Goal: Information Seeking & Learning: Learn about a topic

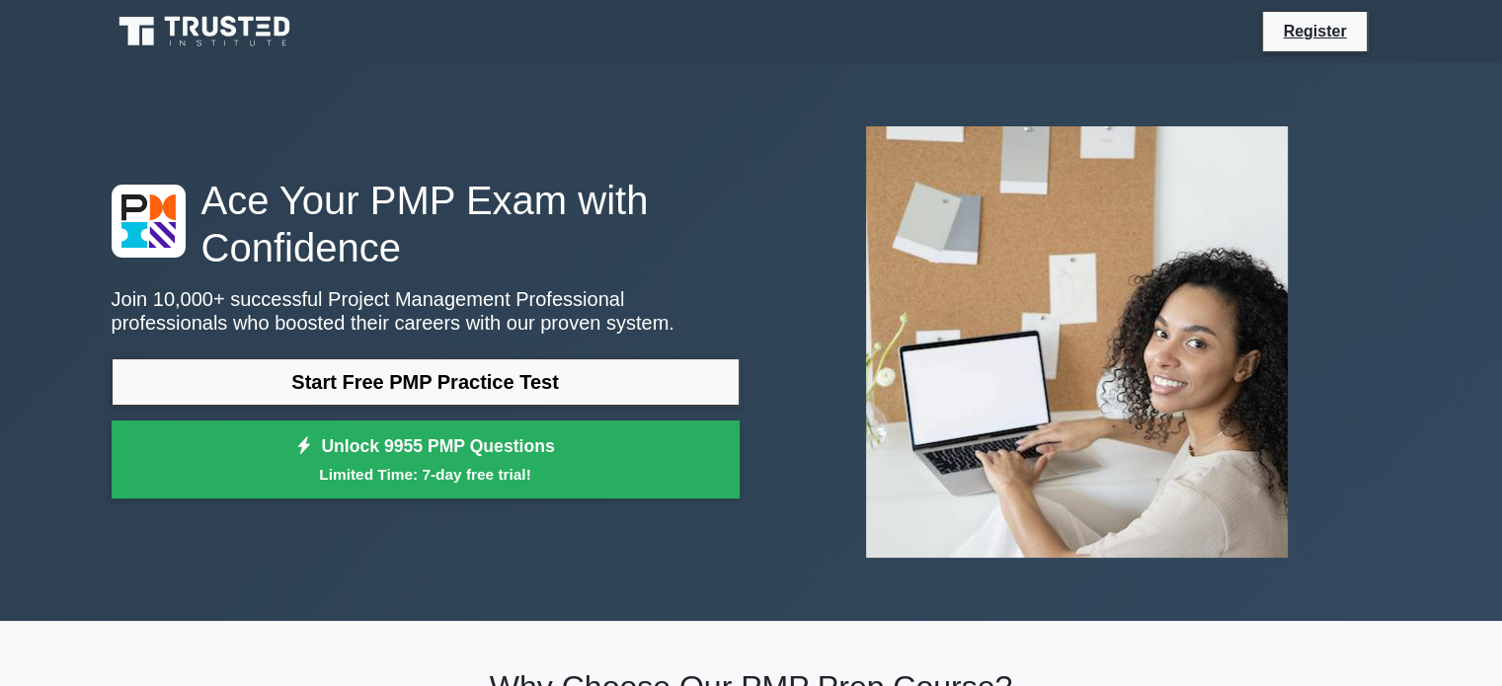
scroll to position [5691, 0]
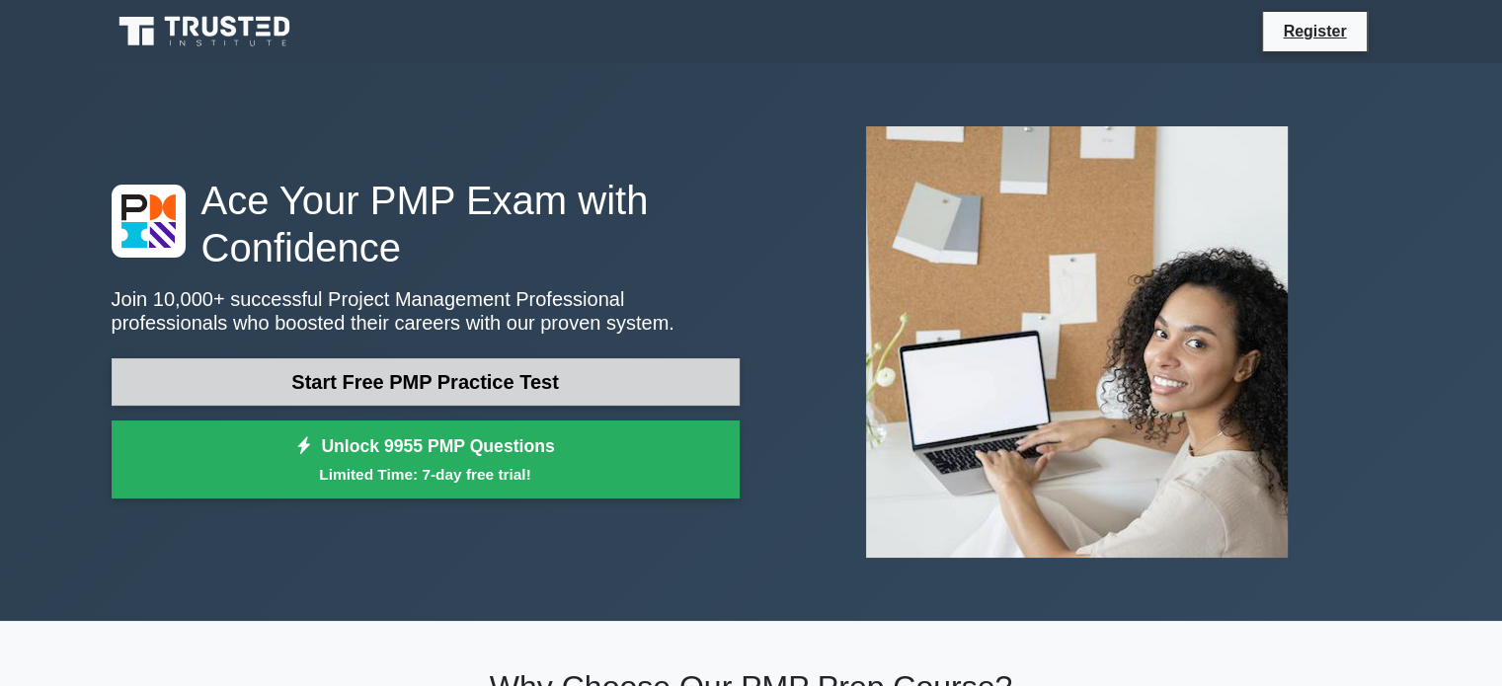
click at [439, 382] on link "Start Free PMP Practice Test" at bounding box center [426, 381] width 628 height 47
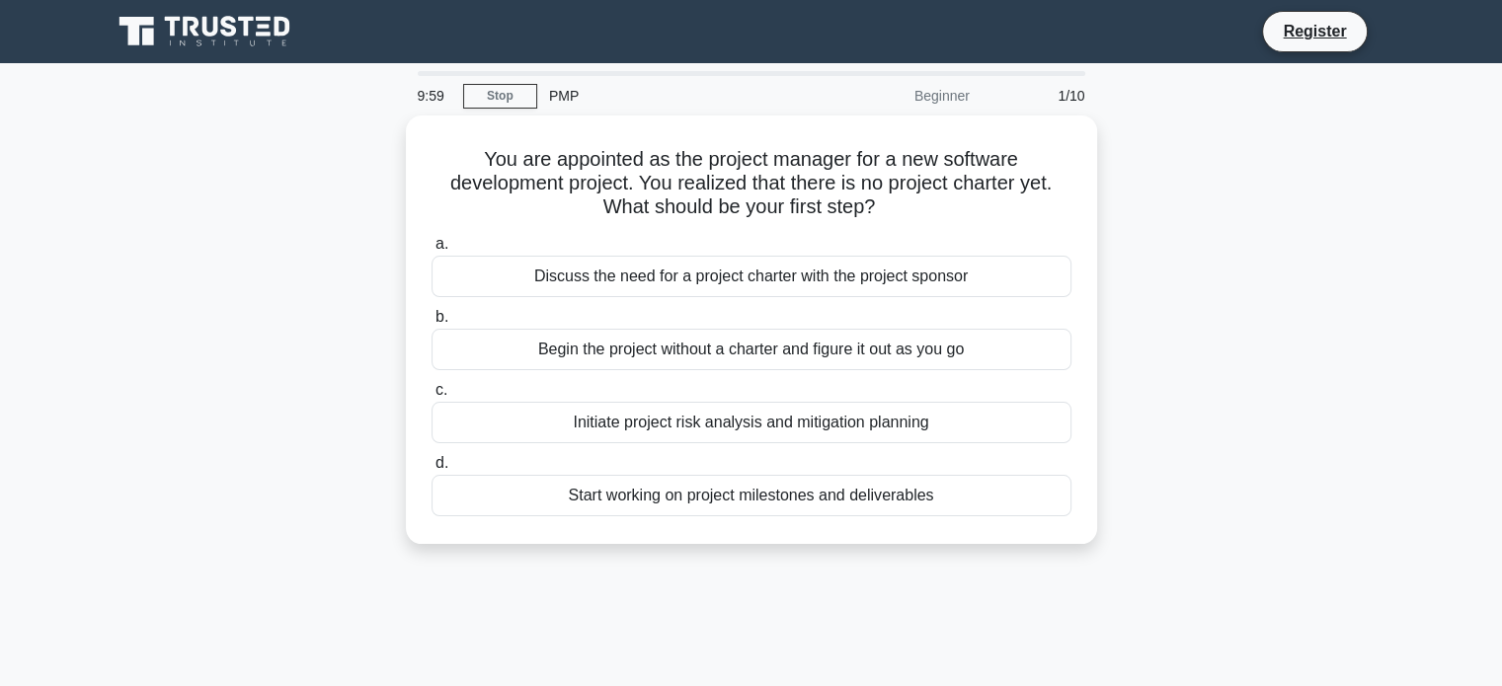
scroll to position [5691, 0]
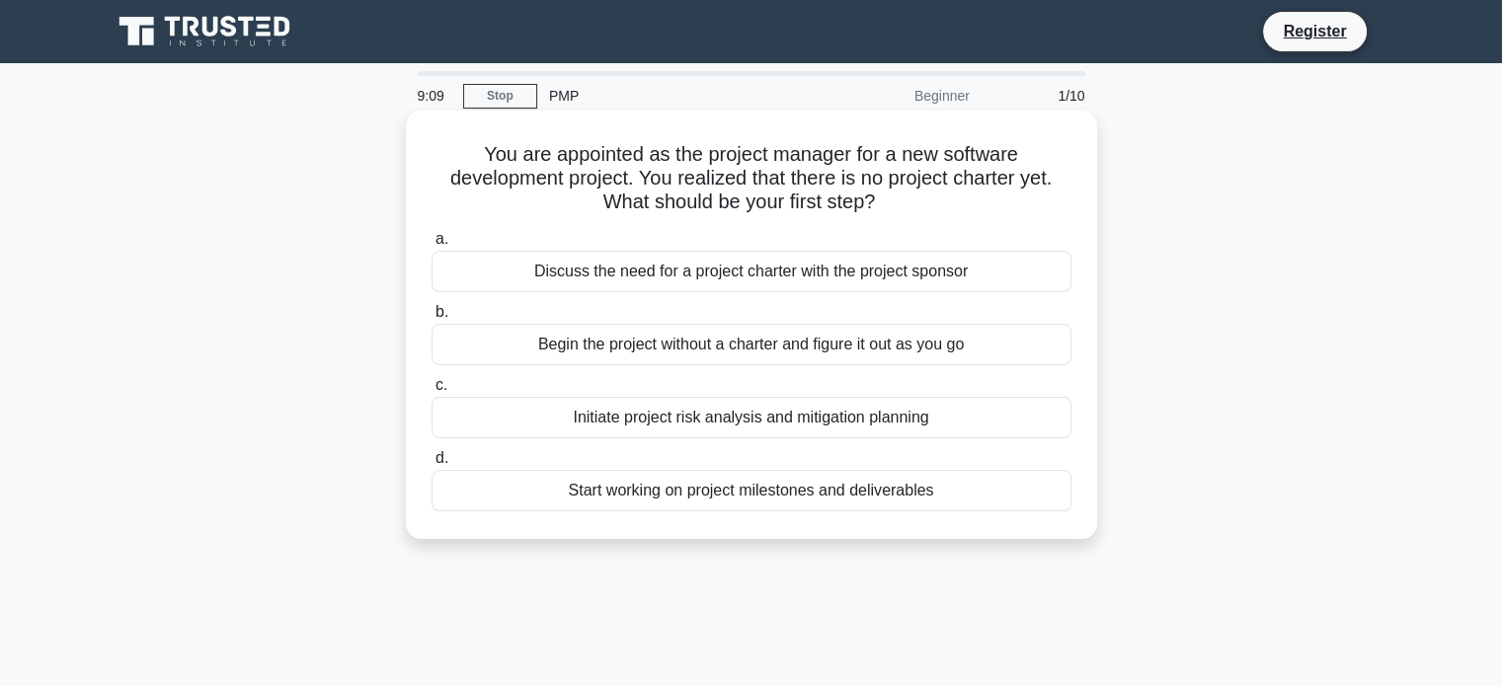
click at [809, 346] on div "Begin the project without a charter and figure it out as you go" at bounding box center [752, 344] width 640 height 41
click at [432, 319] on input "b. Begin the project without a charter and figure it out as you go" at bounding box center [432, 312] width 0 height 13
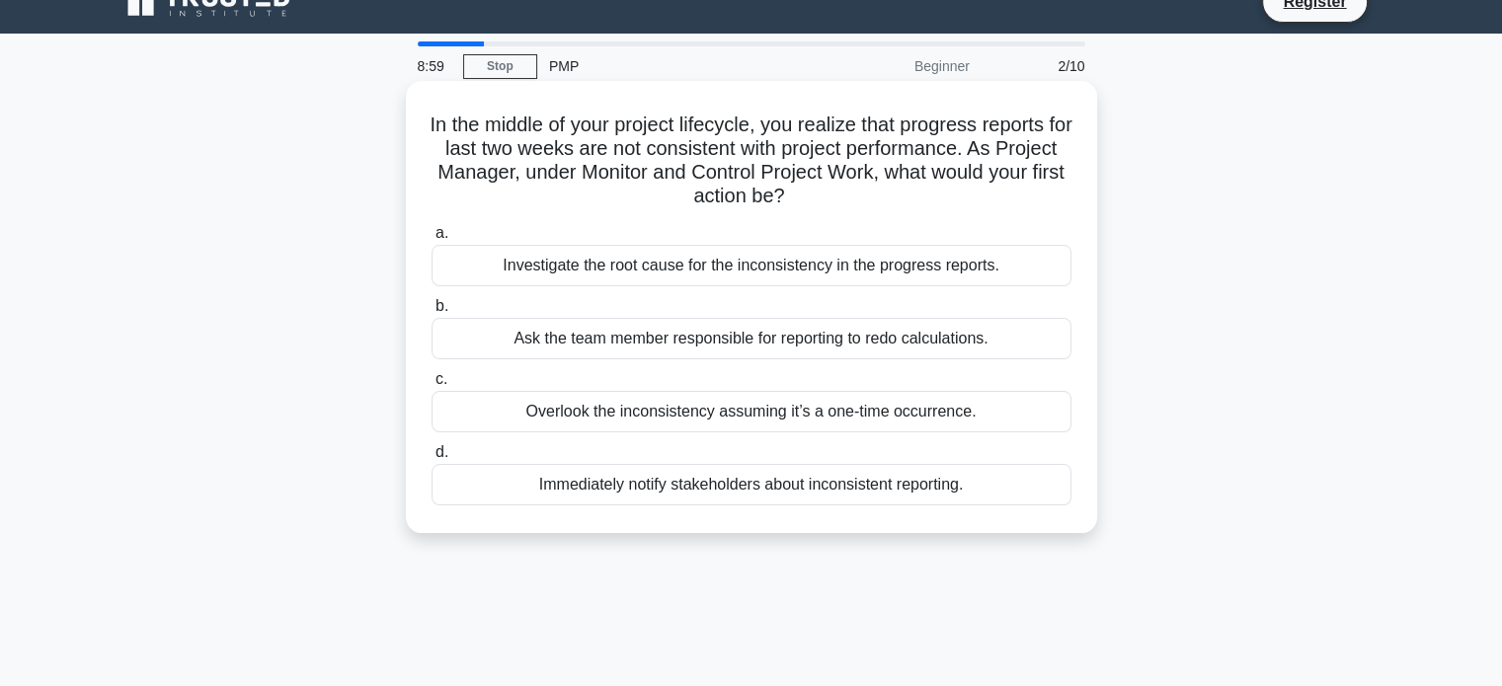
scroll to position [0, 0]
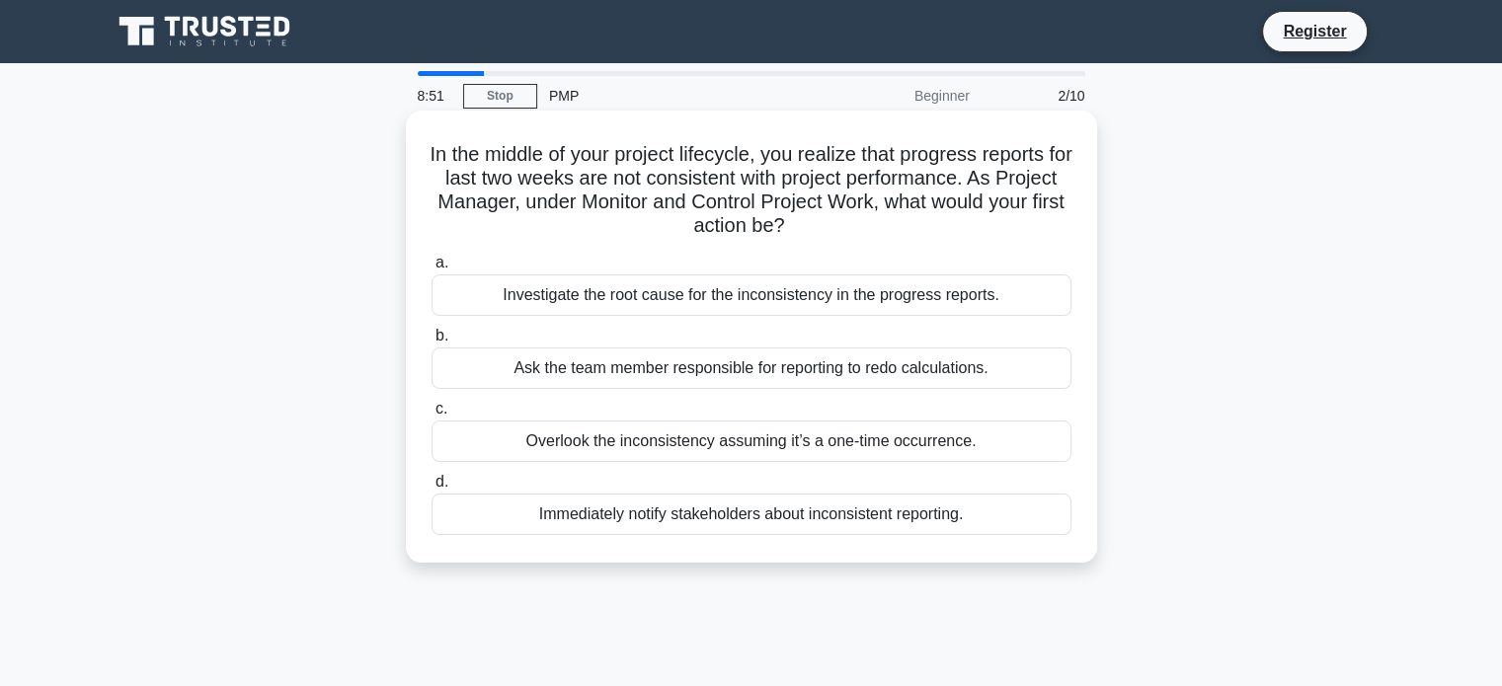
click at [719, 368] on div "Ask the team member responsible for reporting to redo calculations." at bounding box center [752, 368] width 640 height 41
click at [432, 343] on input "b. Ask the team member responsible for reporting to redo calculations." at bounding box center [432, 336] width 0 height 13
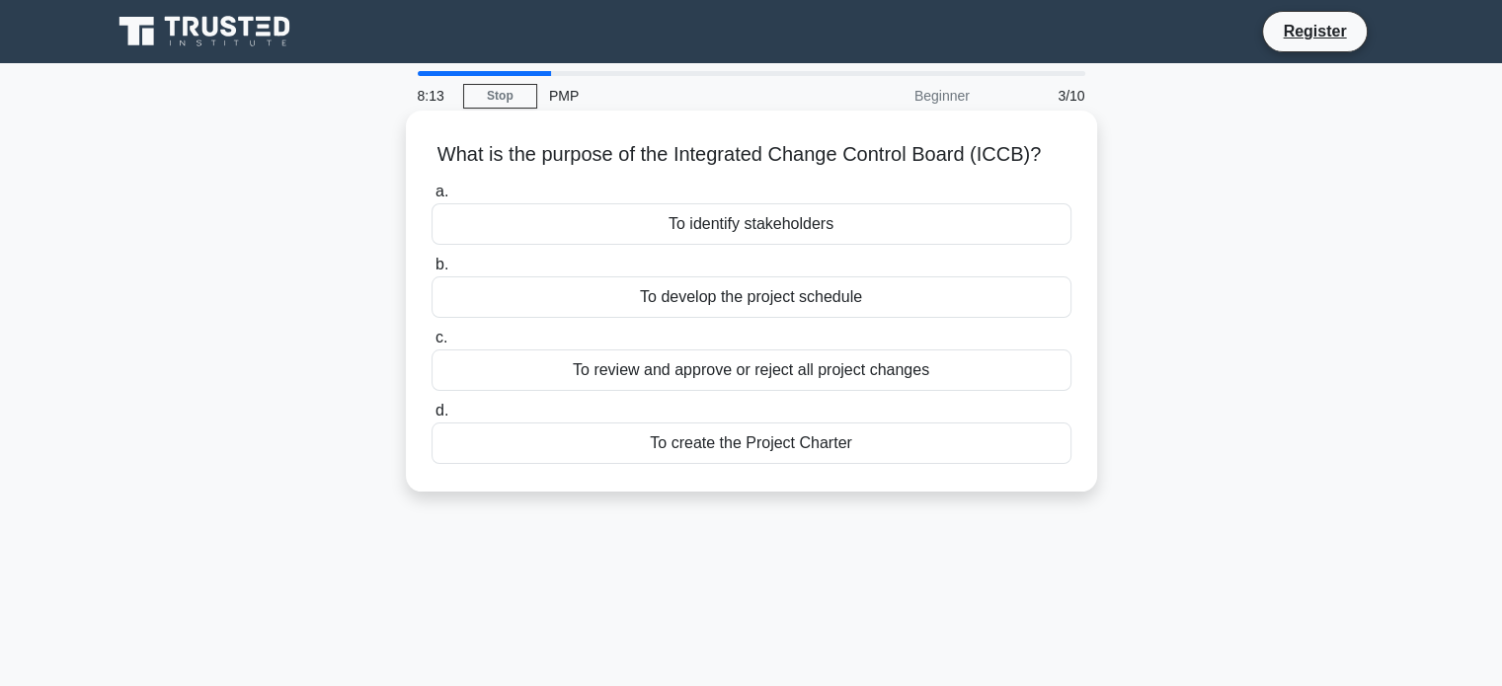
click at [805, 232] on div "To identify stakeholders" at bounding box center [752, 223] width 640 height 41
click at [432, 198] on input "a. To identify stakeholders" at bounding box center [432, 192] width 0 height 13
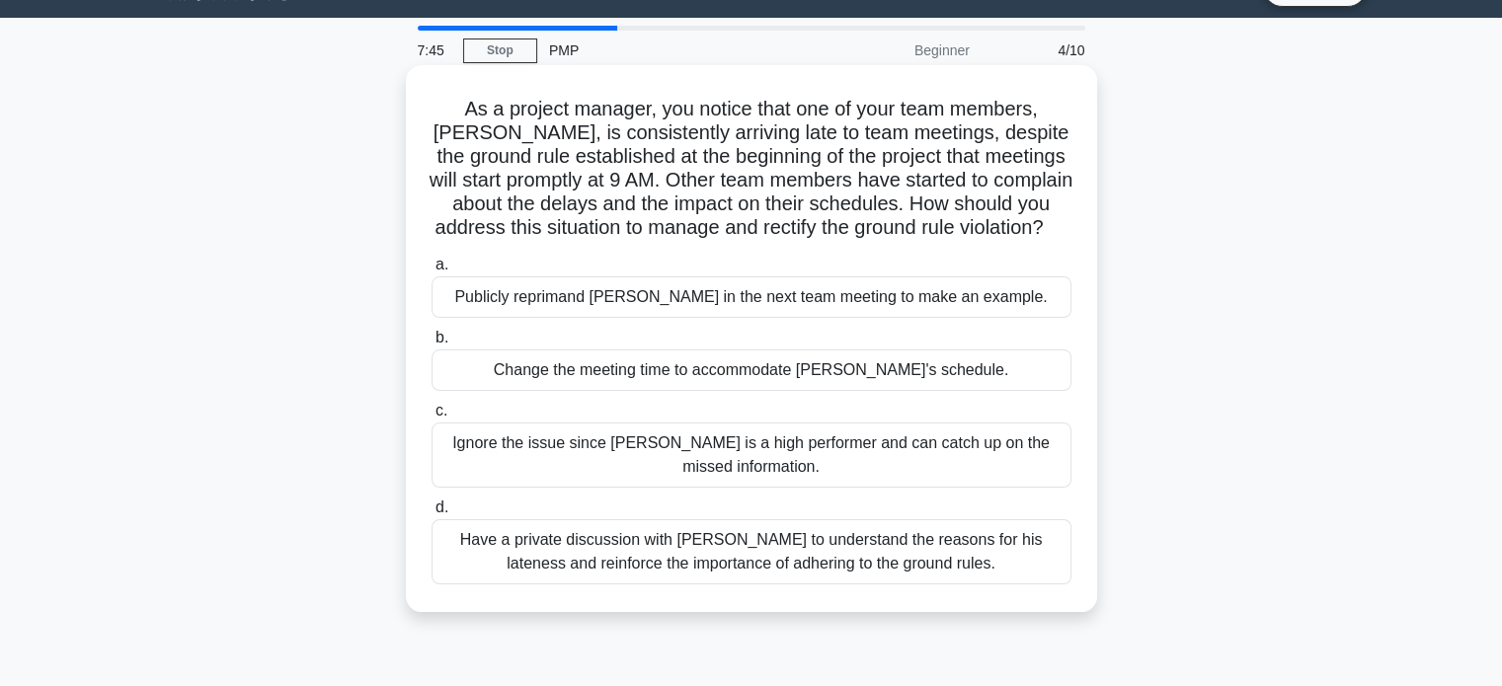
scroll to position [43, 0]
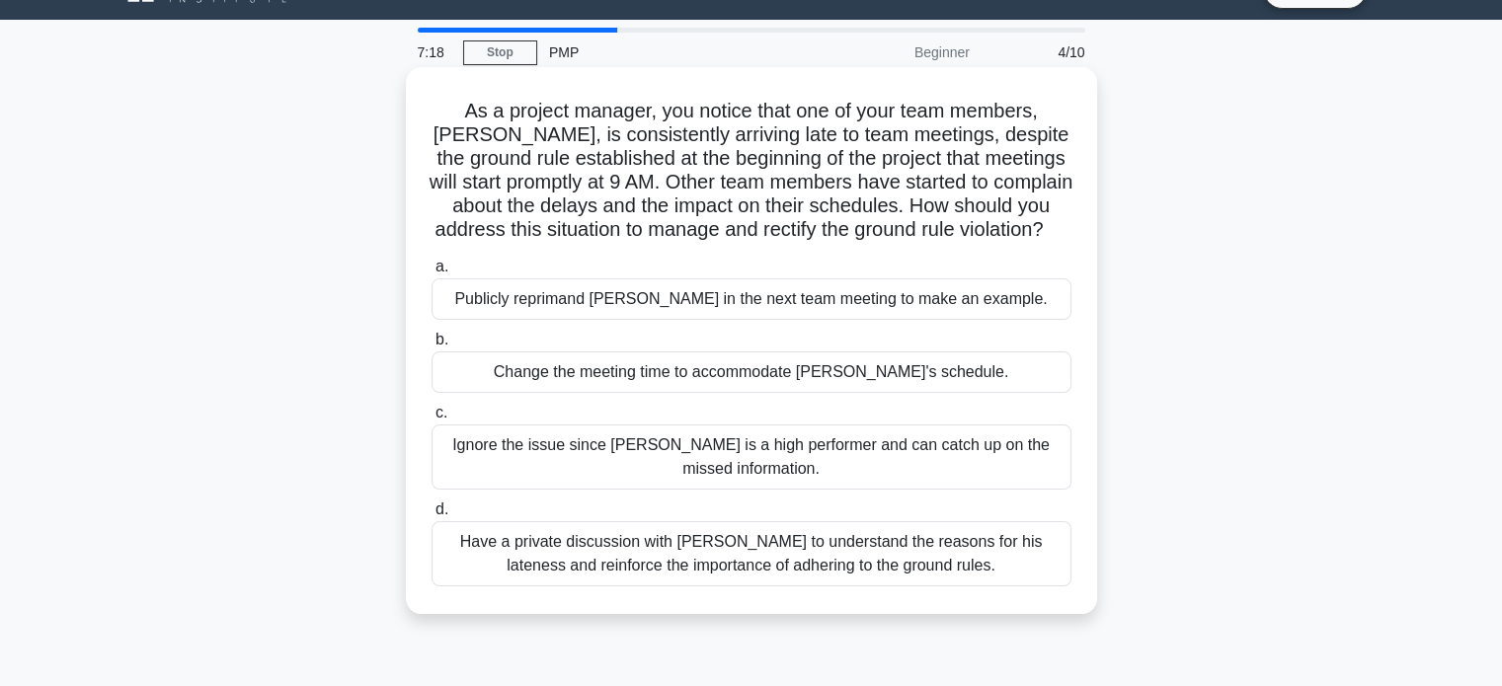
click at [778, 587] on div "Have a private discussion with Tom to understand the reasons for his lateness a…" at bounding box center [752, 553] width 640 height 65
click at [432, 516] on input "d. Have a private discussion with Tom to understand the reasons for his latenes…" at bounding box center [432, 510] width 0 height 13
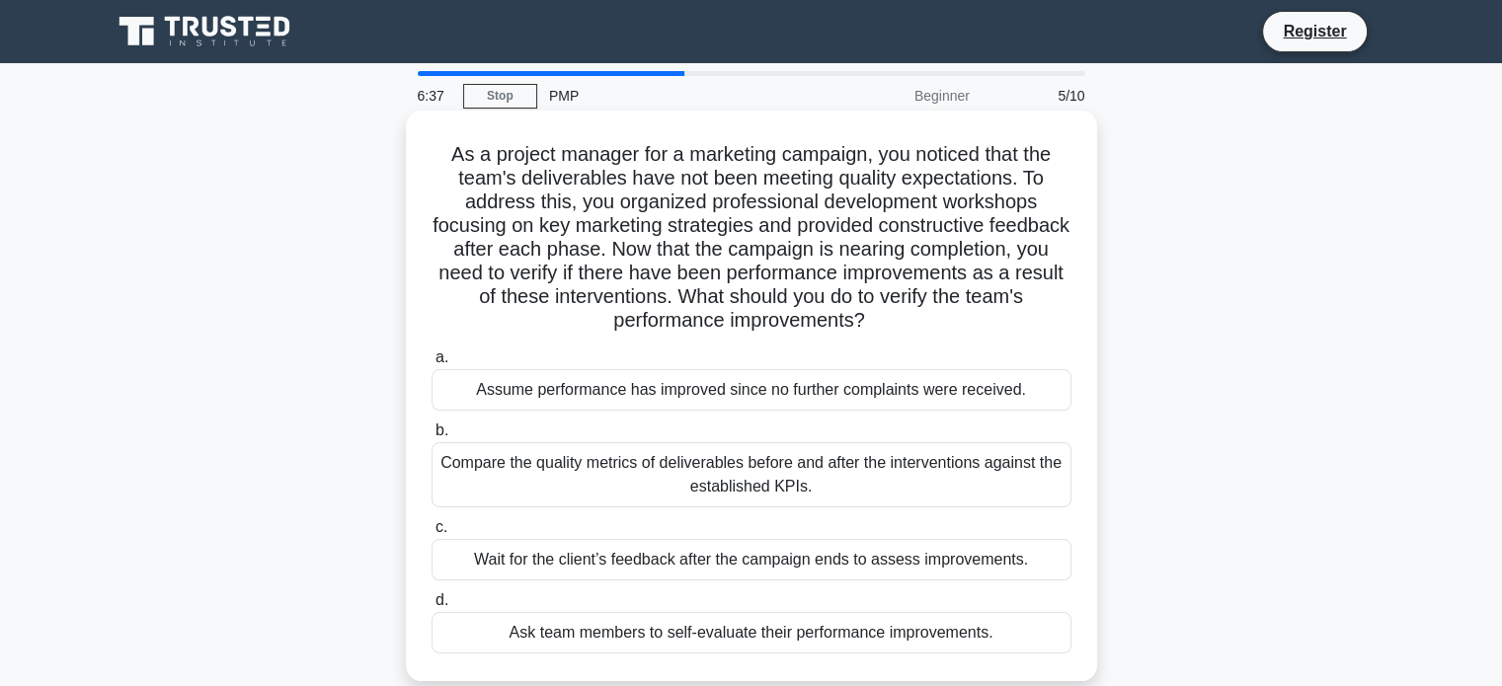
scroll to position [20, 0]
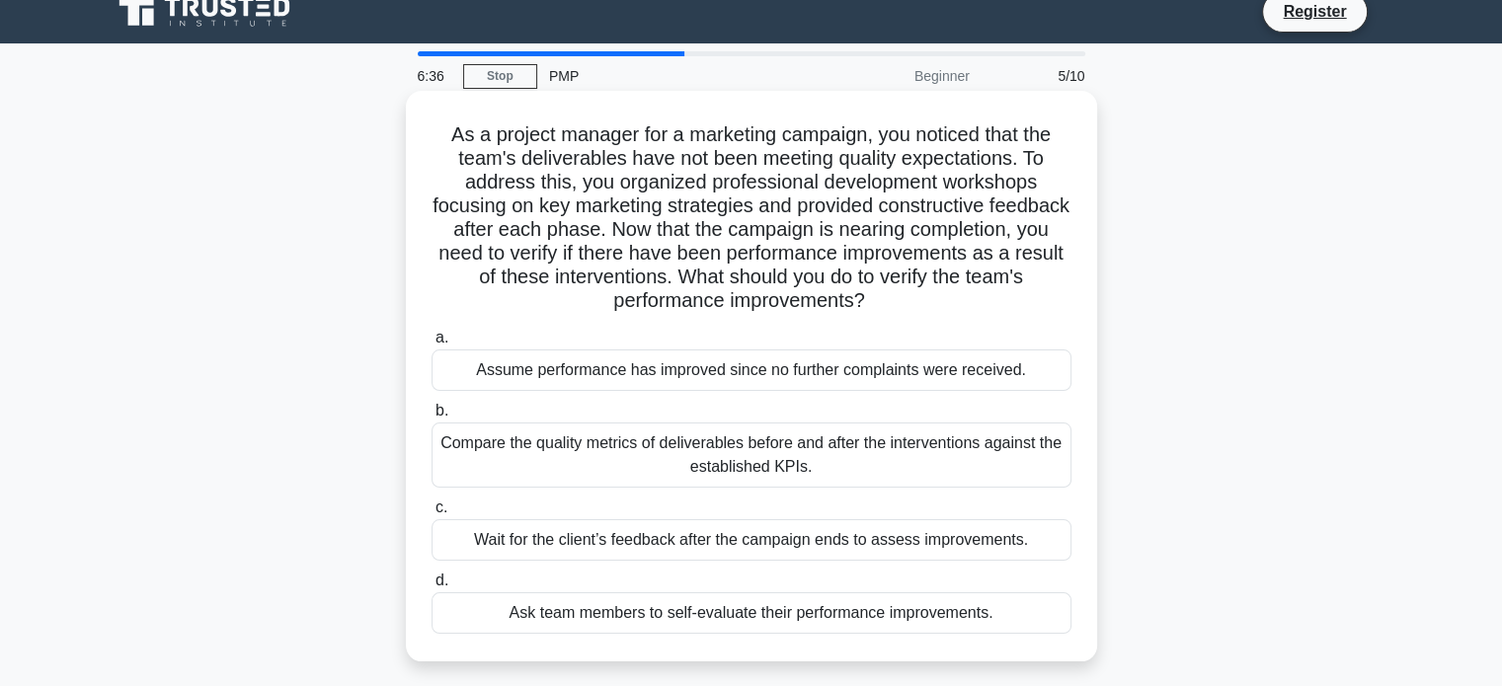
click at [882, 469] on div "Compare the quality metrics of deliverables before and after the interventions …" at bounding box center [752, 455] width 640 height 65
click at [432, 418] on input "b. Compare the quality metrics of deliverables before and after the interventio…" at bounding box center [432, 411] width 0 height 13
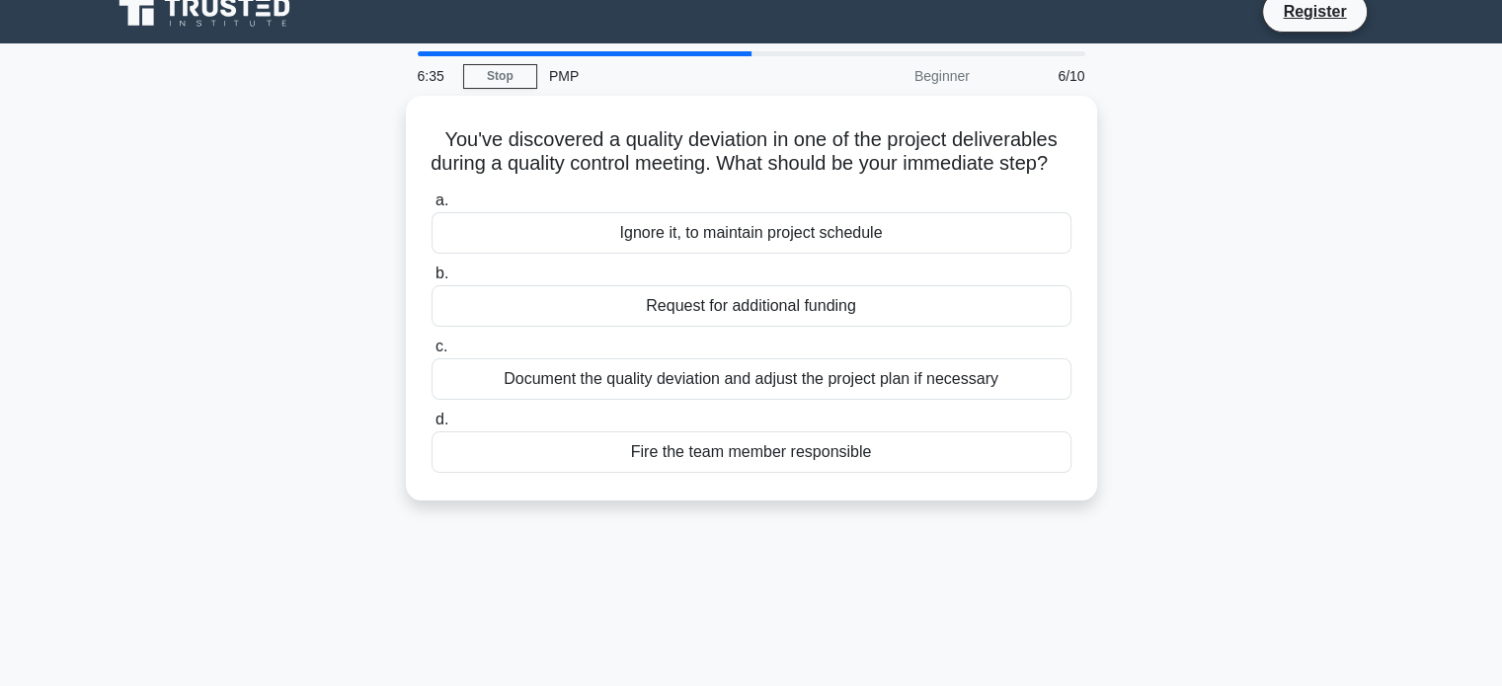
scroll to position [0, 0]
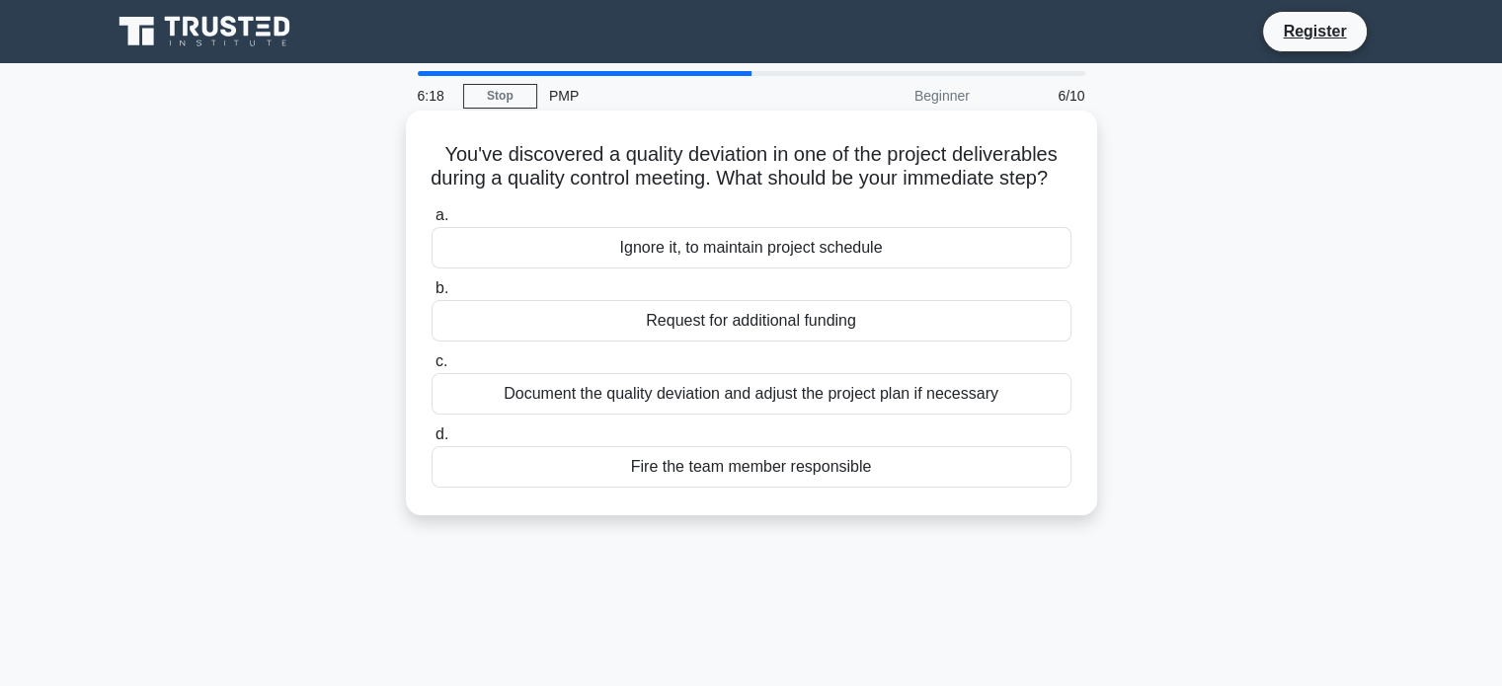
click at [790, 415] on div "Document the quality deviation and adjust the project plan if necessary" at bounding box center [752, 393] width 640 height 41
click at [432, 368] on input "c. Document the quality deviation and adjust the project plan if necessary" at bounding box center [432, 362] width 0 height 13
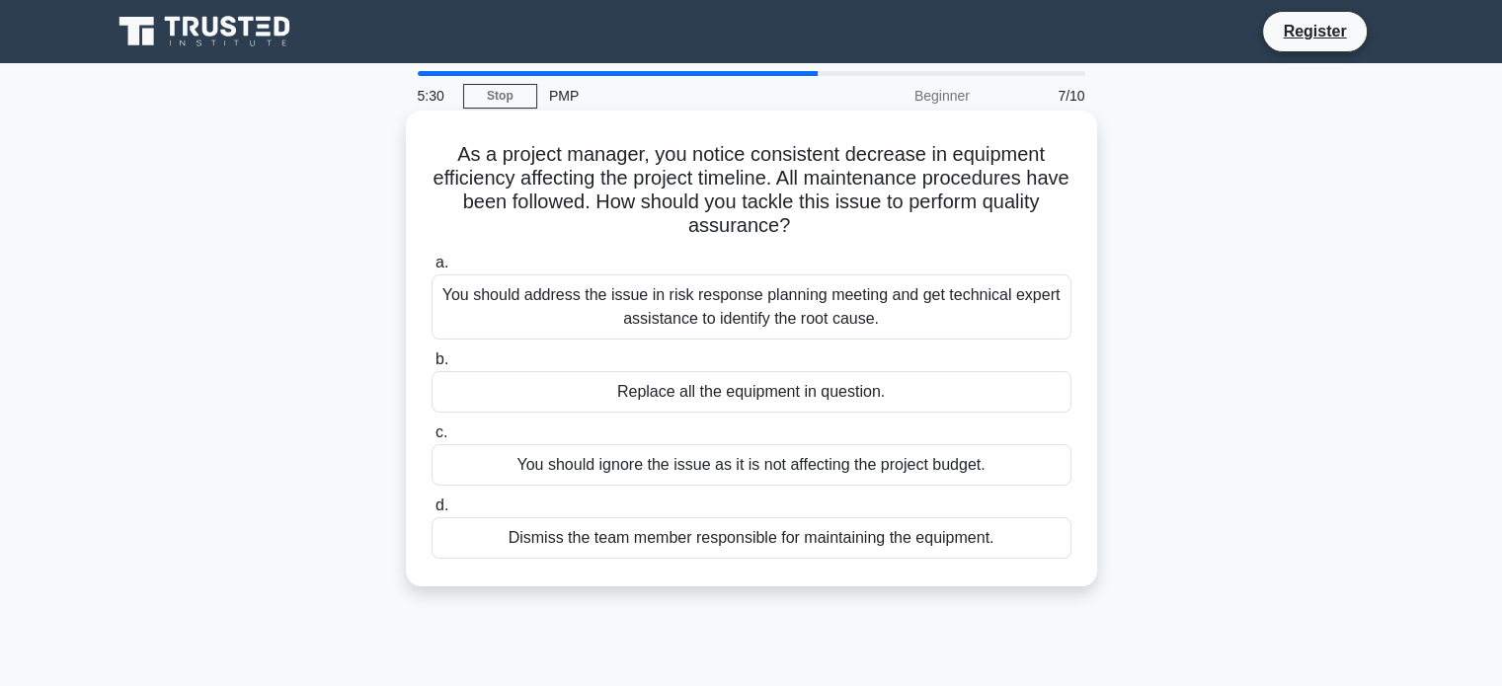
click at [766, 315] on div "You should address the issue in risk response planning meeting and get technica…" at bounding box center [752, 307] width 640 height 65
click at [432, 270] on input "a. You should address the issue in risk response planning meeting and get techn…" at bounding box center [432, 263] width 0 height 13
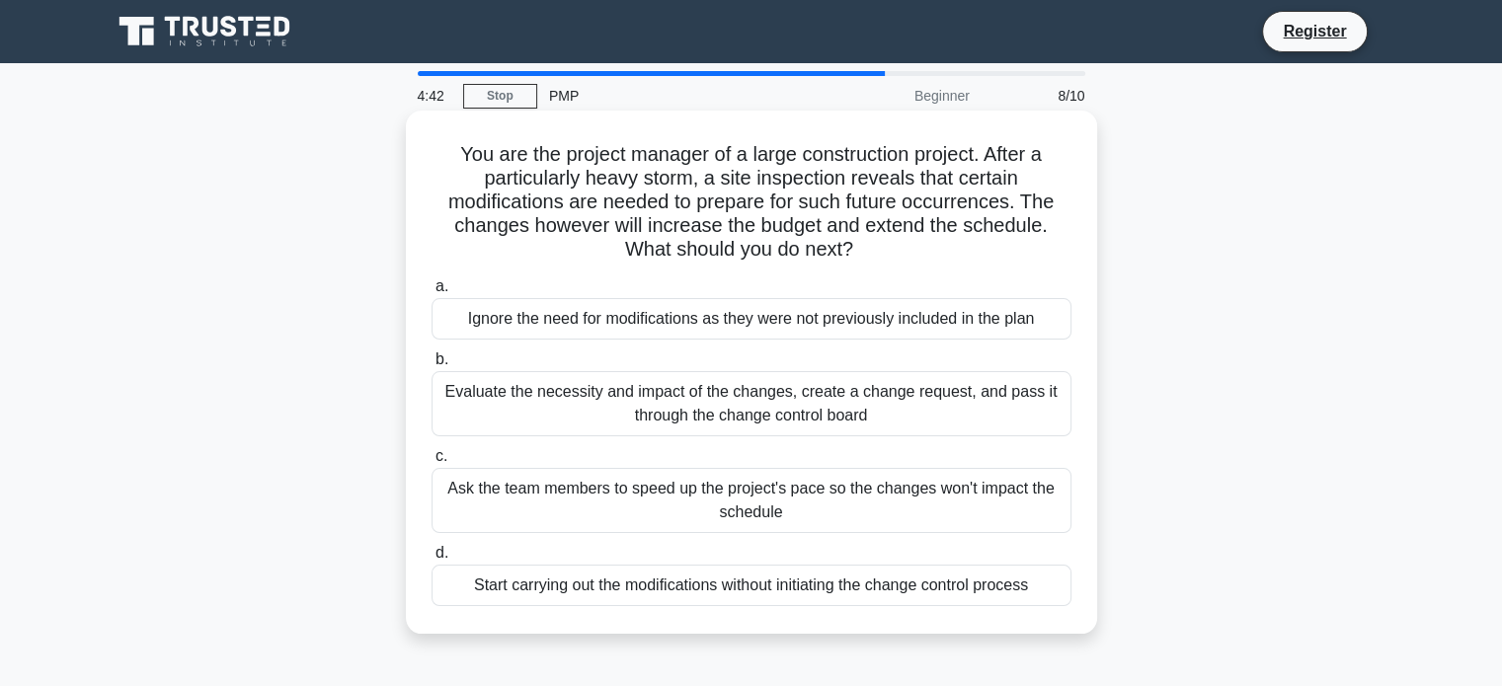
click at [803, 522] on div "Ask the team members to speed up the project's pace so the changes won't impact…" at bounding box center [752, 500] width 640 height 65
click at [432, 463] on input "c. Ask the team members to speed up the project's pace so the changes won't imp…" at bounding box center [432, 456] width 0 height 13
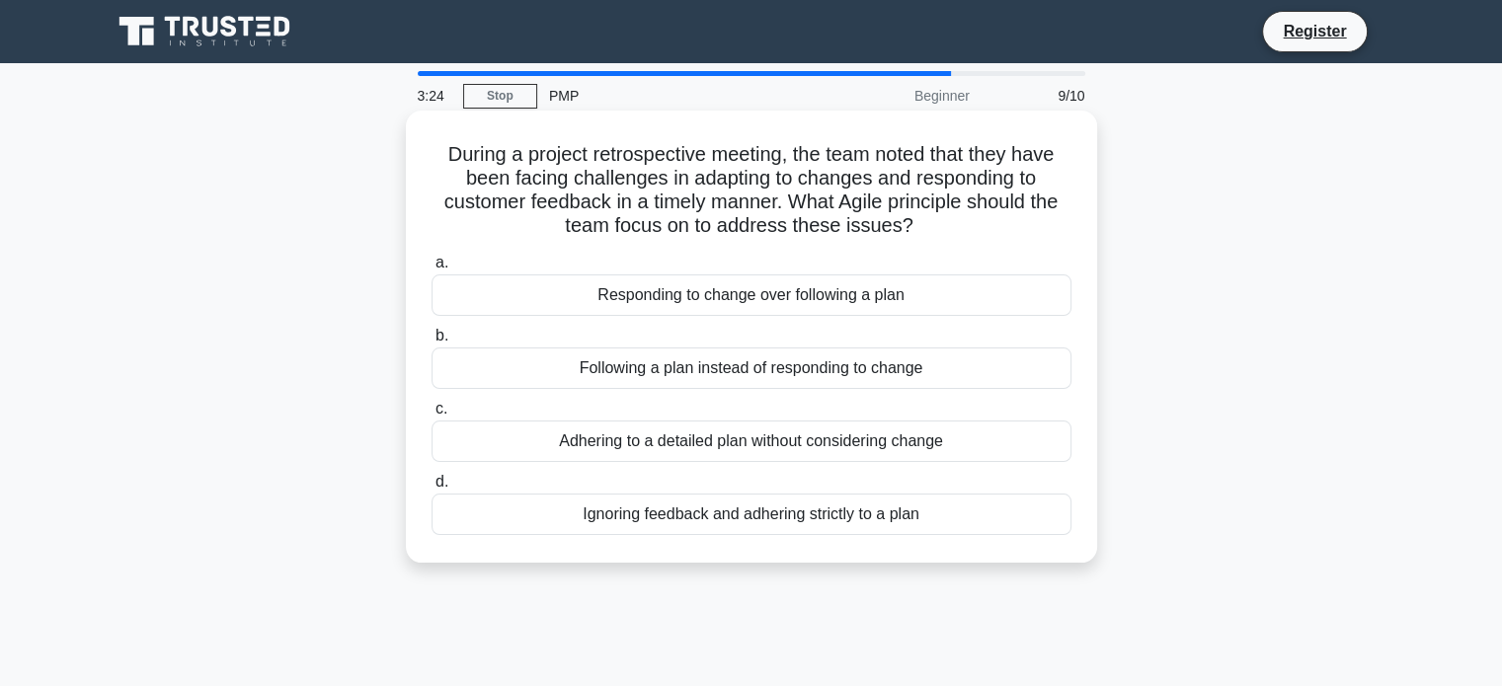
click at [797, 375] on div "Following a plan instead of responding to change" at bounding box center [752, 368] width 640 height 41
click at [432, 343] on input "b. Following a plan instead of responding to change" at bounding box center [432, 336] width 0 height 13
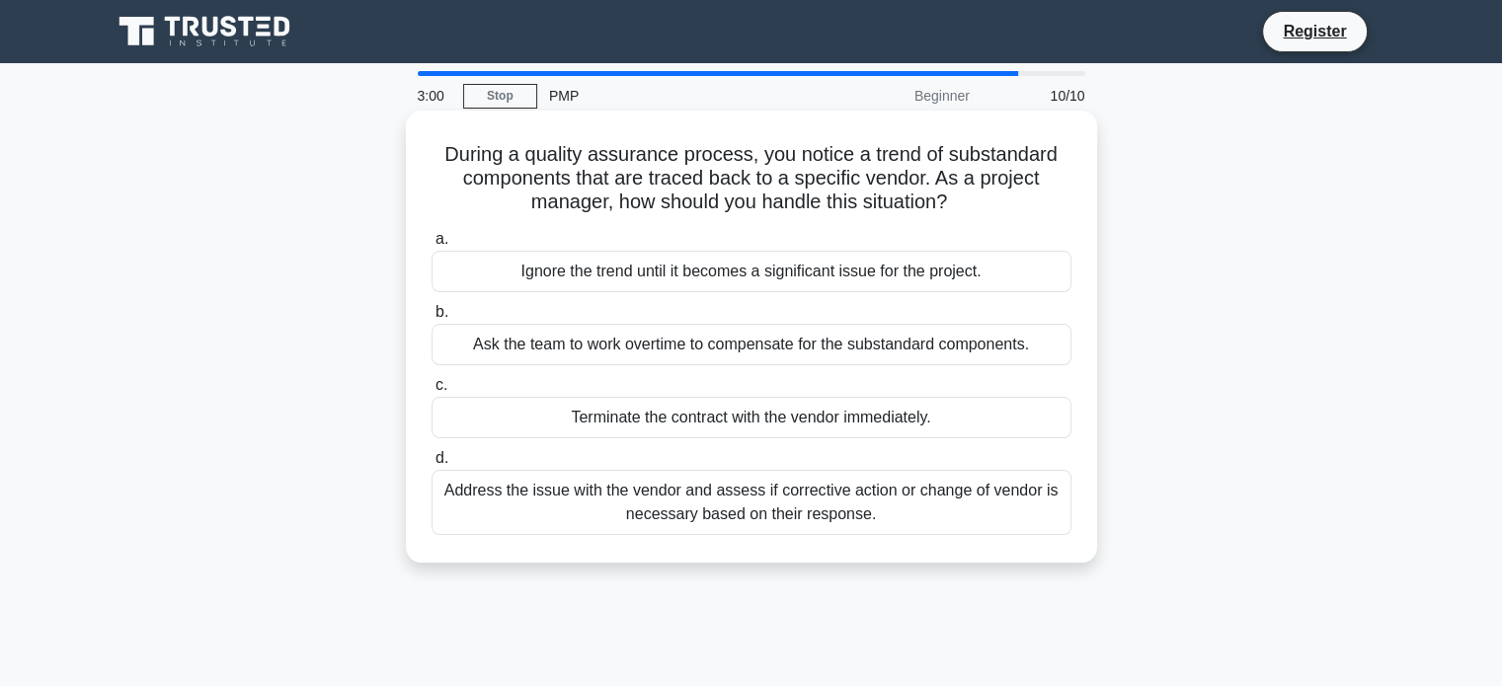
click at [806, 520] on div "Address the issue with the vendor and assess if corrective action or change of …" at bounding box center [752, 502] width 640 height 65
click at [432, 465] on input "d. Address the issue with the vendor and assess if corrective action or change …" at bounding box center [432, 458] width 0 height 13
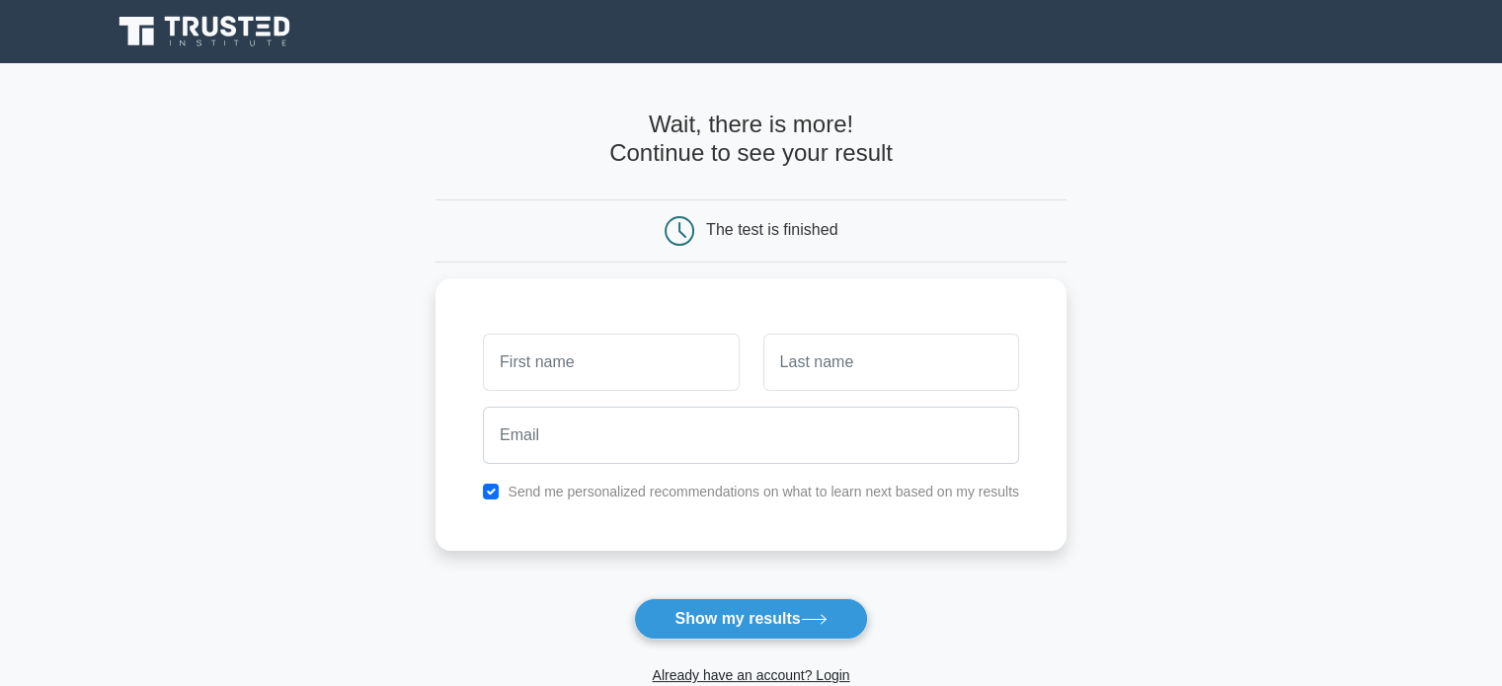
scroll to position [5691, 0]
type input "ISHTIAQ"
click at [846, 376] on input "text" at bounding box center [891, 357] width 256 height 57
type input "AHMED"
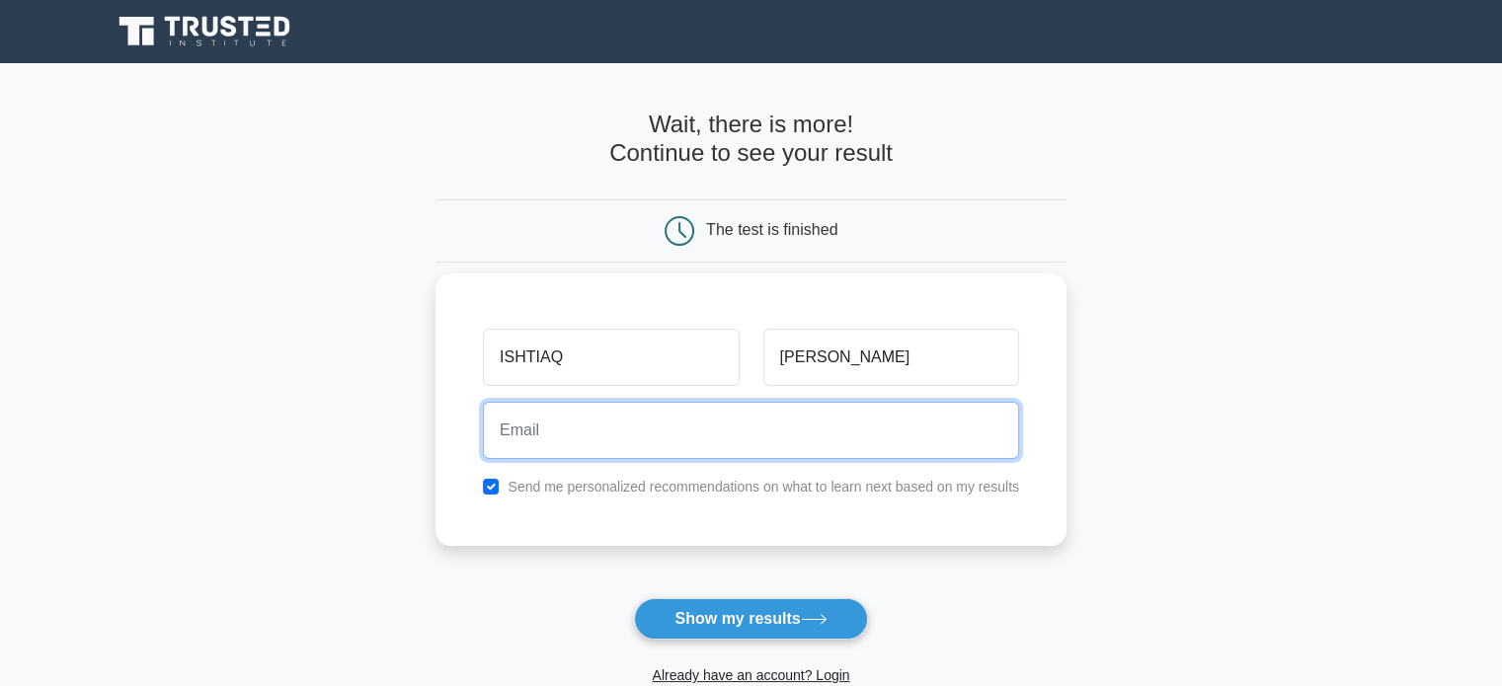
click at [719, 435] on input "email" at bounding box center [751, 430] width 536 height 57
type input "ishtiaqmgl1983@gmail.com"
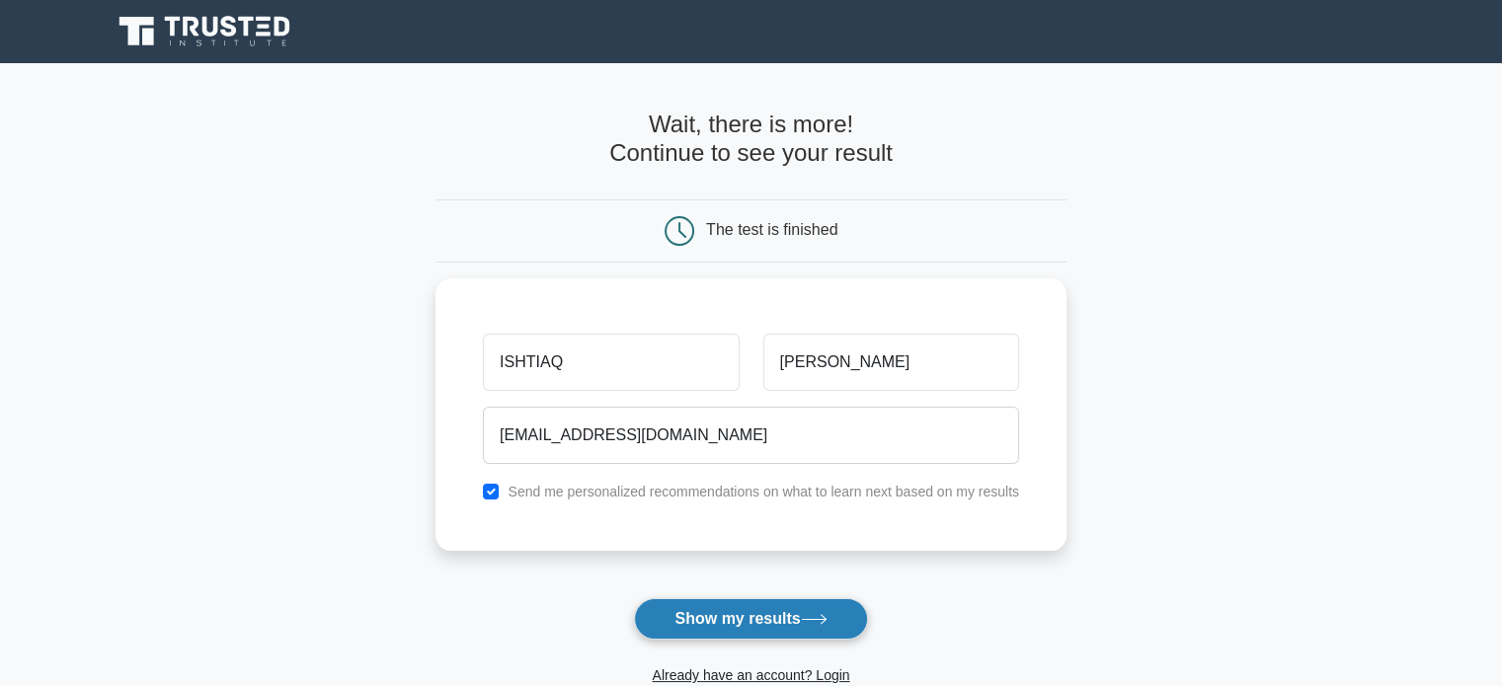
click at [739, 616] on button "Show my results" at bounding box center [750, 618] width 233 height 41
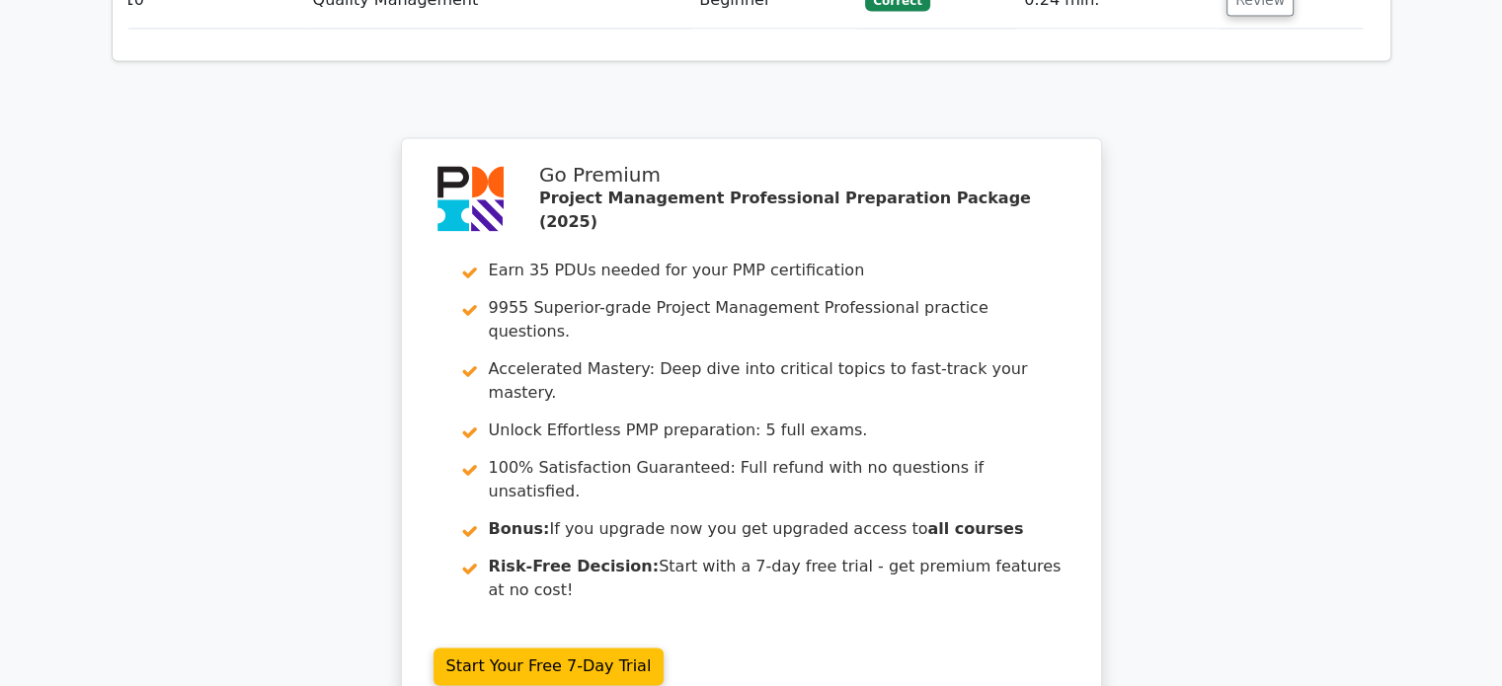
scroll to position [3001, 0]
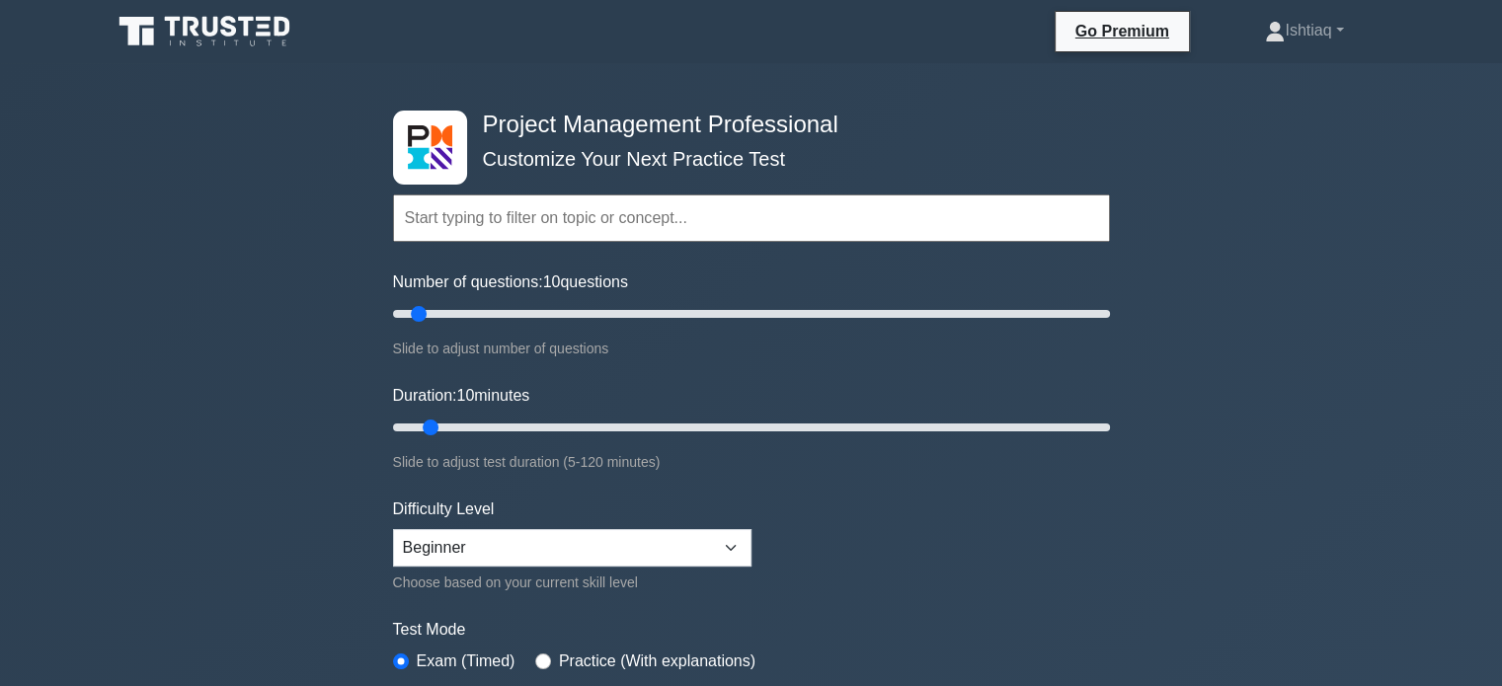
scroll to position [5691, 0]
click at [735, 552] on select "Beginner Intermediate Expert" at bounding box center [572, 548] width 358 height 38
click at [393, 529] on select "Beginner Intermediate Expert" at bounding box center [572, 548] width 358 height 38
click at [857, 536] on form "Topics Scope Management Time Management Cost Management Quality Management Risk…" at bounding box center [751, 439] width 717 height 610
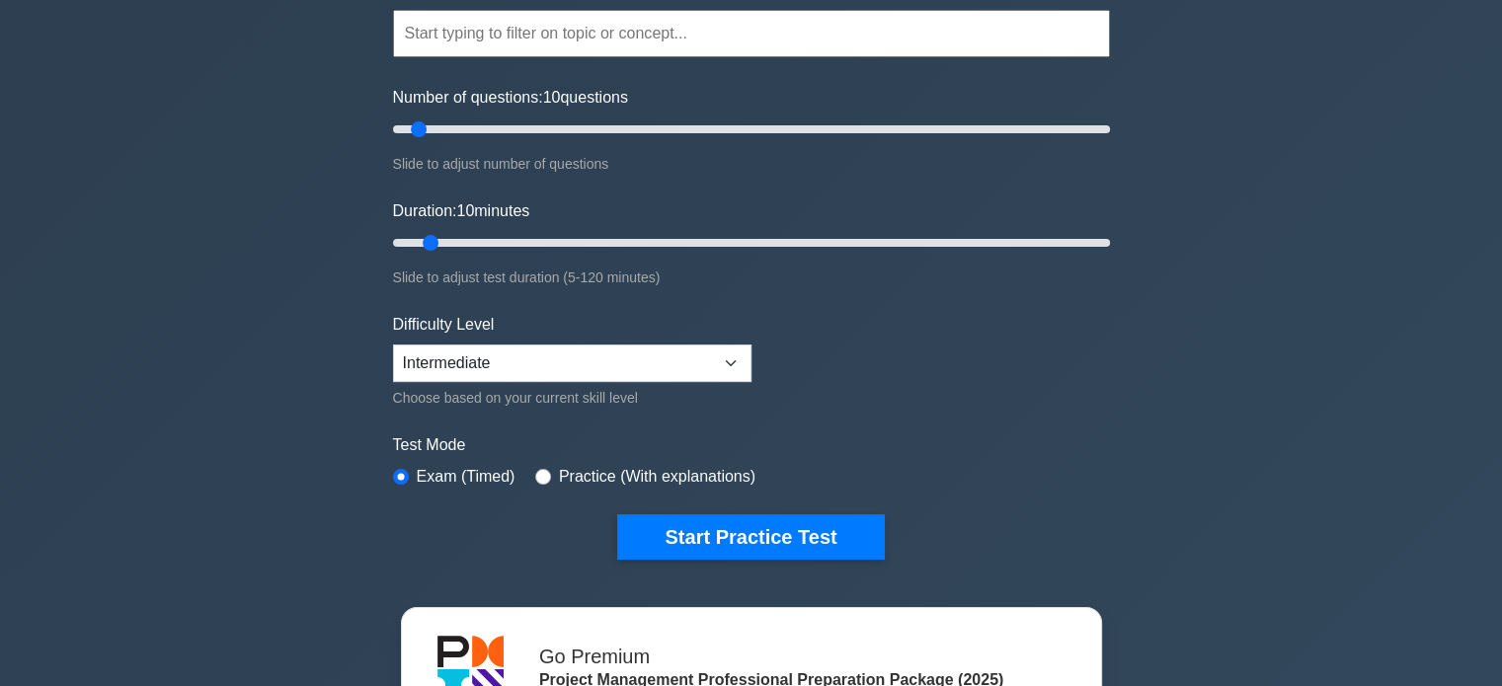
scroll to position [186, 0]
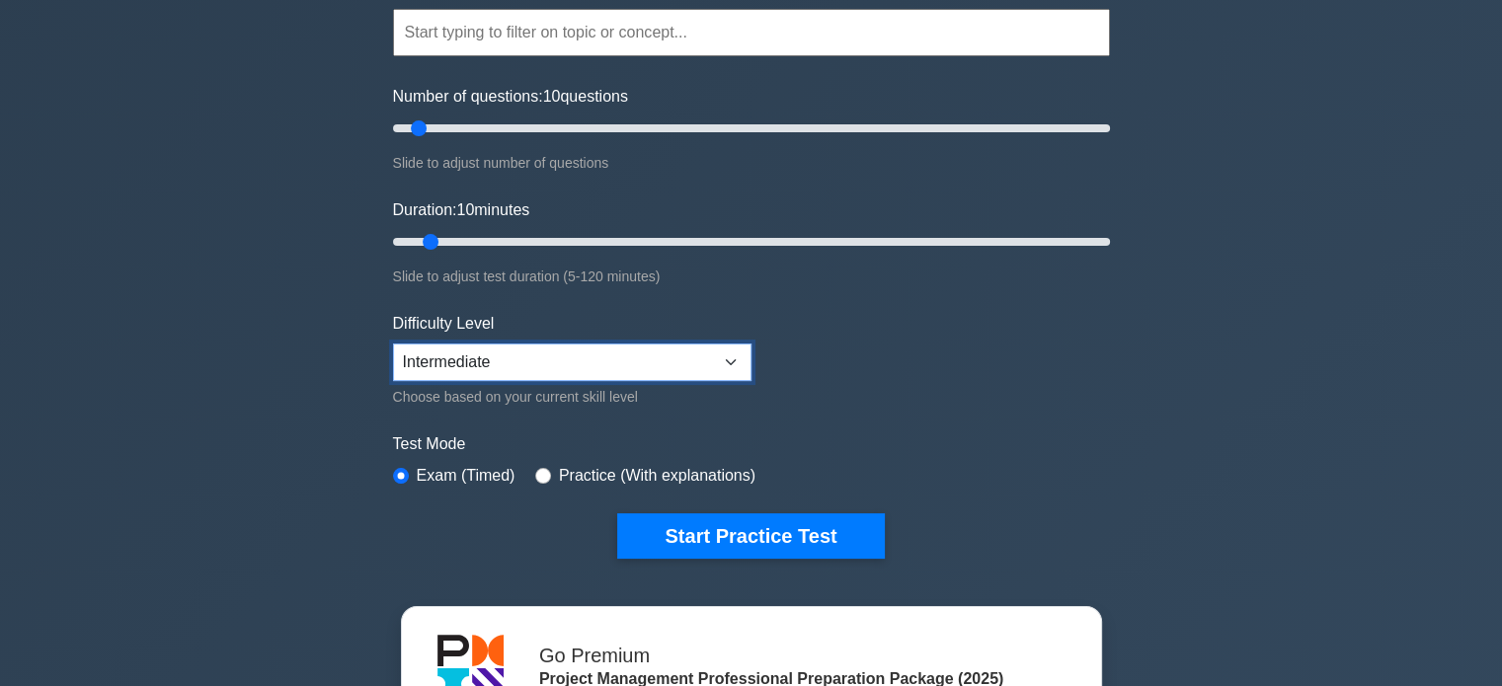
click at [736, 366] on select "Beginner Intermediate Expert" at bounding box center [572, 363] width 358 height 38
select select "beginner"
click at [393, 344] on select "Beginner Intermediate Expert" at bounding box center [572, 363] width 358 height 38
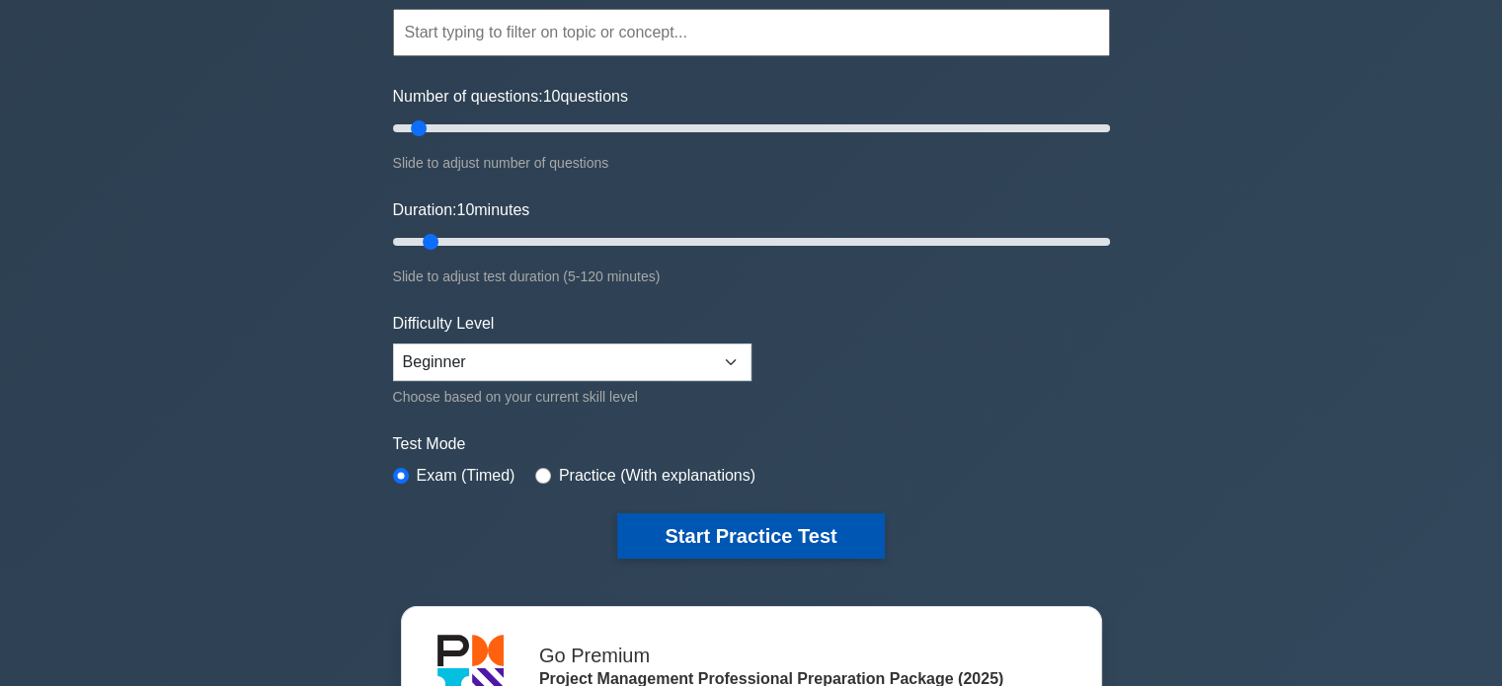
click at [750, 534] on button "Start Practice Test" at bounding box center [750, 536] width 267 height 45
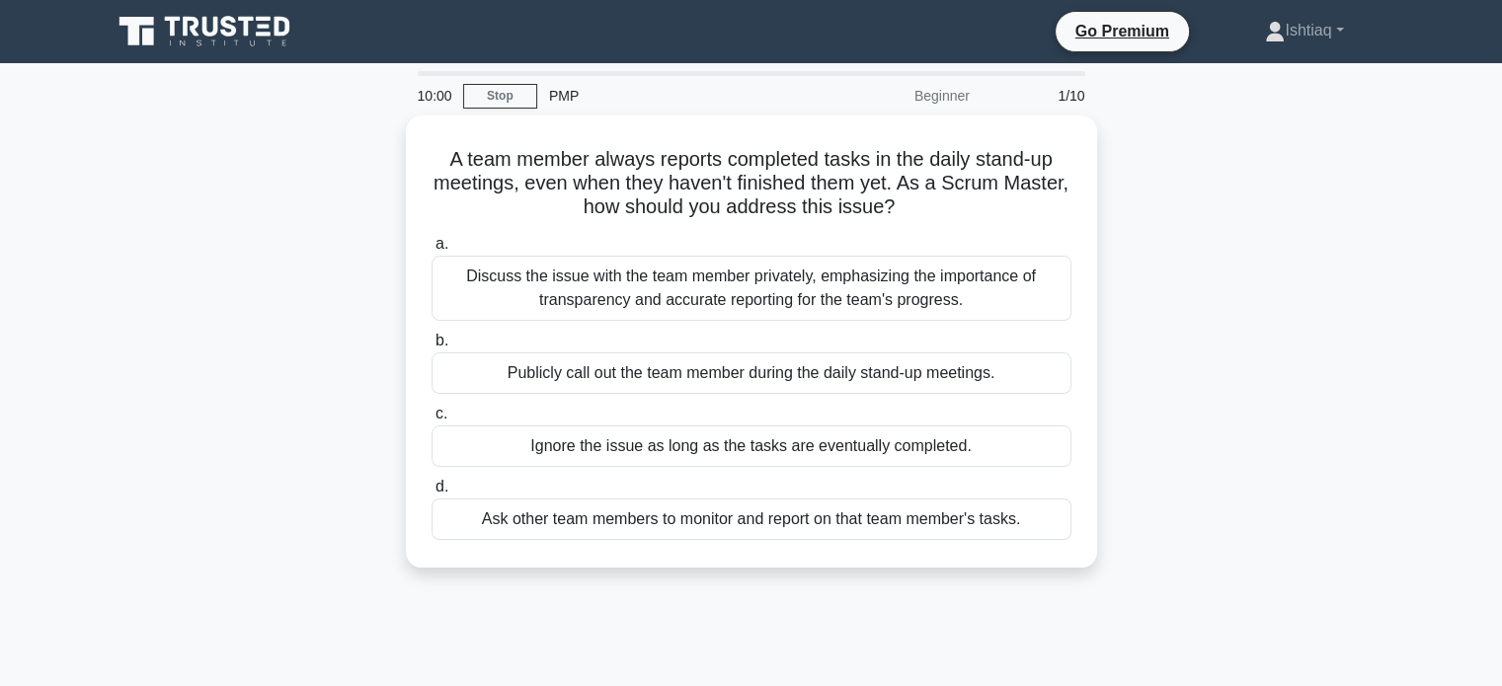
scroll to position [5691, 0]
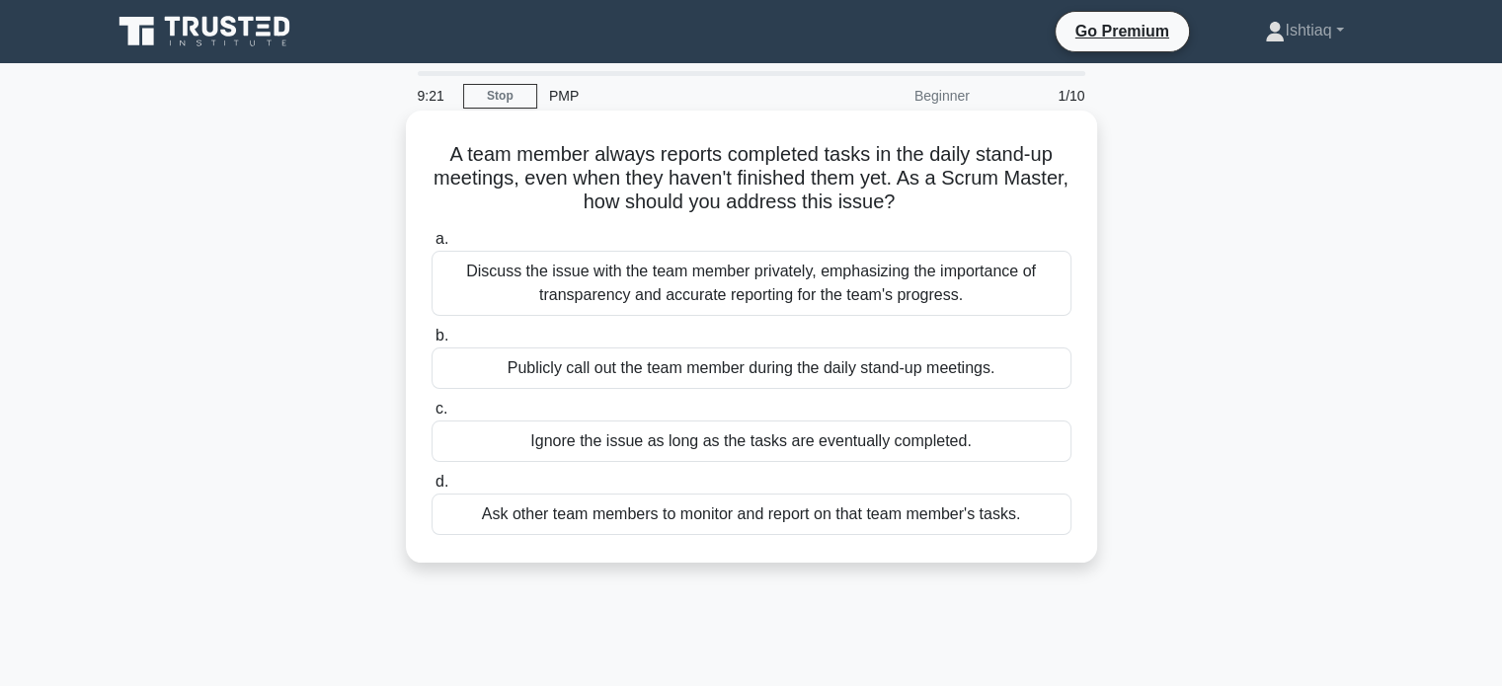
click at [711, 520] on div "Ask other team members to monitor and report on that team member's tasks." at bounding box center [752, 514] width 640 height 41
click at [432, 489] on input "d. Ask other team members to monitor and report on that team member's tasks." at bounding box center [432, 482] width 0 height 13
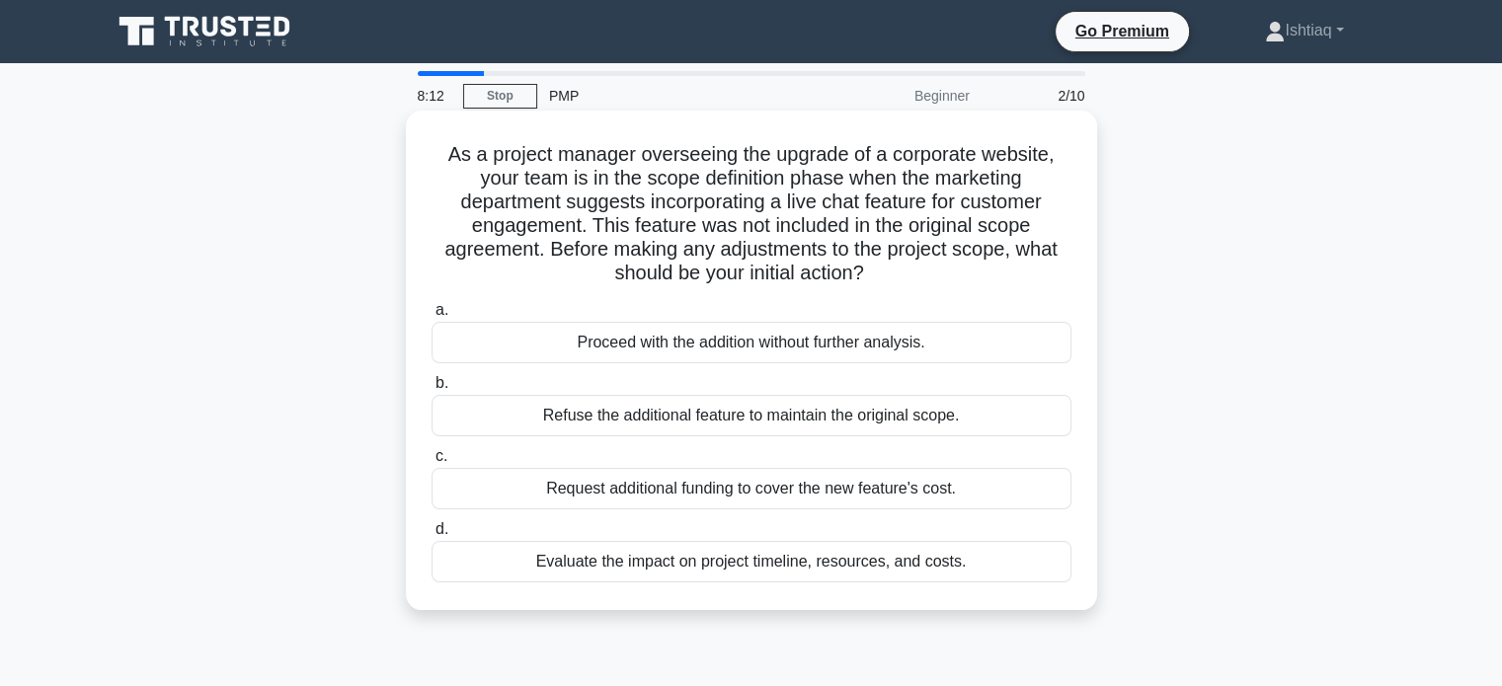
click at [699, 569] on div "Evaluate the impact on project timeline, resources, and costs." at bounding box center [752, 561] width 640 height 41
click at [432, 536] on input "d. Evaluate the impact on project timeline, resources, and costs." at bounding box center [432, 529] width 0 height 13
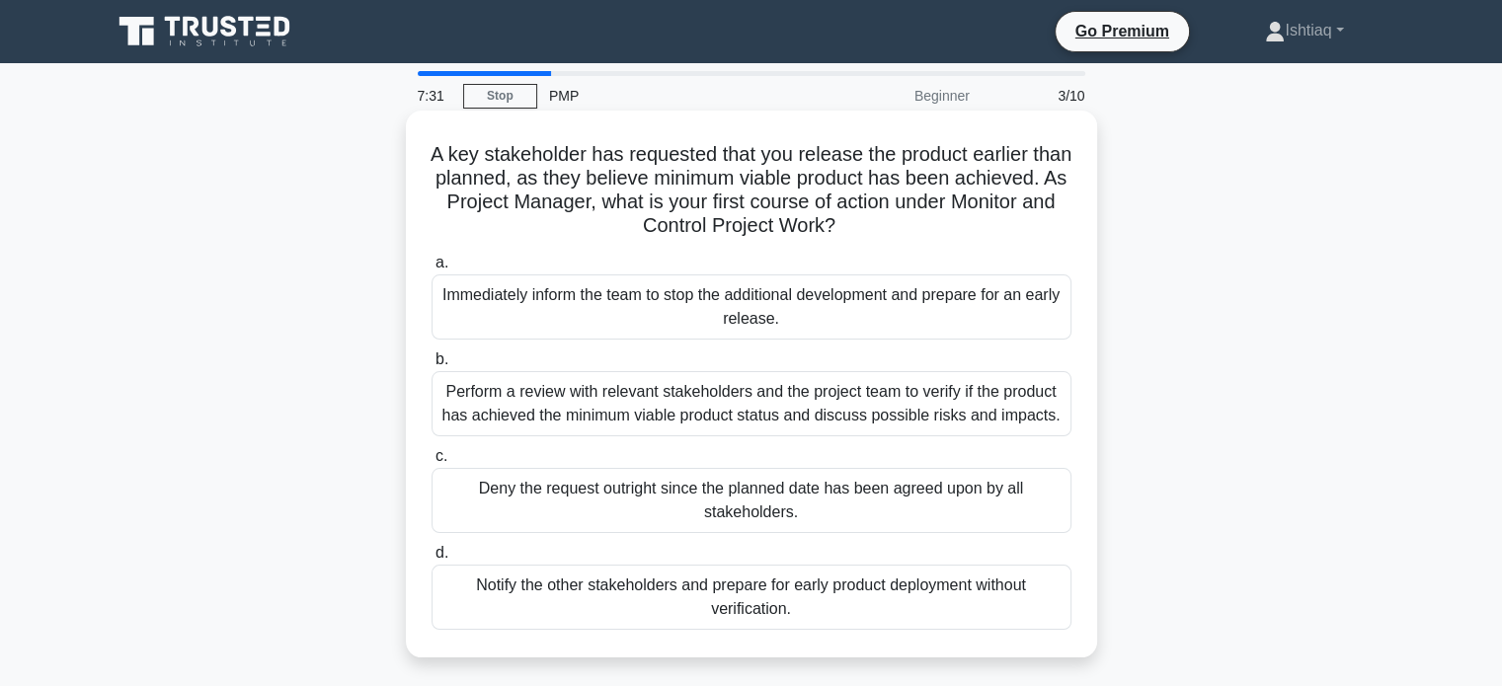
click at [790, 402] on div "Perform a review with relevant stakeholders and the project team to verify if t…" at bounding box center [752, 403] width 640 height 65
click at [432, 366] on input "b. Perform a review with relevant stakeholders and the project team to verify i…" at bounding box center [432, 360] width 0 height 13
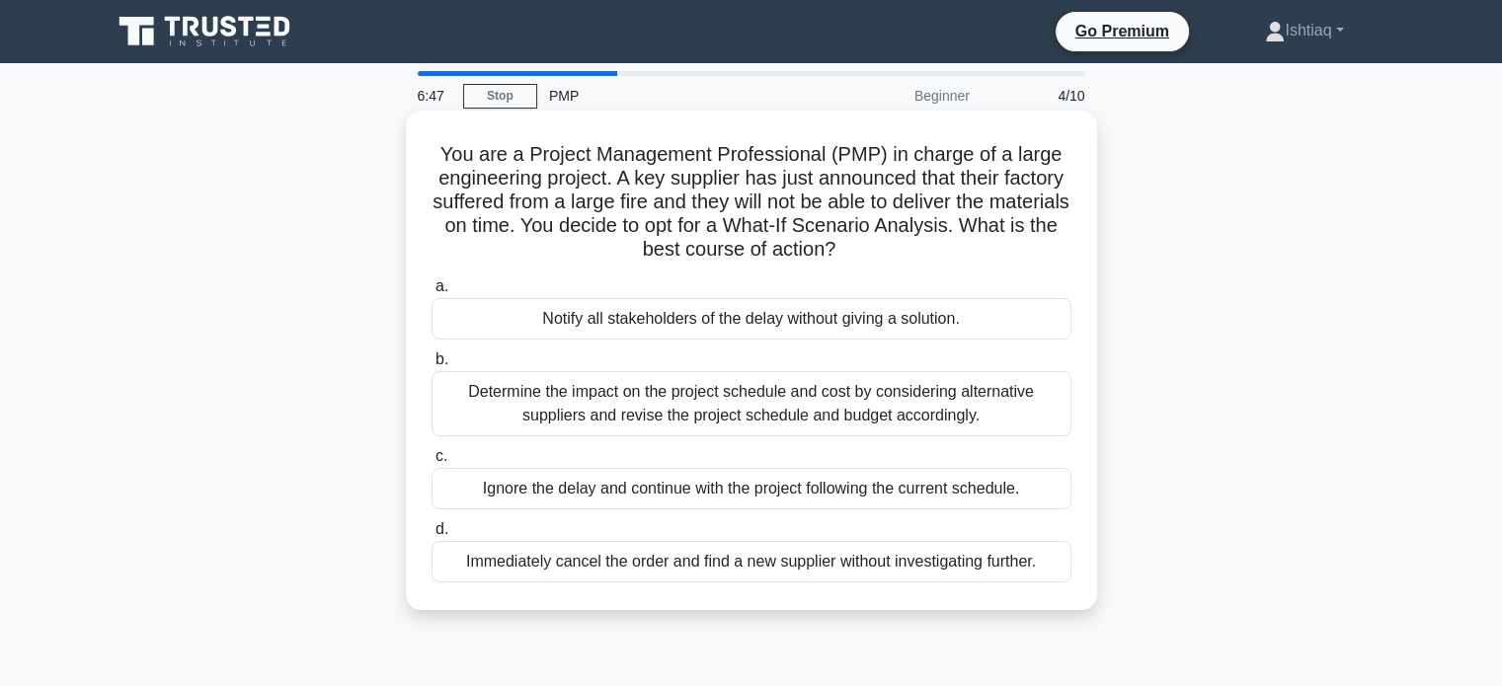
click at [746, 419] on div "Determine the impact on the project schedule and cost by considering alternativ…" at bounding box center [752, 403] width 640 height 65
click at [432, 366] on input "b. Determine the impact on the project schedule and cost by considering alterna…" at bounding box center [432, 360] width 0 height 13
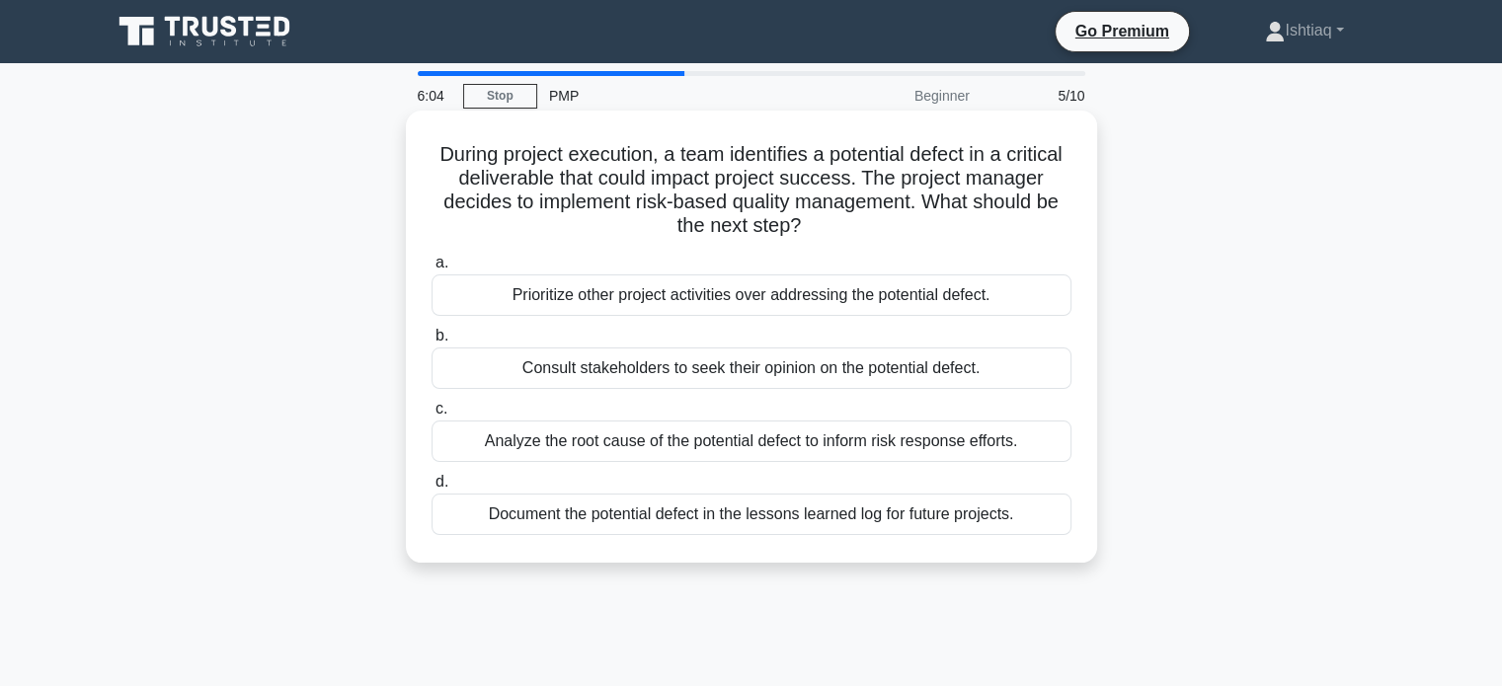
click at [796, 445] on div "Analyze the root cause of the potential defect to inform risk response efforts." at bounding box center [752, 441] width 640 height 41
click at [432, 416] on input "c. Analyze the root cause of the potential defect to inform risk response effor…" at bounding box center [432, 409] width 0 height 13
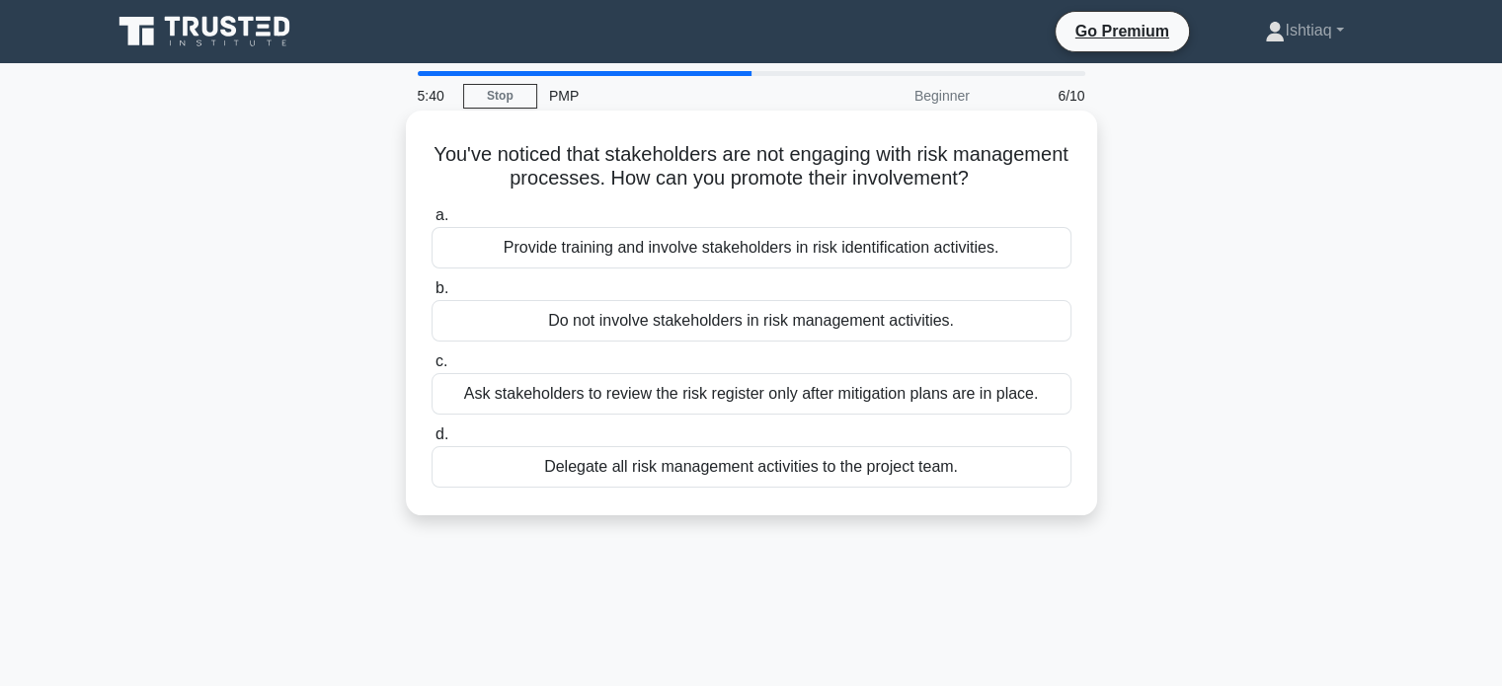
click at [803, 252] on div "Provide training and involve stakeholders in risk identification activities." at bounding box center [752, 247] width 640 height 41
click at [432, 222] on input "a. Provide training and involve stakeholders in risk identification activities." at bounding box center [432, 215] width 0 height 13
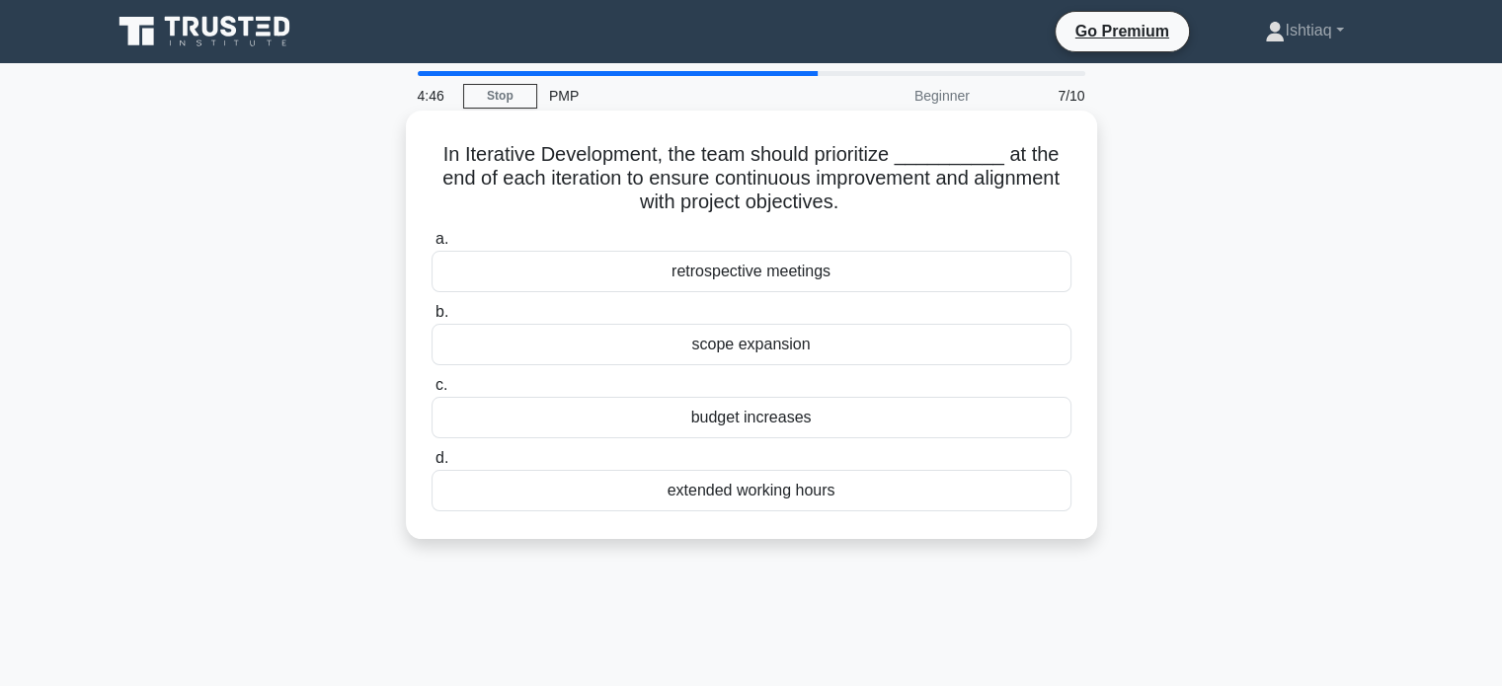
click at [822, 278] on div "retrospective meetings" at bounding box center [752, 271] width 640 height 41
click at [432, 246] on input "a. retrospective meetings" at bounding box center [432, 239] width 0 height 13
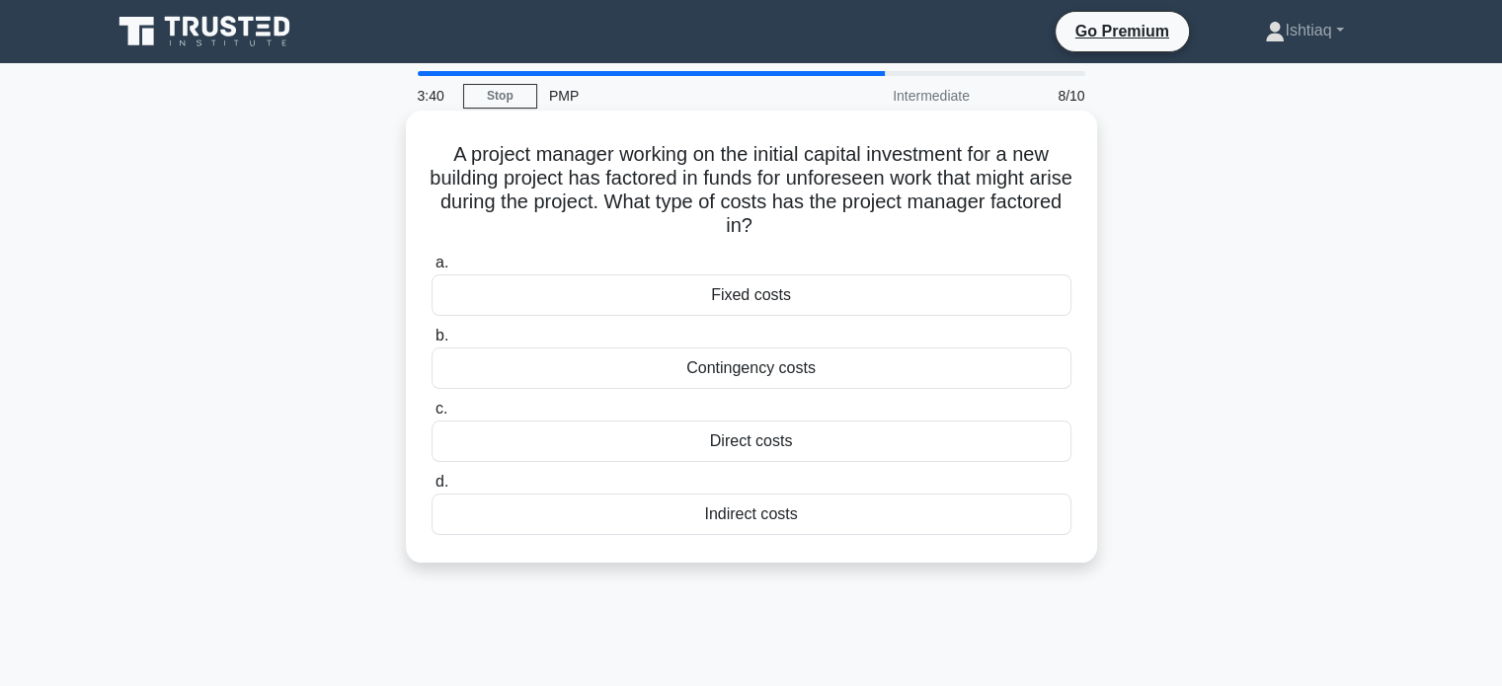
click at [816, 520] on div "Indirect costs" at bounding box center [752, 514] width 640 height 41
click at [432, 489] on input "d. Indirect costs" at bounding box center [432, 482] width 0 height 13
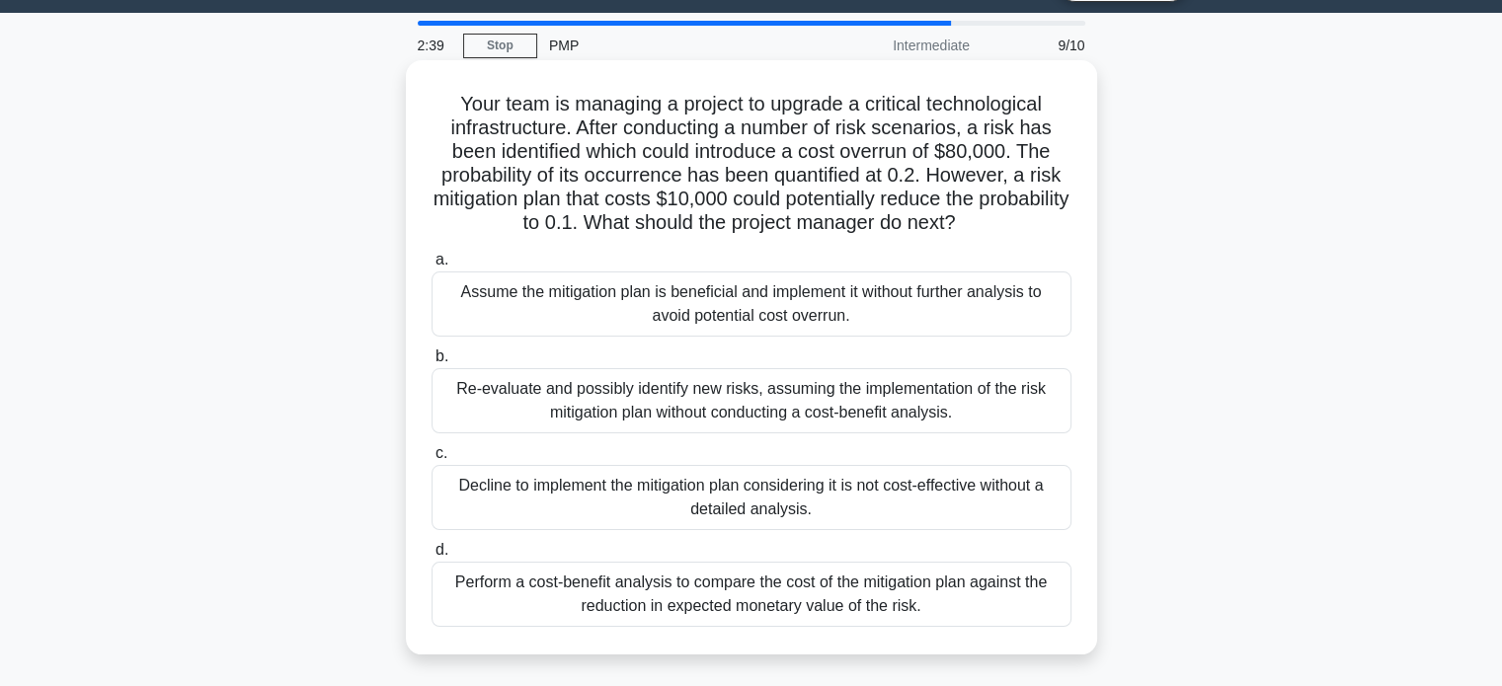
scroll to position [51, 0]
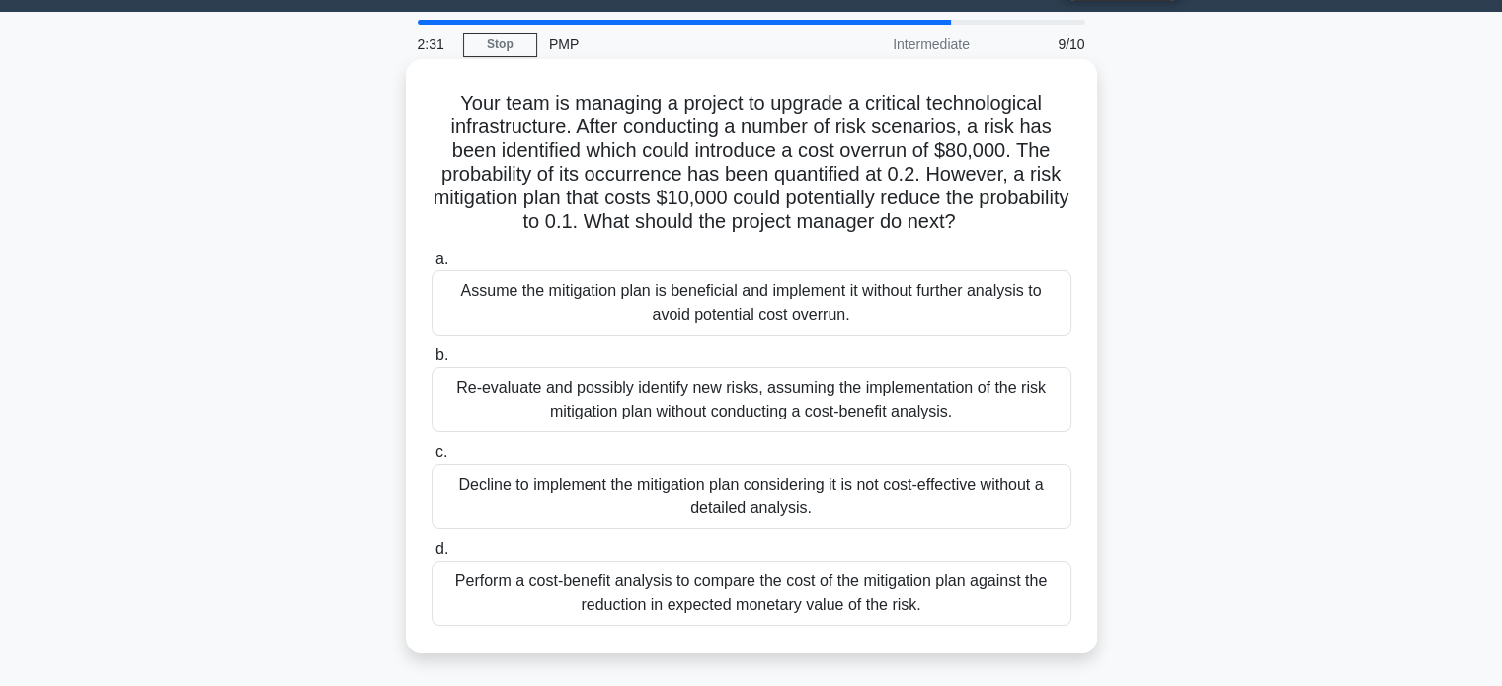
click at [737, 616] on div "Perform a cost-benefit analysis to compare the cost of the mitigation plan agai…" at bounding box center [752, 593] width 640 height 65
click at [432, 556] on input "d. Perform a cost-benefit analysis to compare the cost of the mitigation plan a…" at bounding box center [432, 549] width 0 height 13
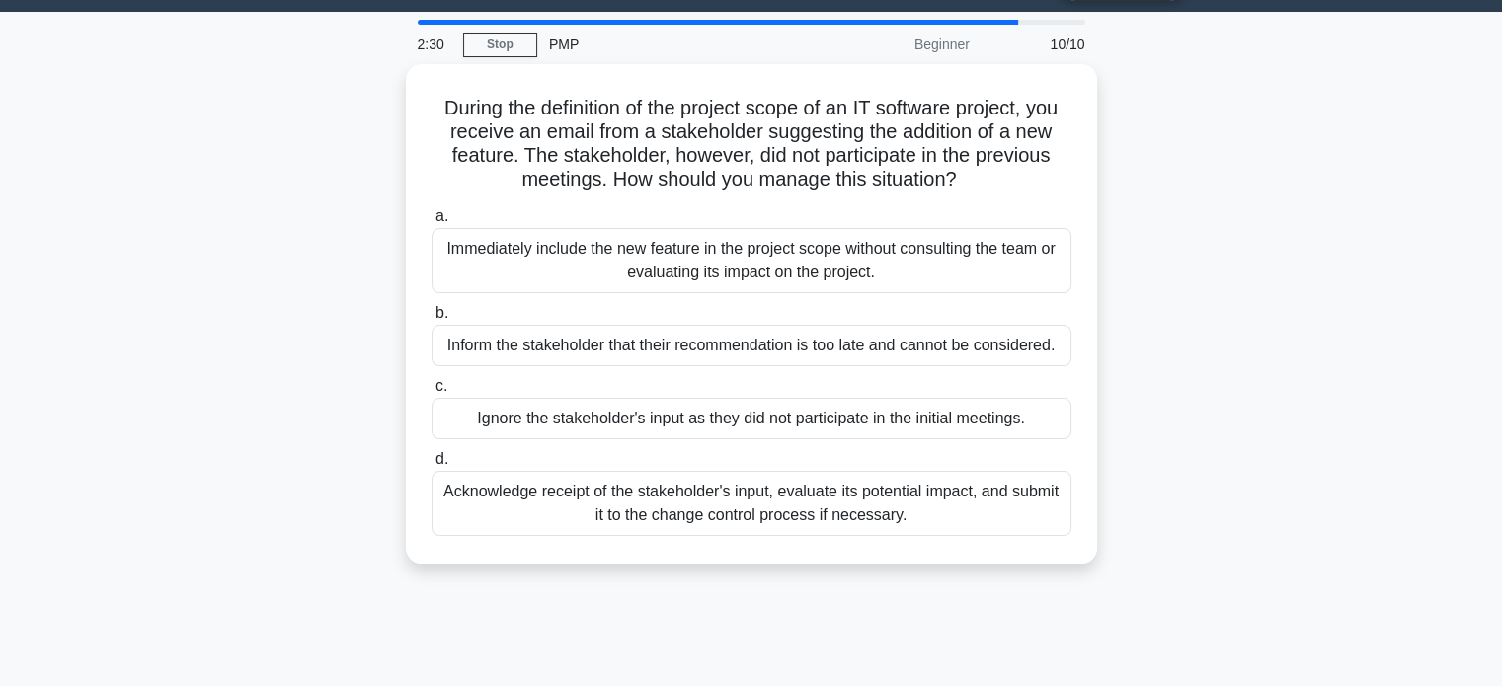
scroll to position [0, 0]
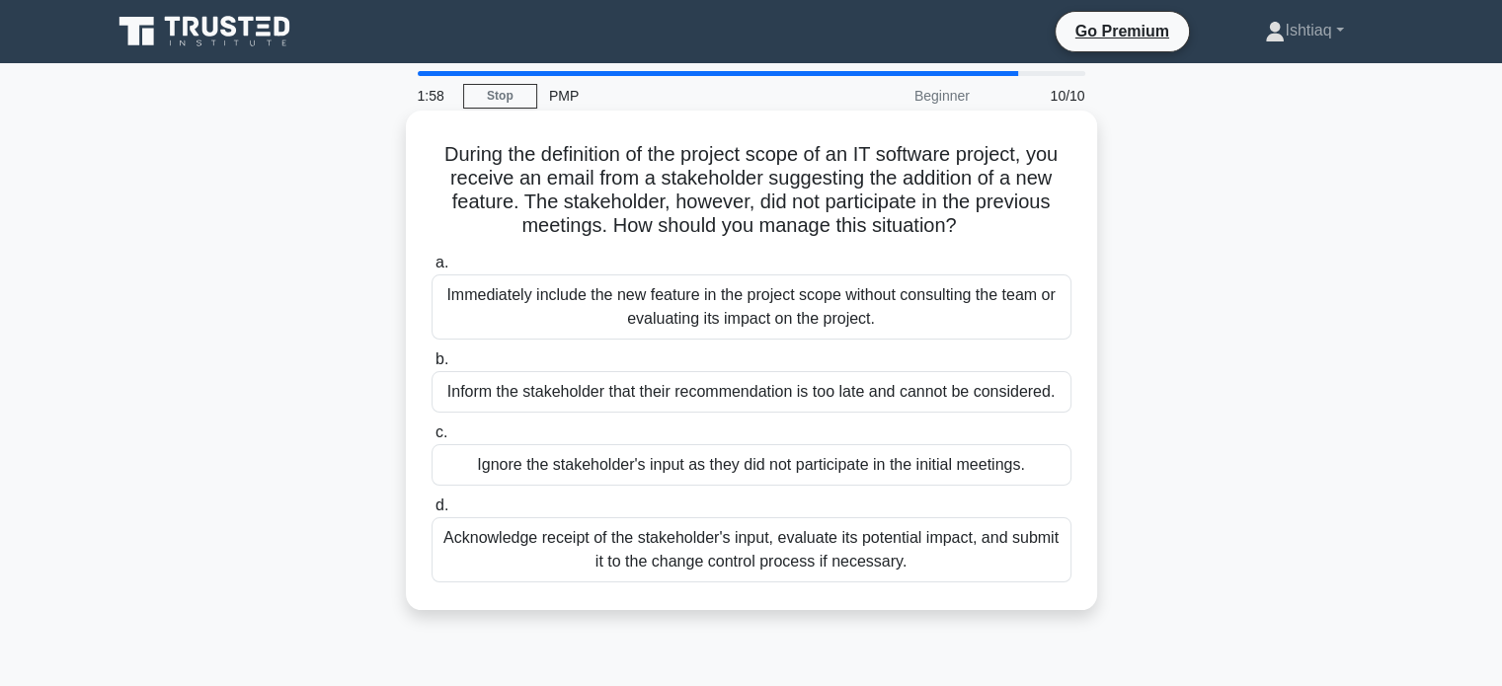
click at [764, 557] on div "Acknowledge receipt of the stakeholder's input, evaluate its potential impact, …" at bounding box center [752, 549] width 640 height 65
click at [432, 513] on input "d. Acknowledge receipt of the stakeholder's input, evaluate its potential impac…" at bounding box center [432, 506] width 0 height 13
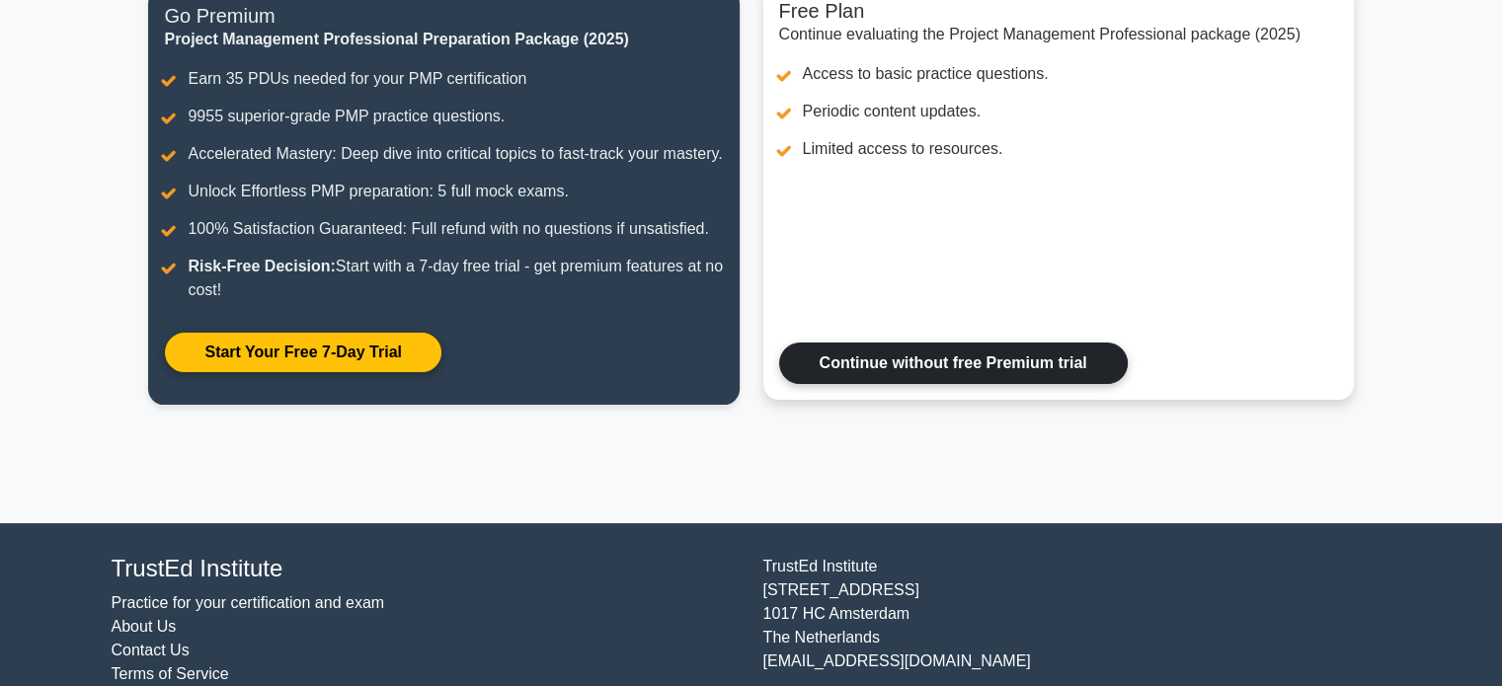
scroll to position [281, 0]
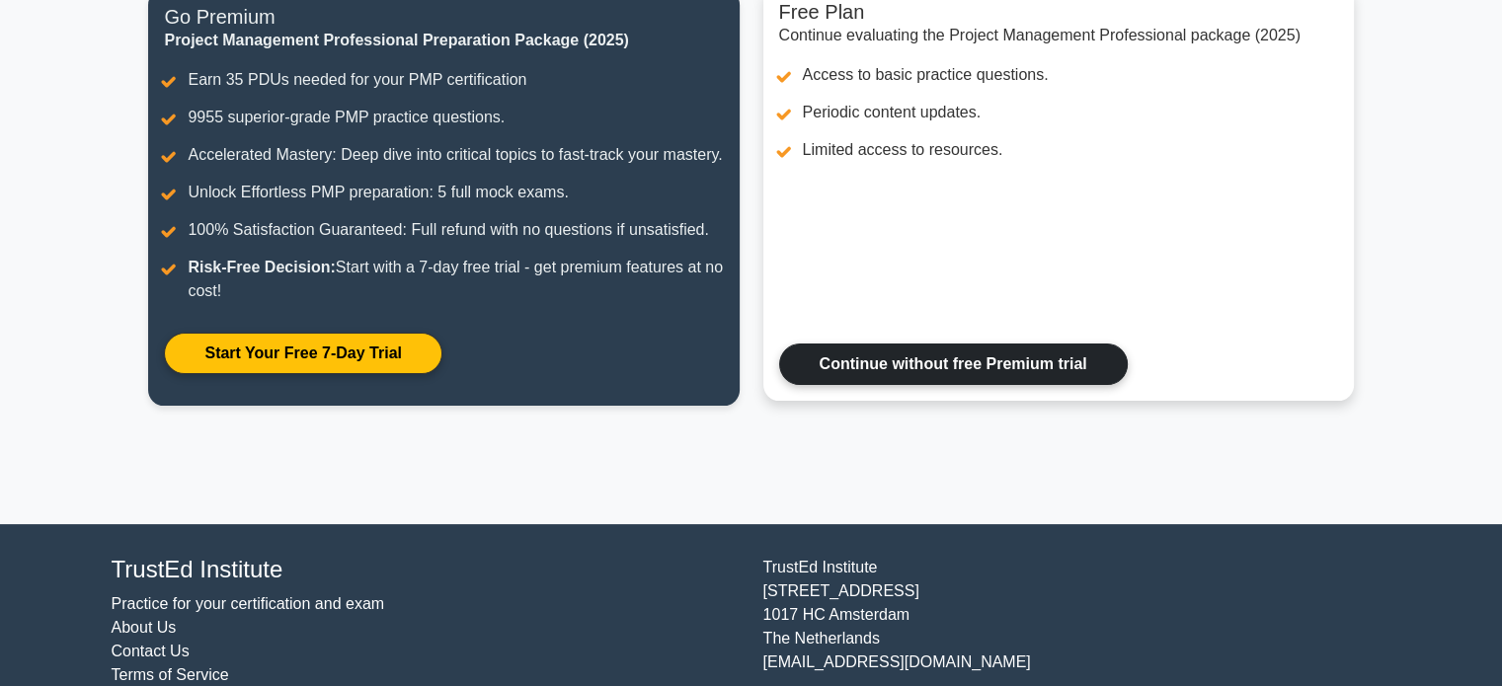
click at [885, 385] on link "Continue without free Premium trial" at bounding box center [953, 364] width 349 height 41
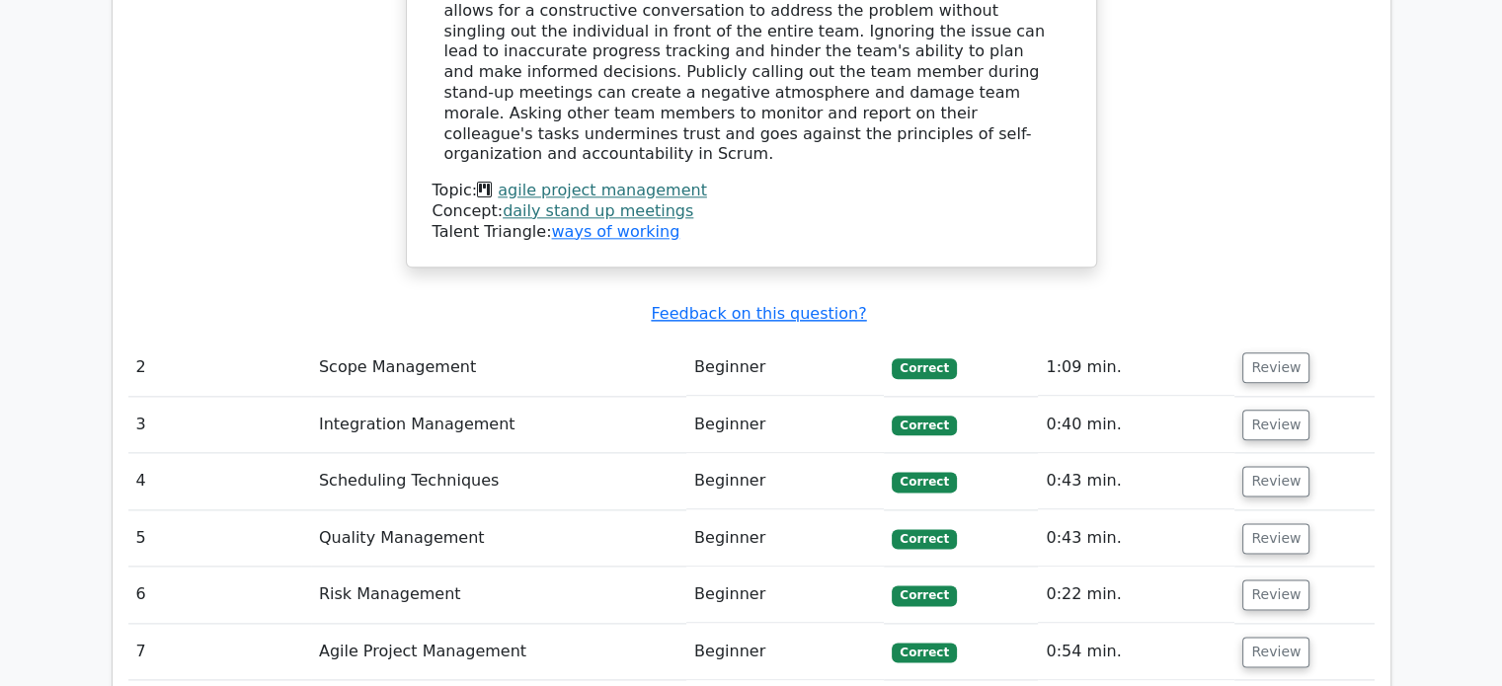
scroll to position [2392, 0]
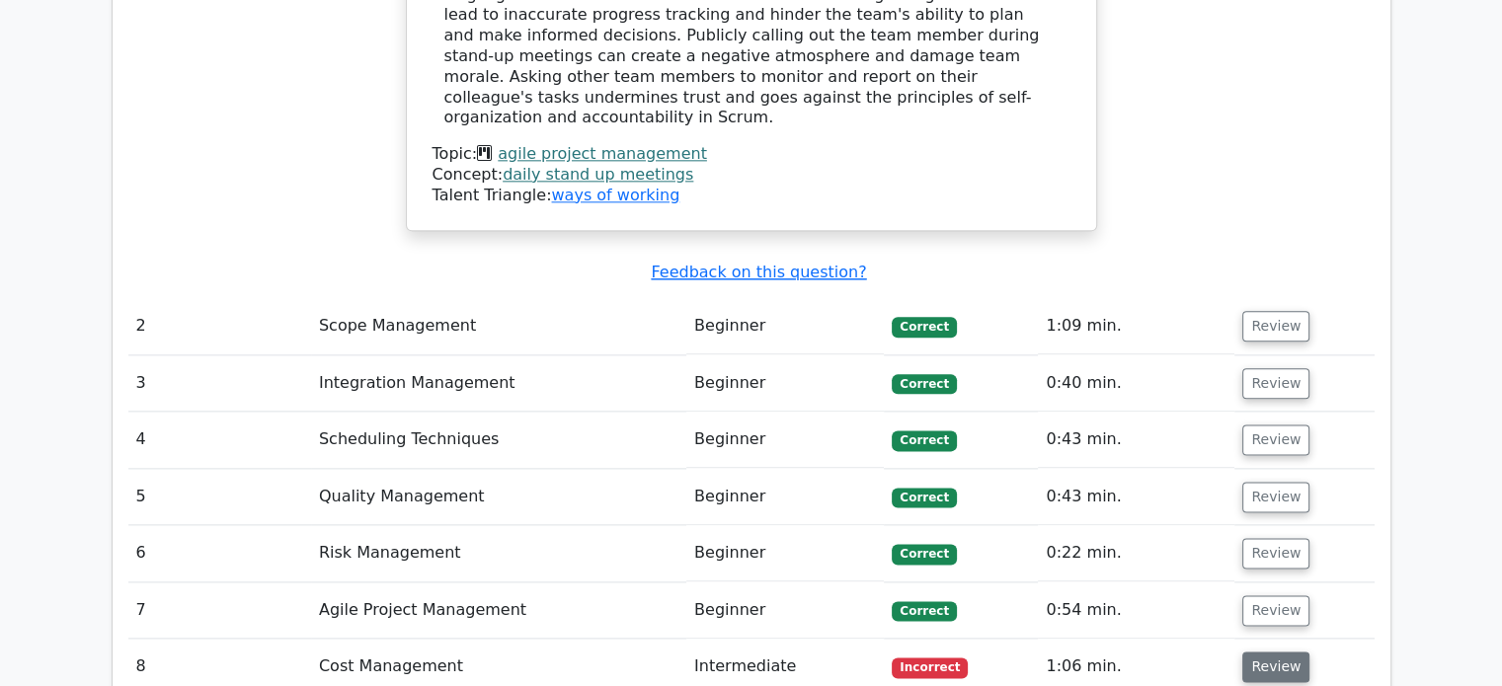
click at [1264, 652] on button "Review" at bounding box center [1275, 667] width 67 height 31
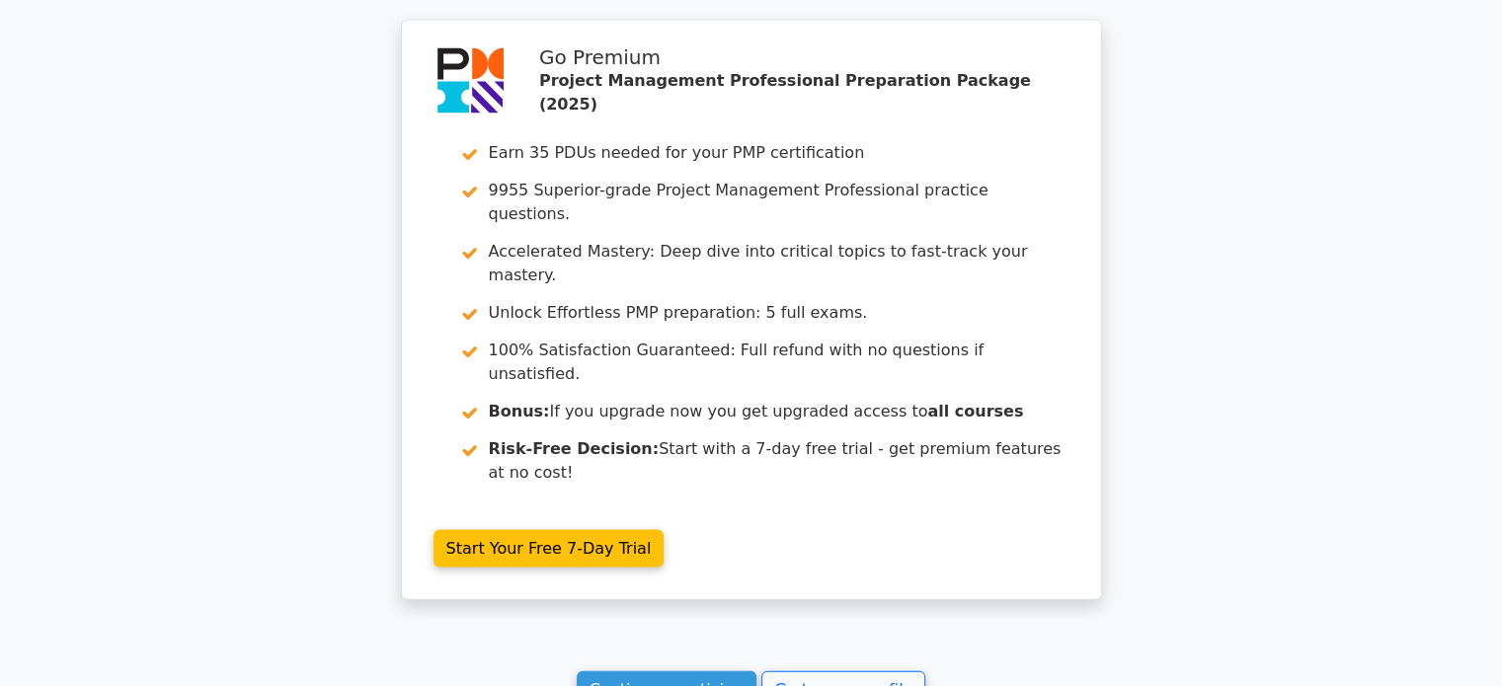
scroll to position [4176, 0]
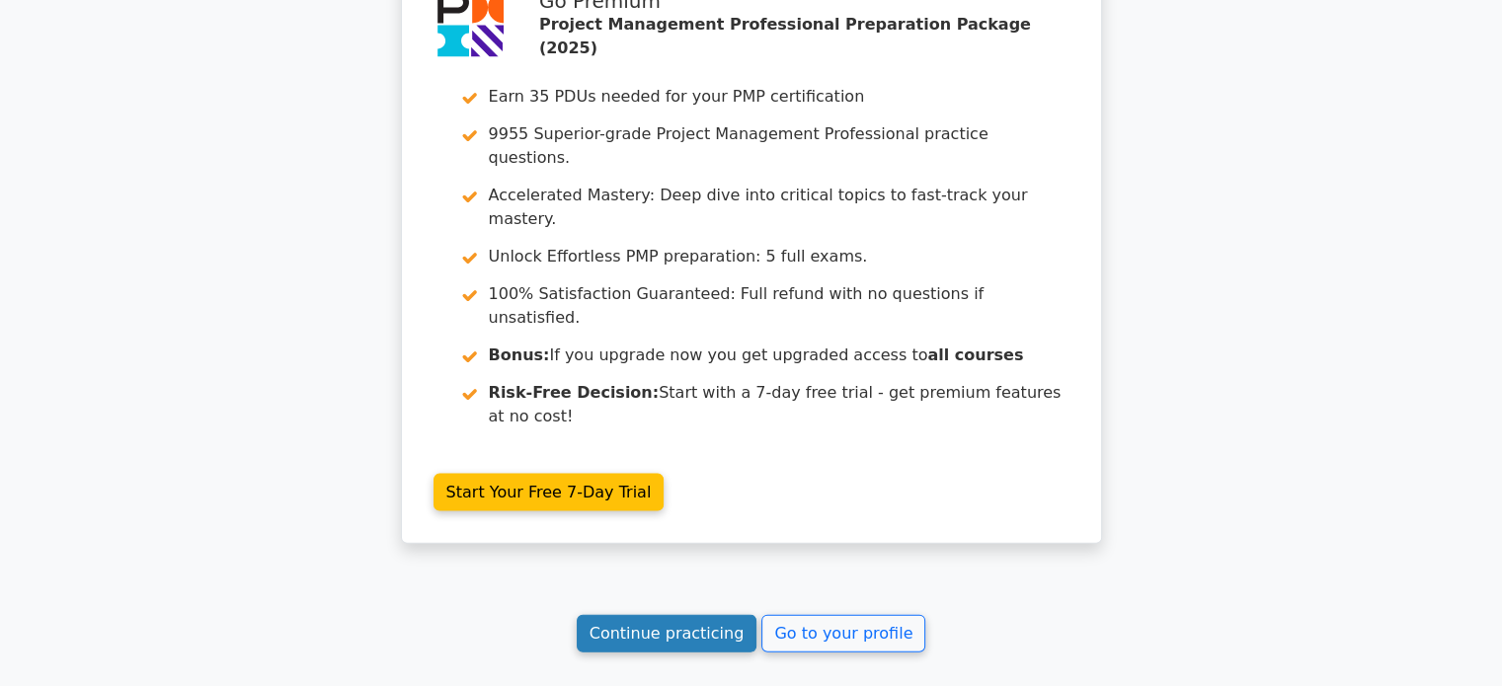
click at [708, 615] on link "Continue practicing" at bounding box center [667, 634] width 181 height 38
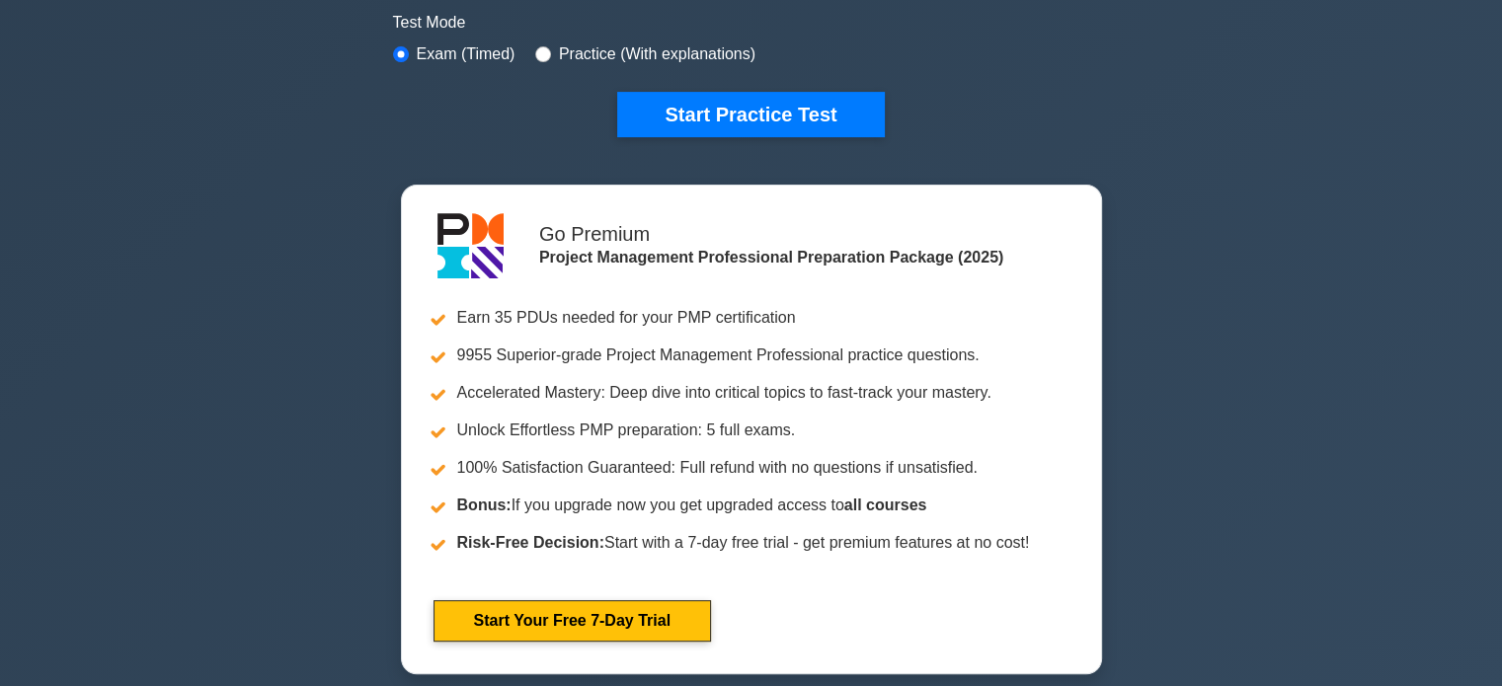
scroll to position [632, 0]
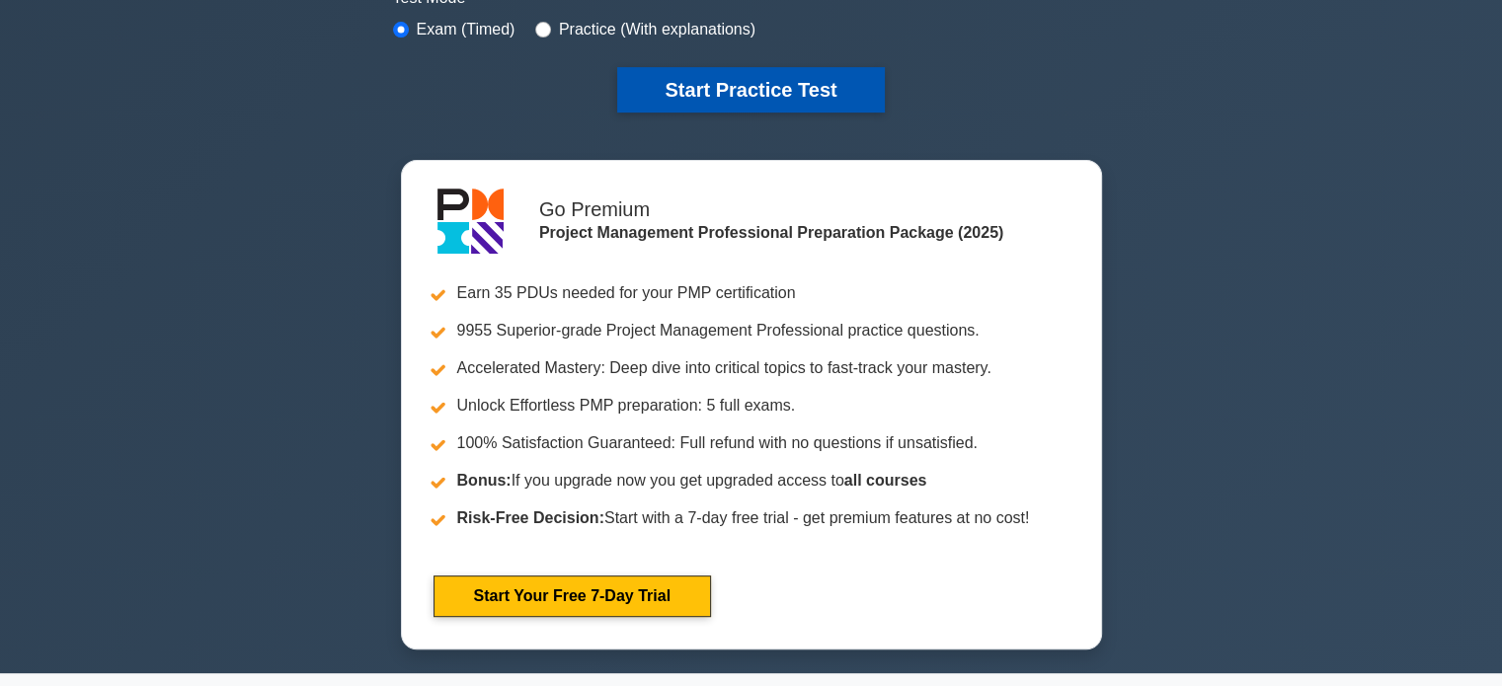
click at [798, 89] on button "Start Practice Test" at bounding box center [750, 89] width 267 height 45
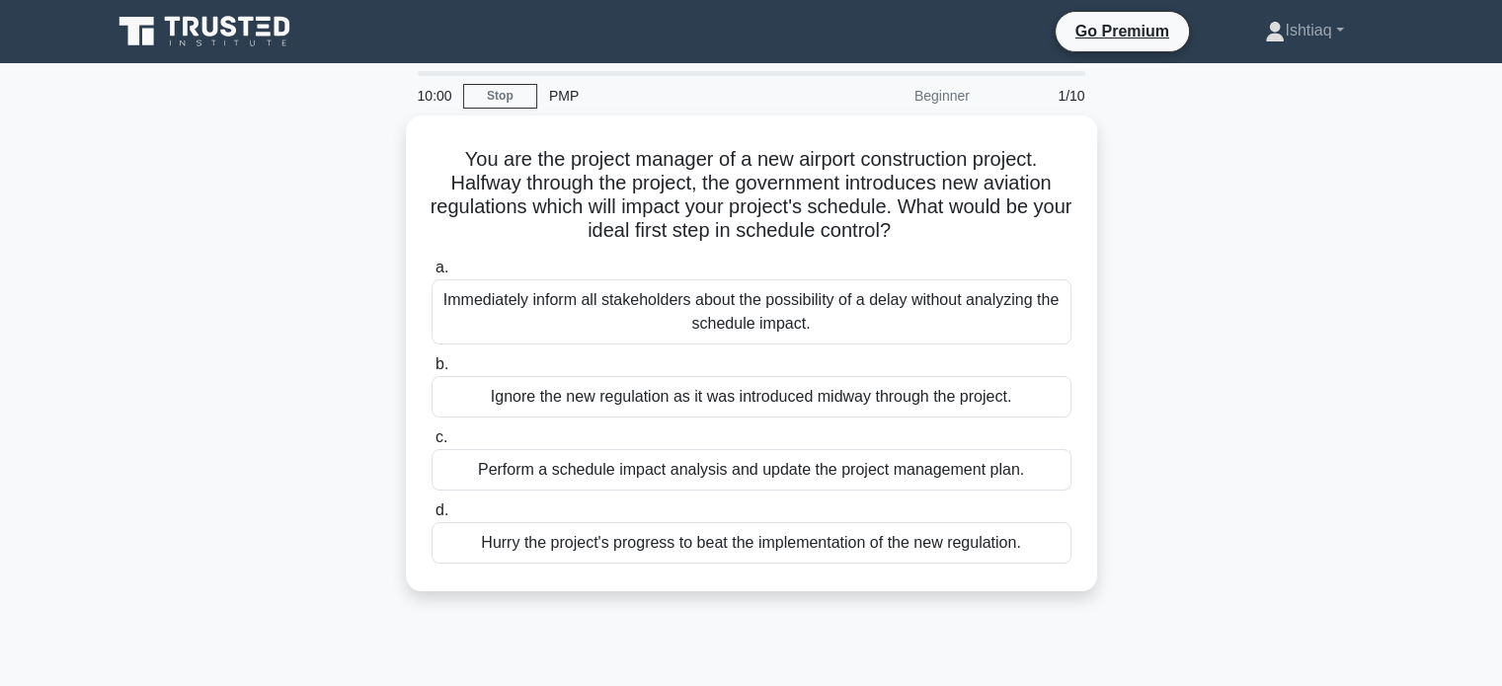
scroll to position [5691, 0]
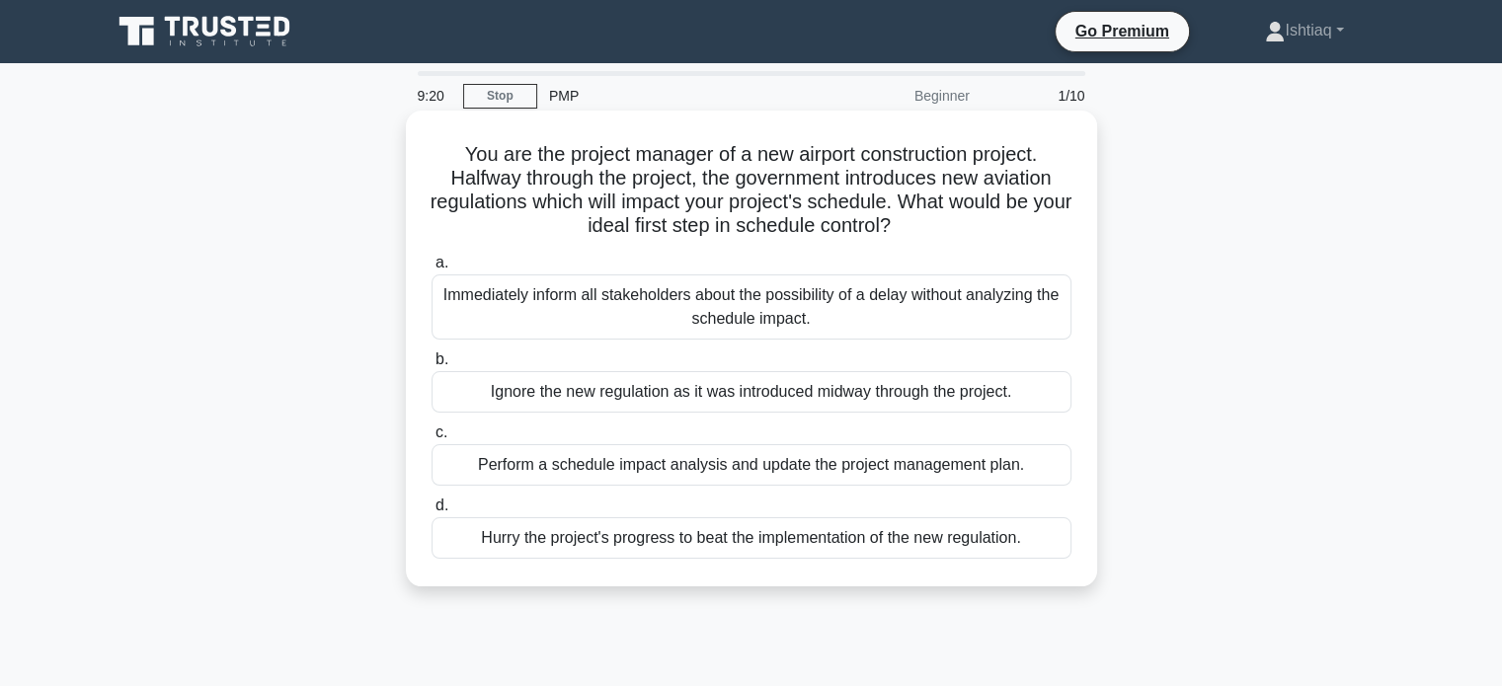
click at [778, 465] on div "Perform a schedule impact analysis and update the project management plan." at bounding box center [752, 464] width 640 height 41
click at [432, 439] on input "c. Perform a schedule impact analysis and update the project management plan." at bounding box center [432, 433] width 0 height 13
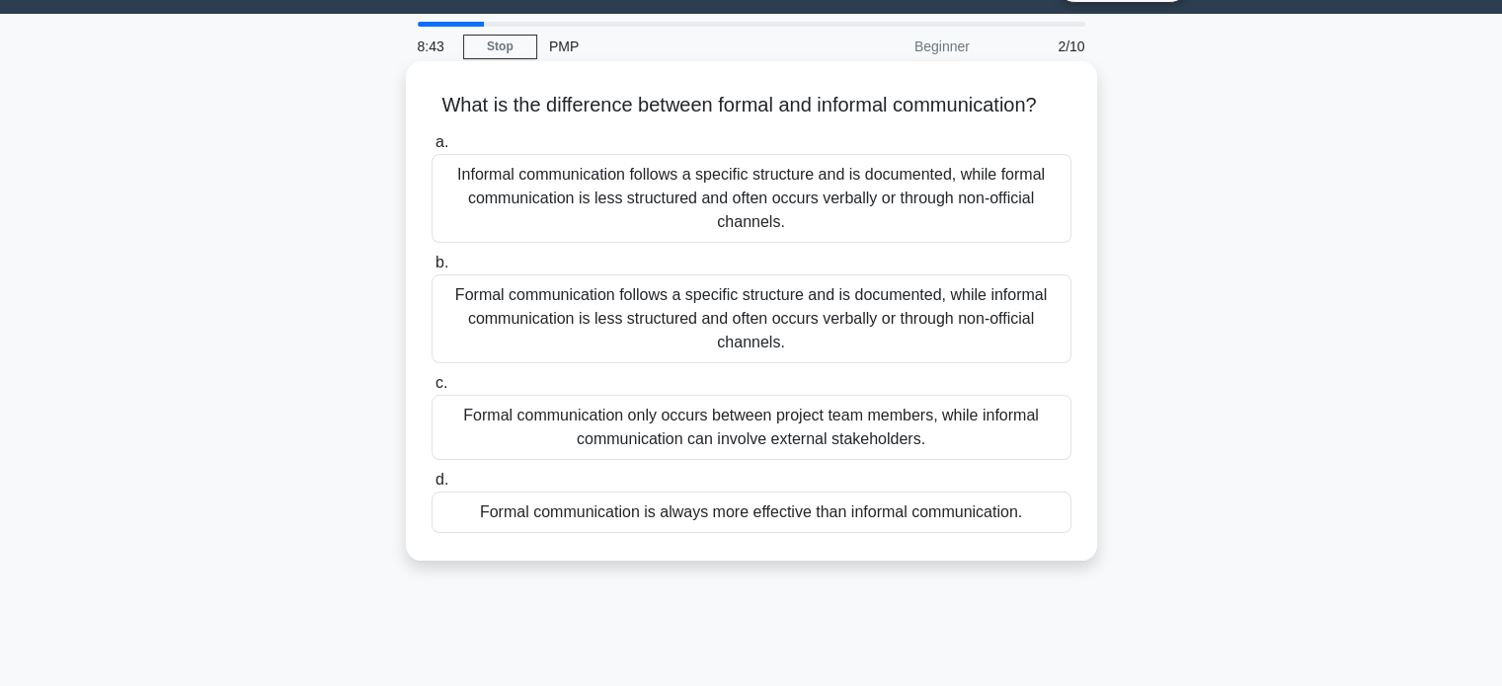
scroll to position [47, 0]
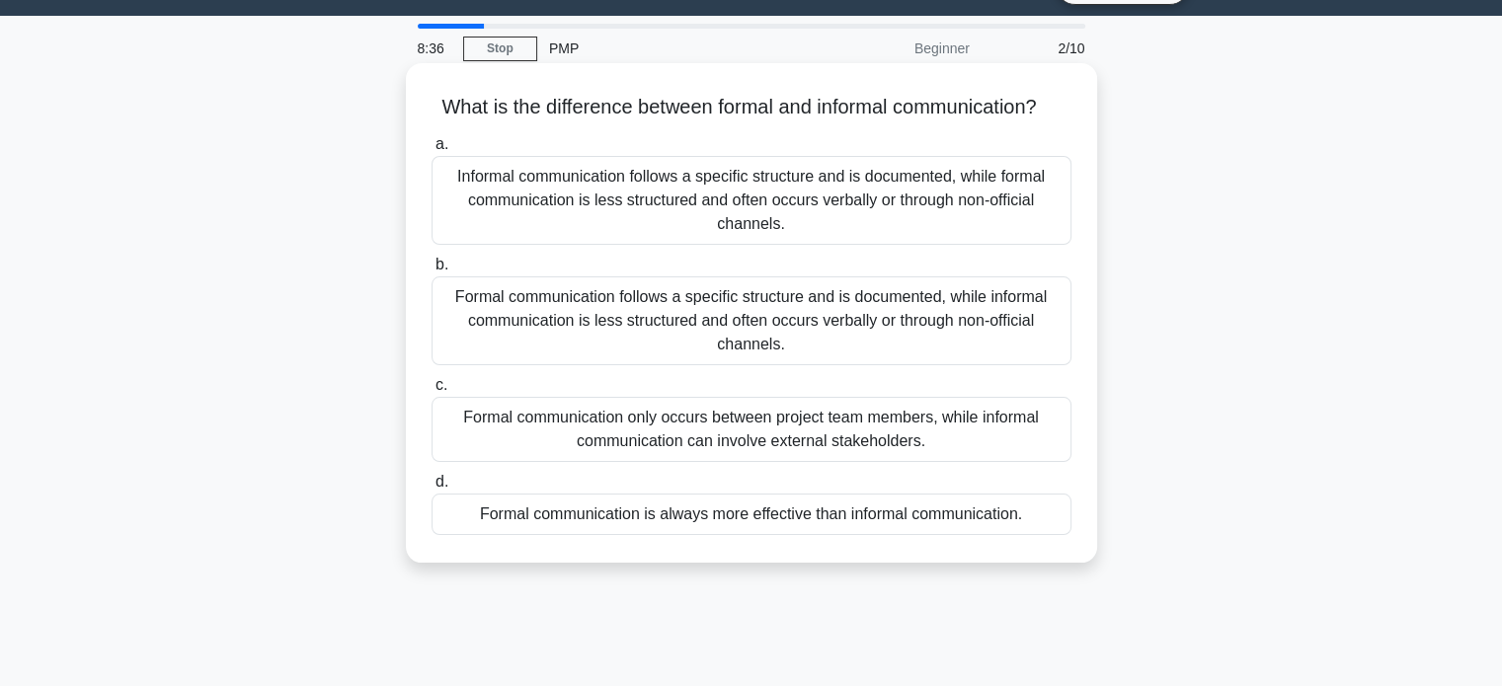
click at [769, 337] on div "Formal communication follows a specific structure and is documented, while info…" at bounding box center [752, 321] width 640 height 89
click at [432, 272] on input "b. Formal communication follows a specific structure and is documented, while i…" at bounding box center [432, 265] width 0 height 13
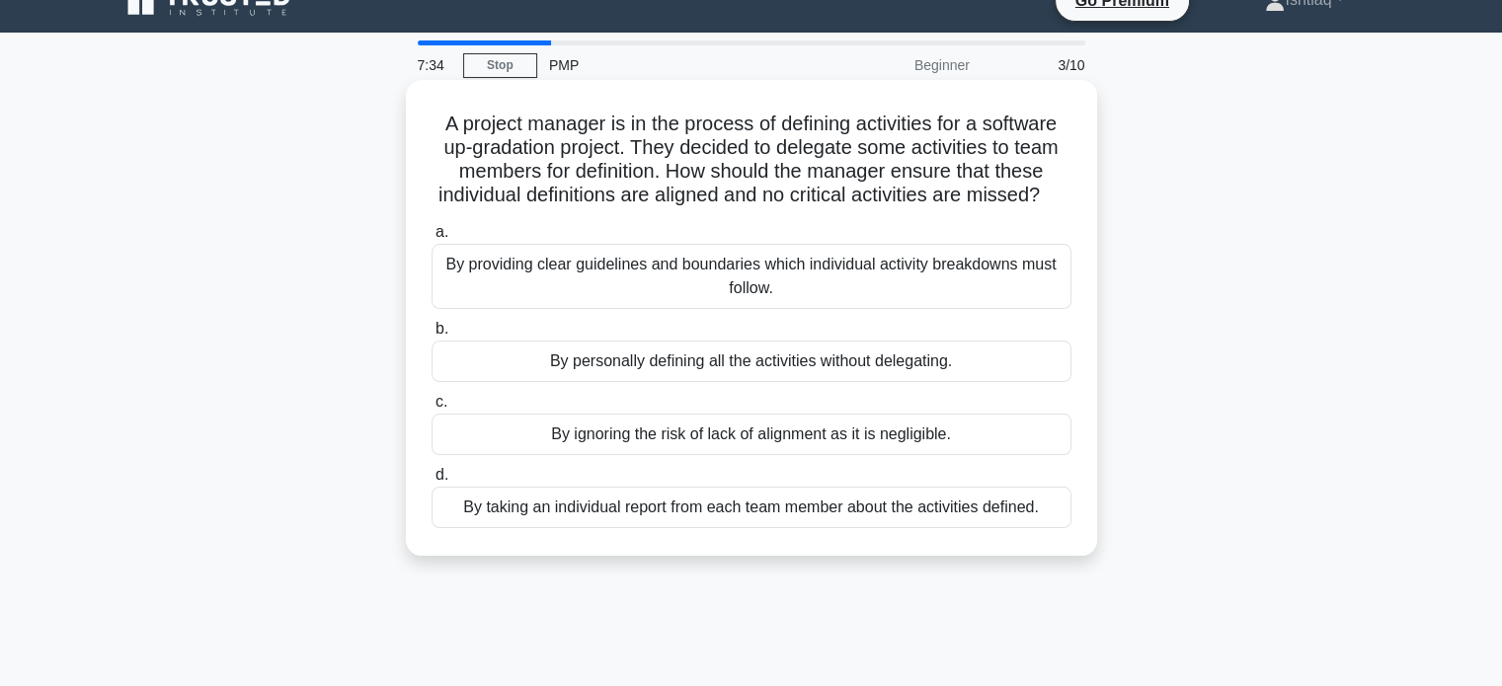
scroll to position [32, 0]
click at [789, 527] on div "By taking an individual report from each team member about the activities defin…" at bounding box center [752, 506] width 640 height 41
click at [432, 481] on input "d. By taking an individual report from each team member about the activities de…" at bounding box center [432, 474] width 0 height 13
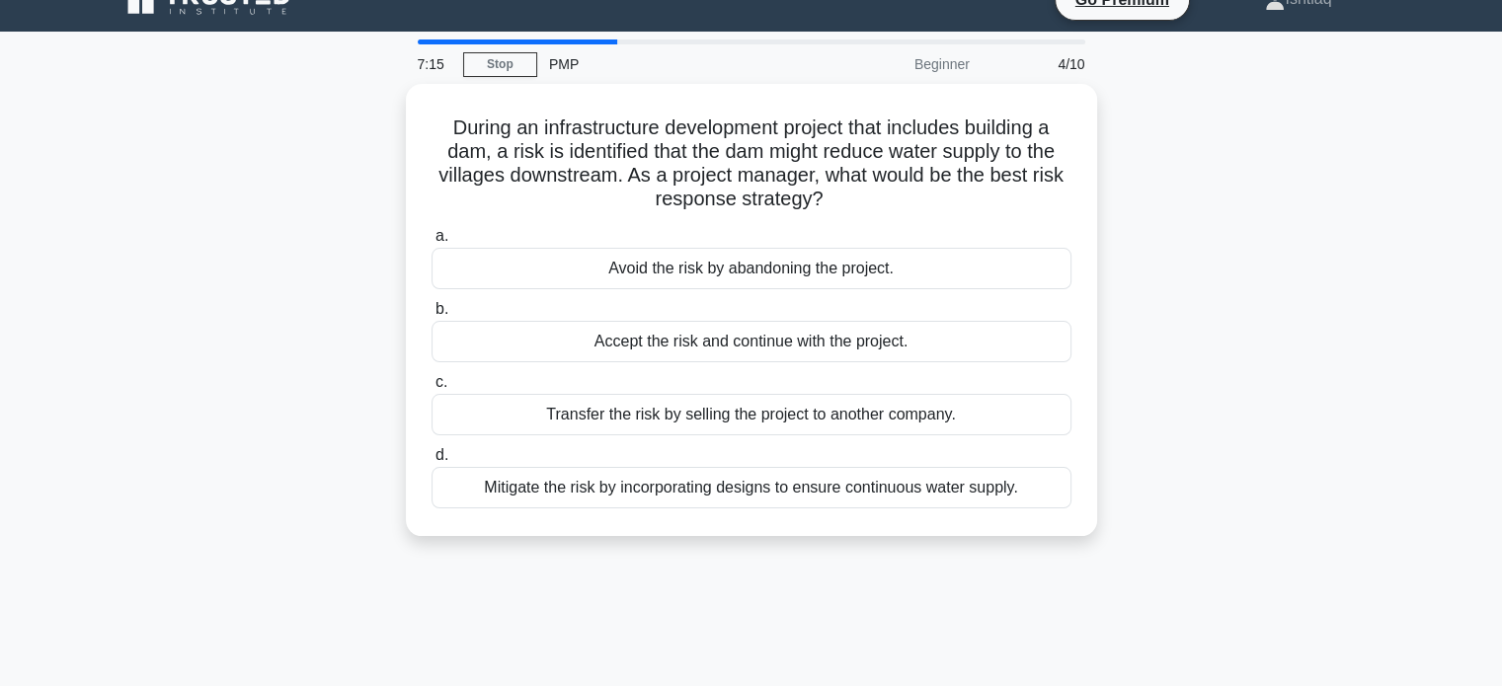
scroll to position [0, 0]
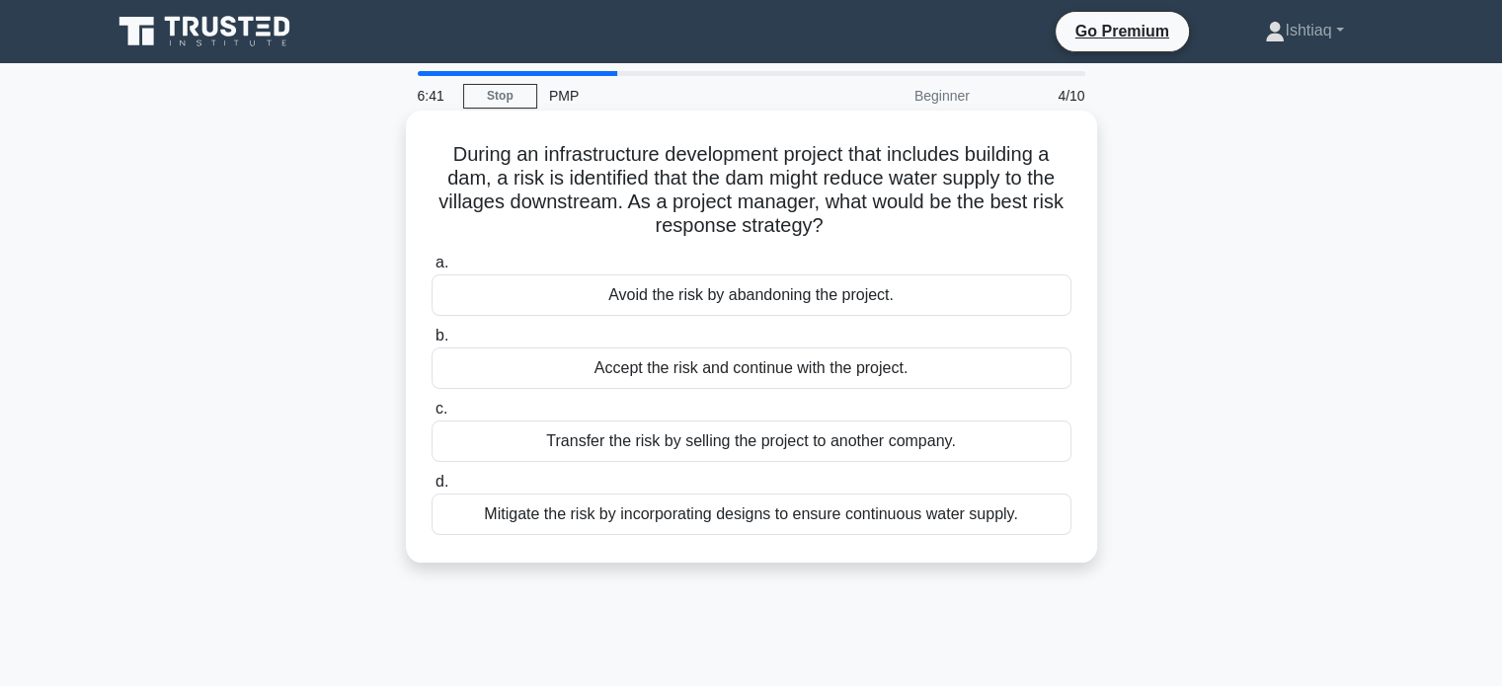
click at [821, 519] on div "Mitigate the risk by incorporating designs to ensure continuous water supply." at bounding box center [752, 514] width 640 height 41
click at [432, 489] on input "d. Mitigate the risk by incorporating designs to ensure continuous water supply." at bounding box center [432, 482] width 0 height 13
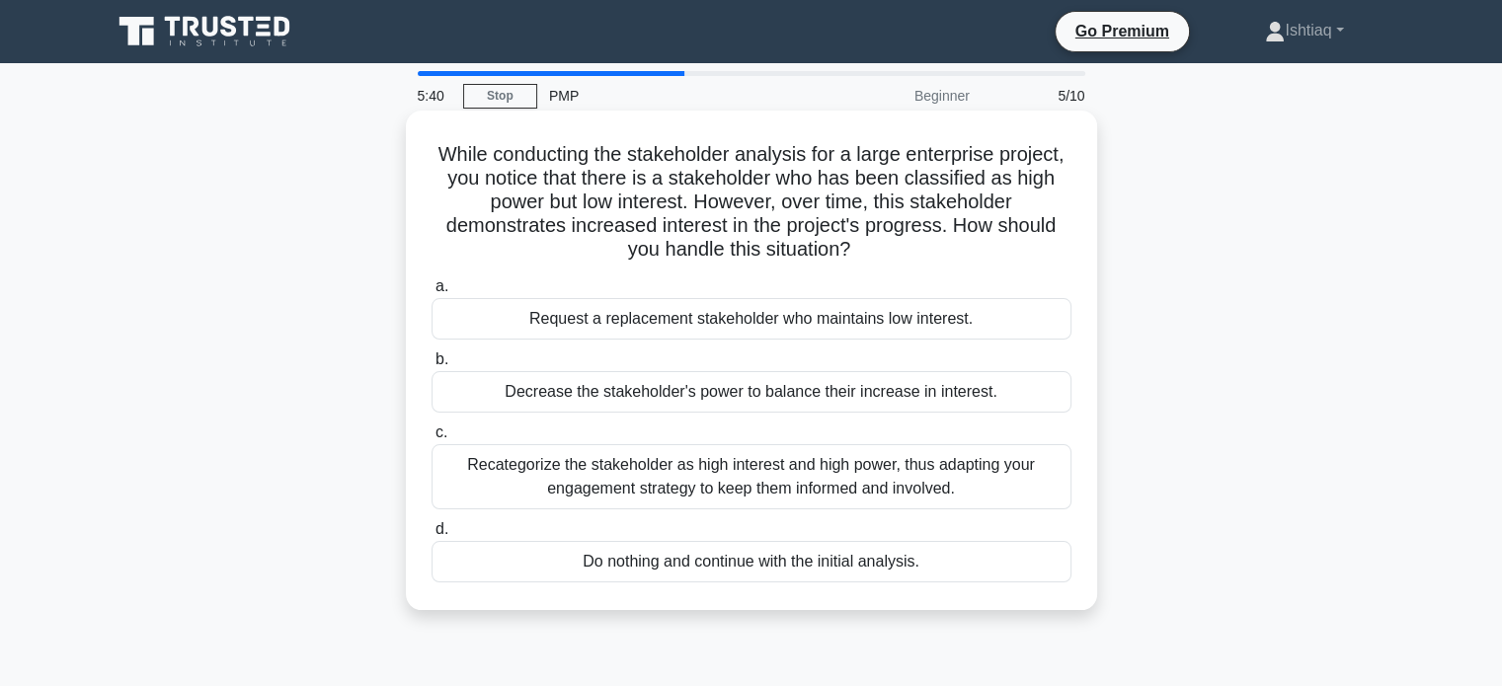
click at [672, 477] on div "Recategorize the stakeholder as high interest and high power, thus adapting you…" at bounding box center [752, 476] width 640 height 65
click at [432, 439] on input "c. Recategorize the stakeholder as high interest and high power, thus adapting …" at bounding box center [432, 433] width 0 height 13
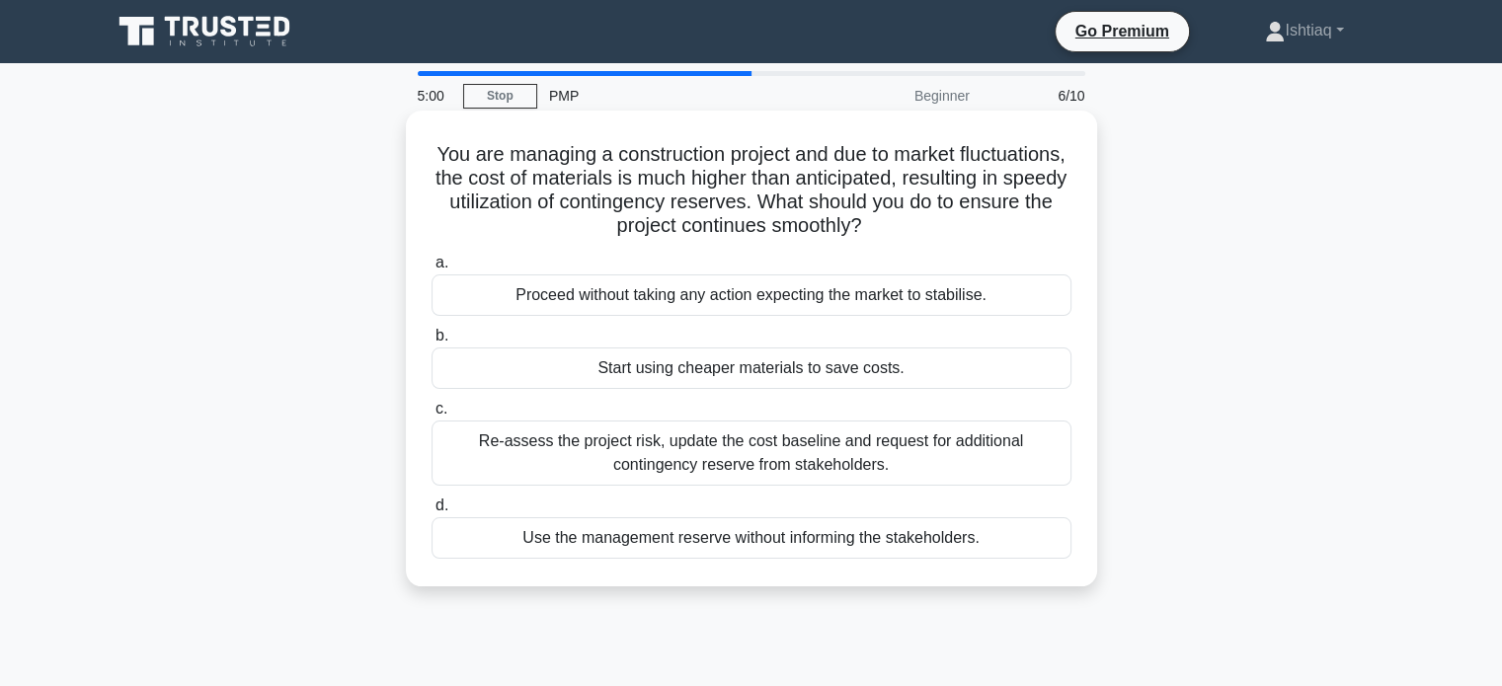
click at [776, 457] on div "Re-assess the project risk, update the cost baseline and request for additional…" at bounding box center [752, 453] width 640 height 65
click at [432, 416] on input "c. Re-assess the project risk, update the cost baseline and request for additio…" at bounding box center [432, 409] width 0 height 13
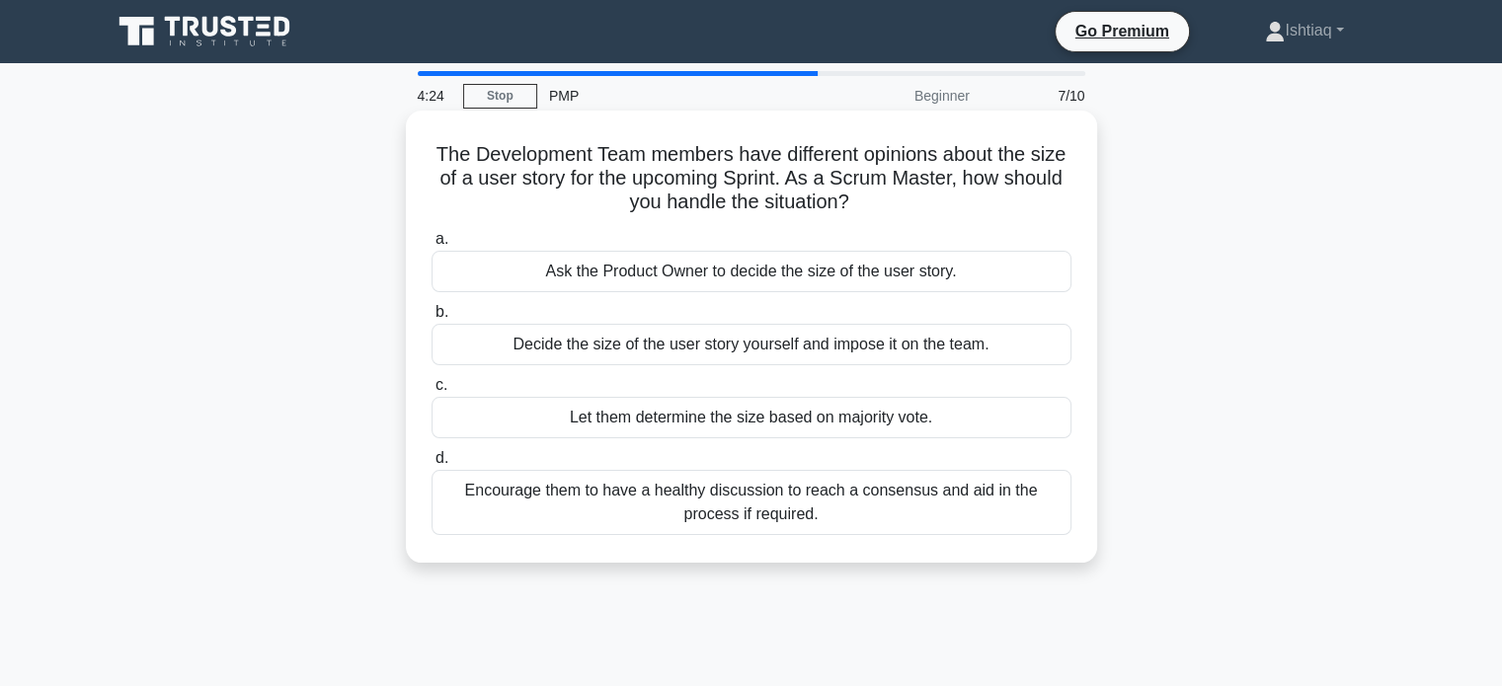
click at [914, 514] on div "Encourage them to have a healthy discussion to reach a consensus and aid in the…" at bounding box center [752, 502] width 640 height 65
click at [432, 465] on input "d. Encourage them to have a healthy discussion to reach a consensus and aid in …" at bounding box center [432, 458] width 0 height 13
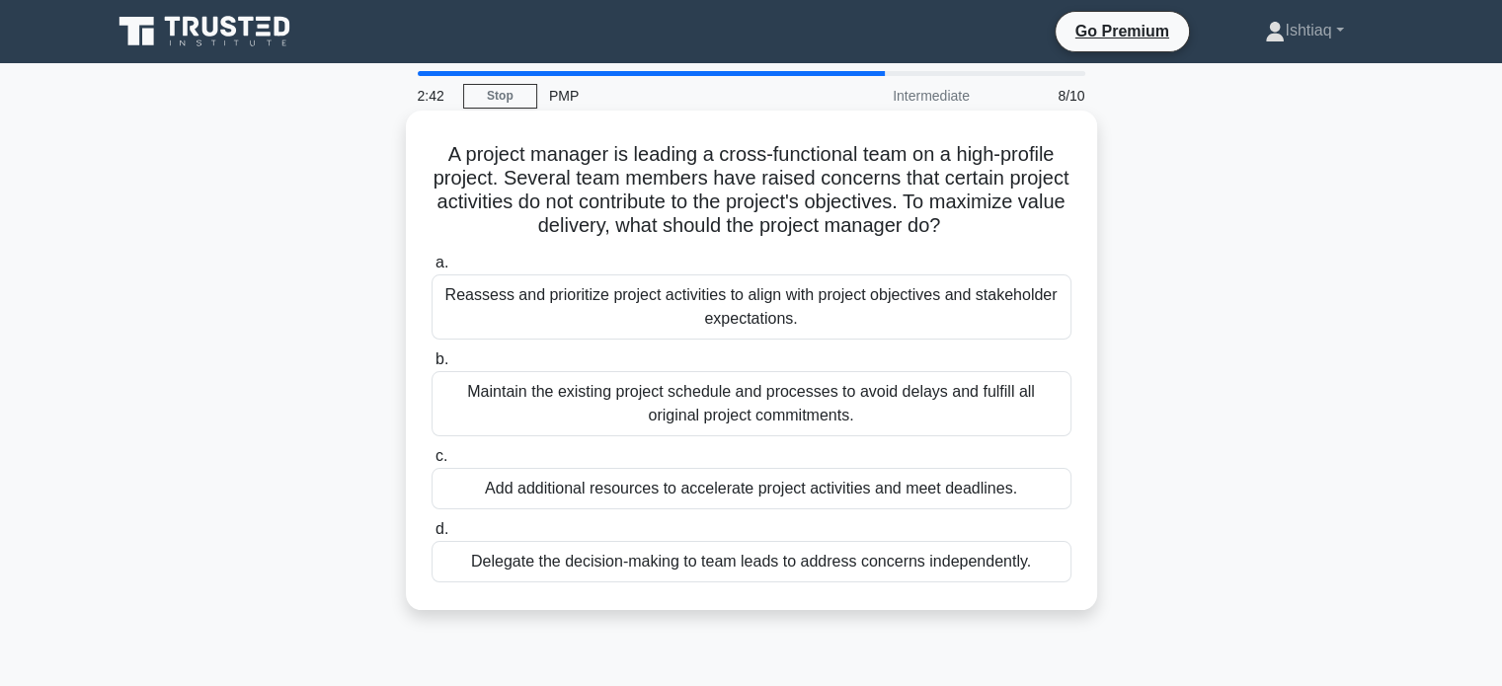
click at [809, 320] on div "Reassess and prioritize project activities to align with project objectives and…" at bounding box center [752, 307] width 640 height 65
click at [432, 270] on input "a. Reassess and prioritize project activities to align with project objectives …" at bounding box center [432, 263] width 0 height 13
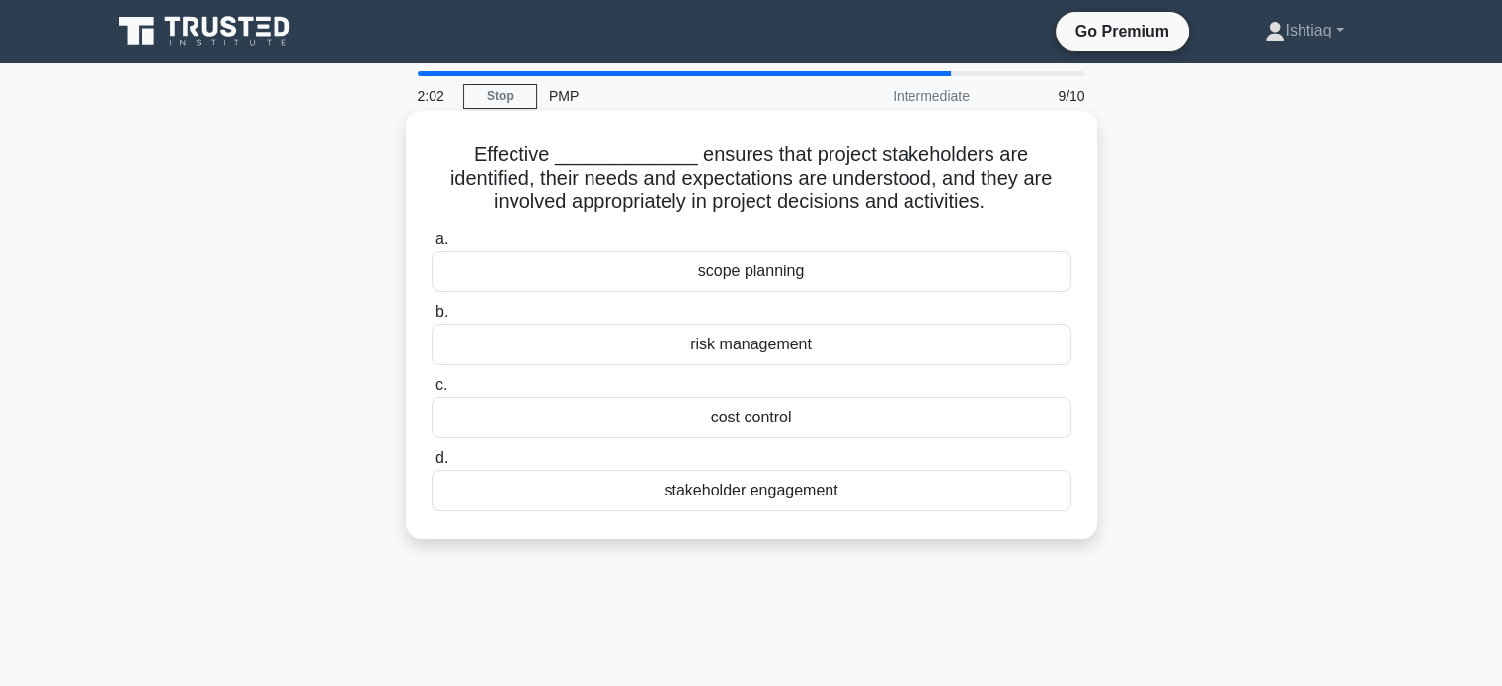
click at [758, 493] on div "stakeholder engagement" at bounding box center [752, 490] width 640 height 41
click at [432, 465] on input "d. stakeholder engagement" at bounding box center [432, 458] width 0 height 13
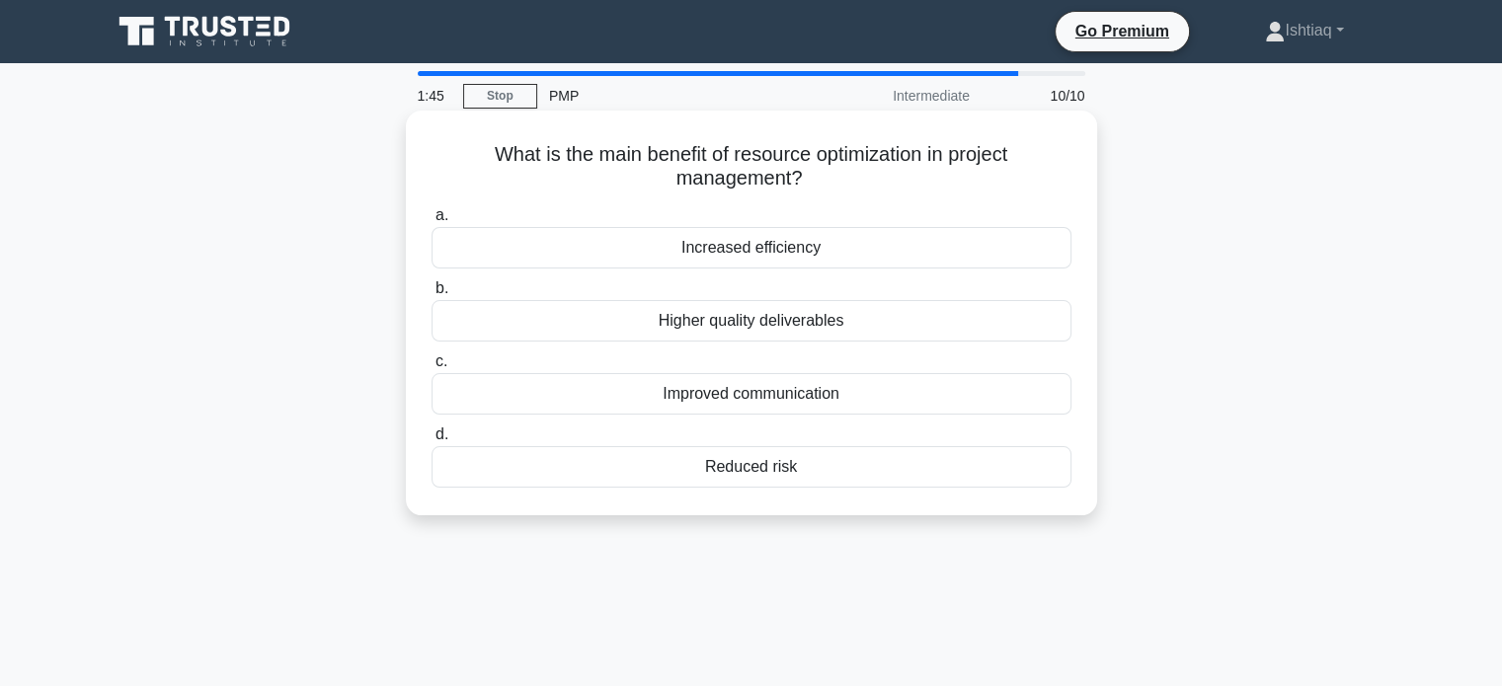
click at [822, 253] on div "Increased efficiency" at bounding box center [752, 247] width 640 height 41
click at [432, 222] on input "a. Increased efficiency" at bounding box center [432, 215] width 0 height 13
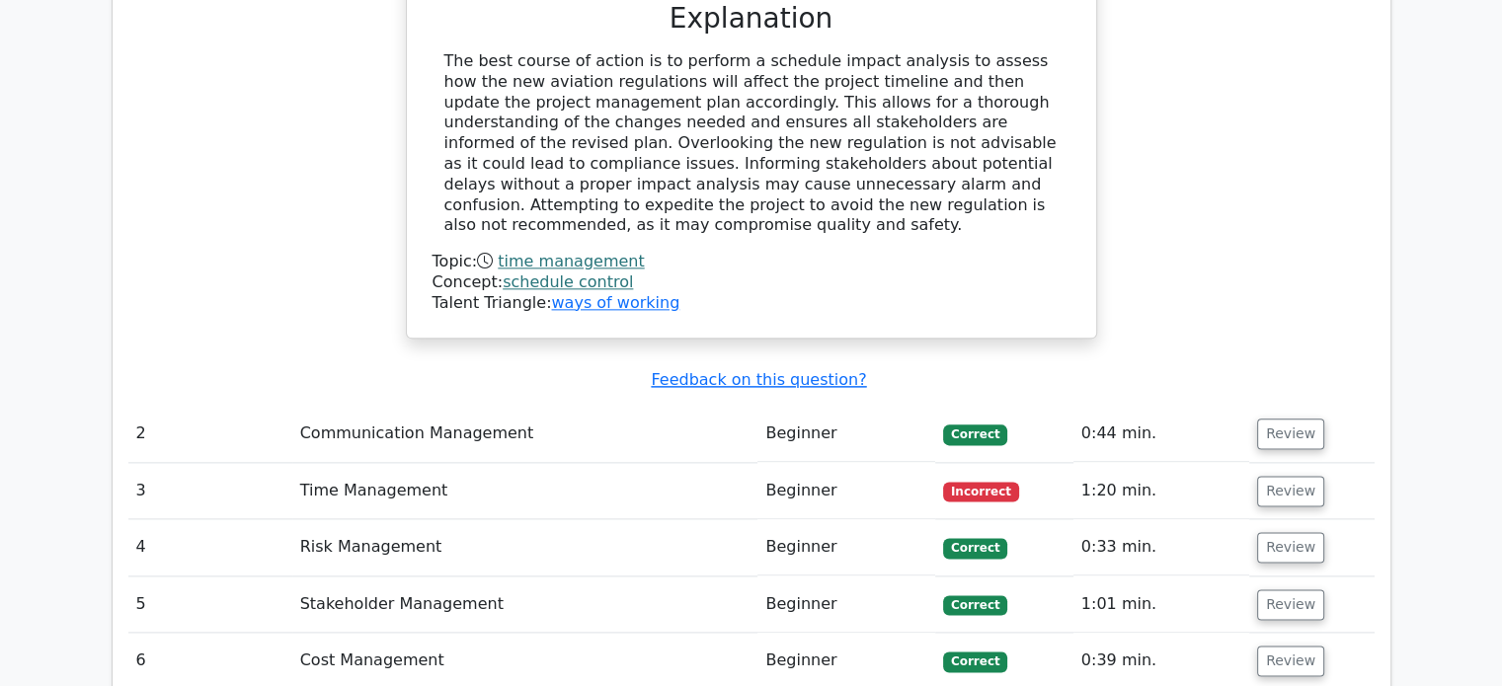
scroll to position [2390, 0]
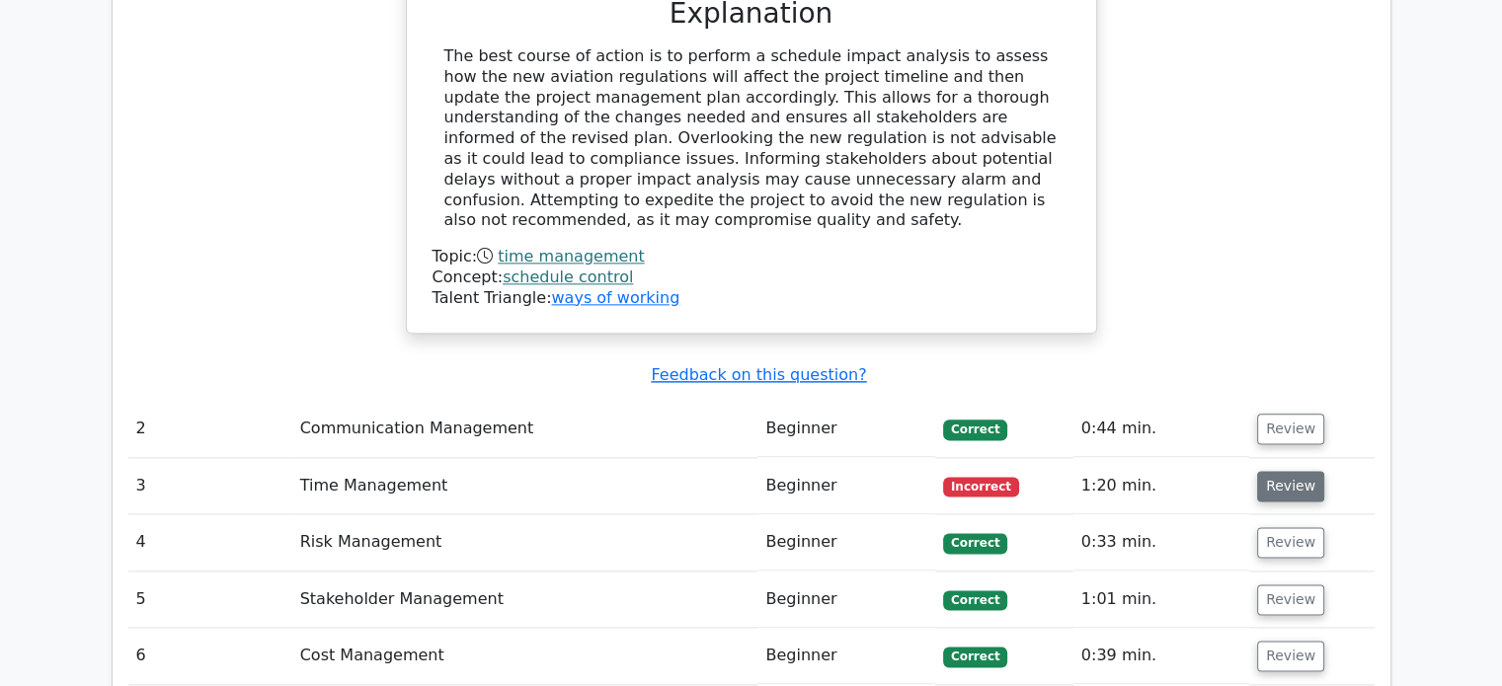
click at [1288, 471] on button "Review" at bounding box center [1290, 486] width 67 height 31
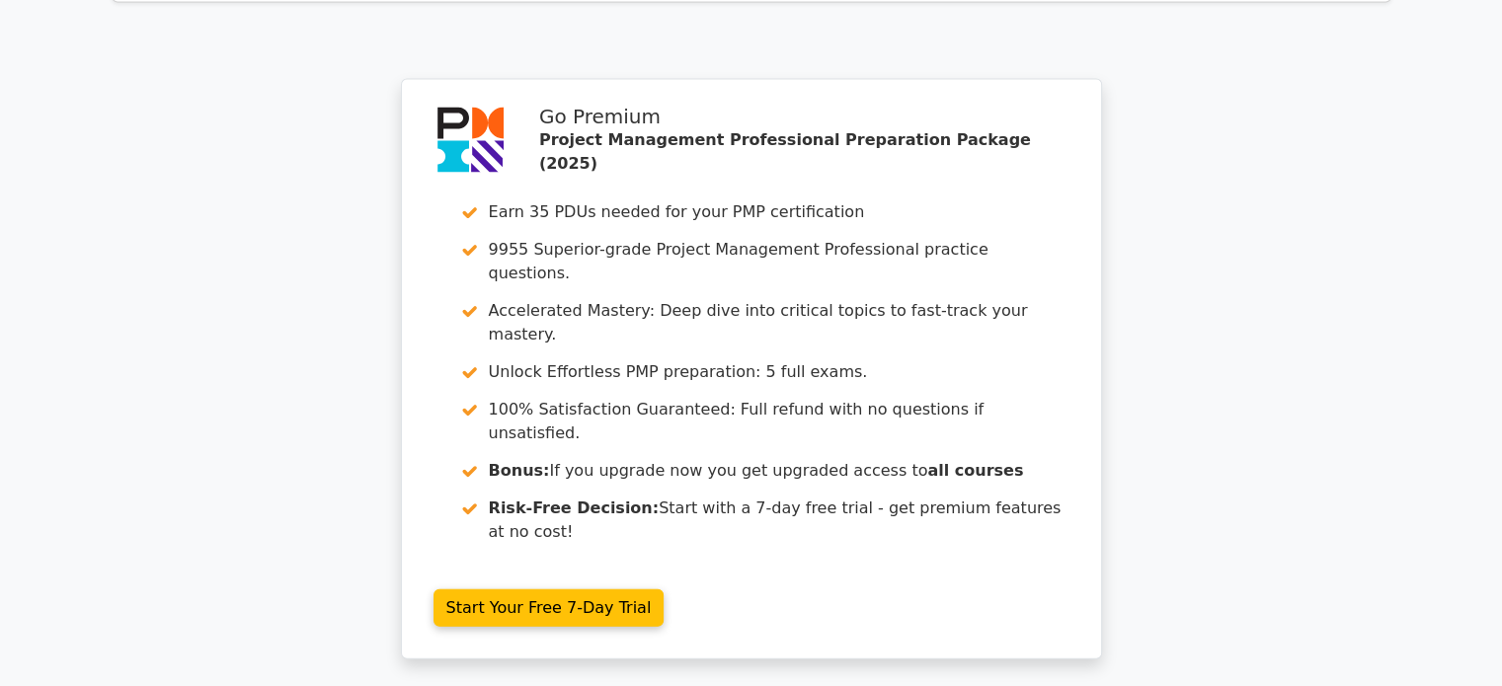
scroll to position [4315, 0]
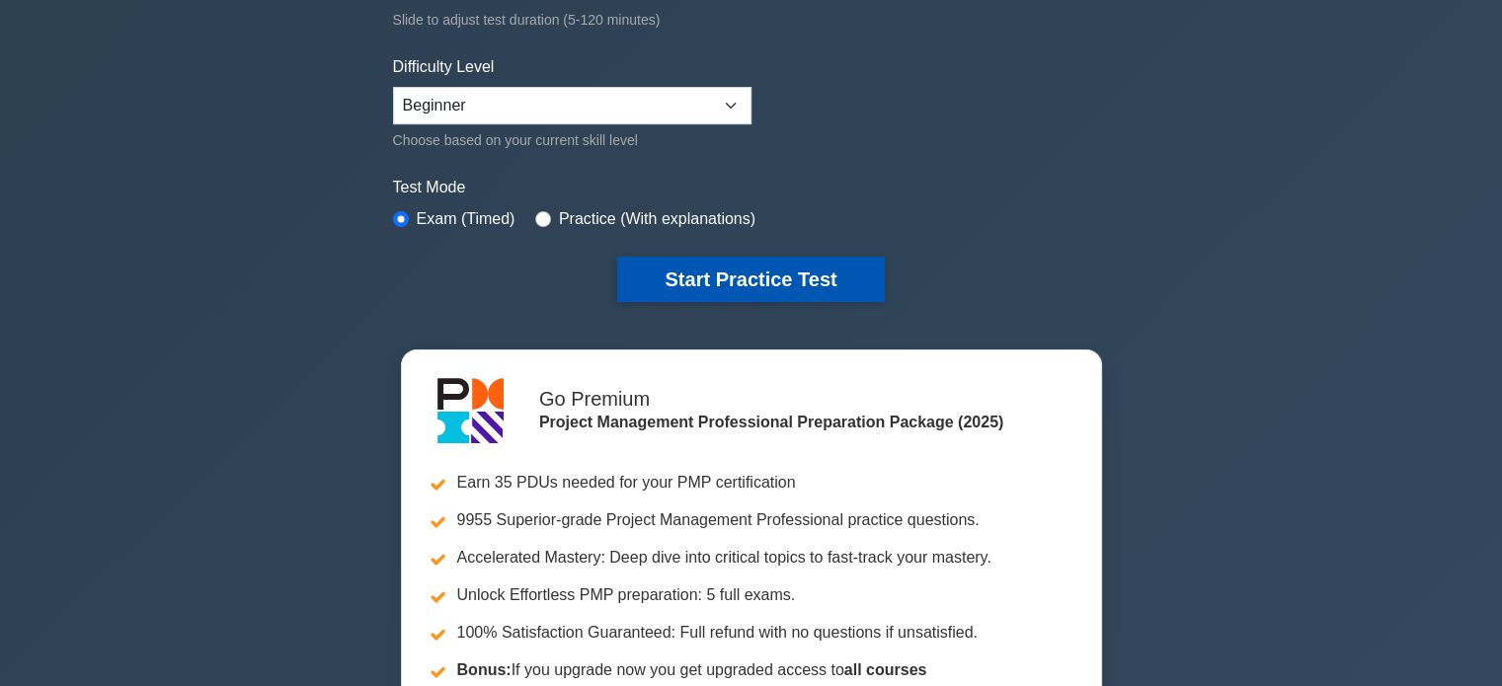
click at [758, 283] on button "Start Practice Test" at bounding box center [750, 279] width 267 height 45
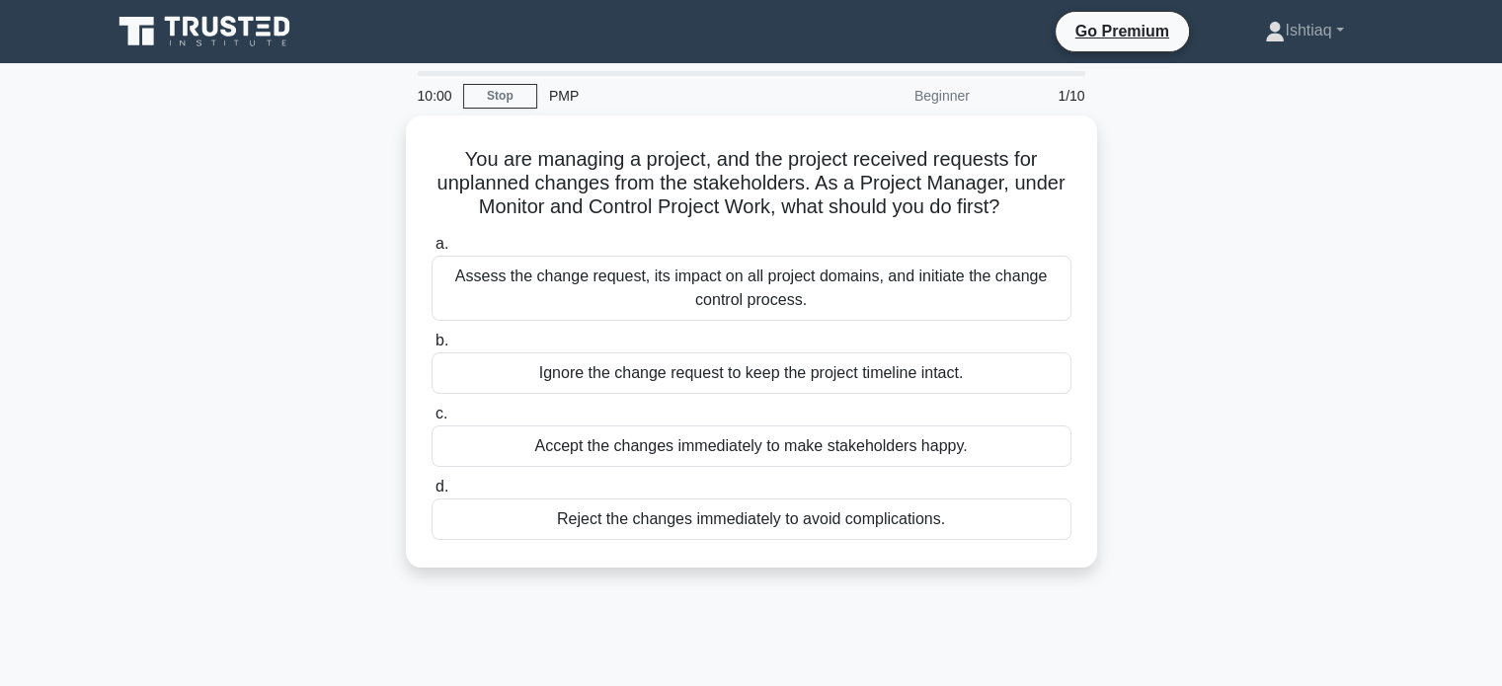
scroll to position [5691, 0]
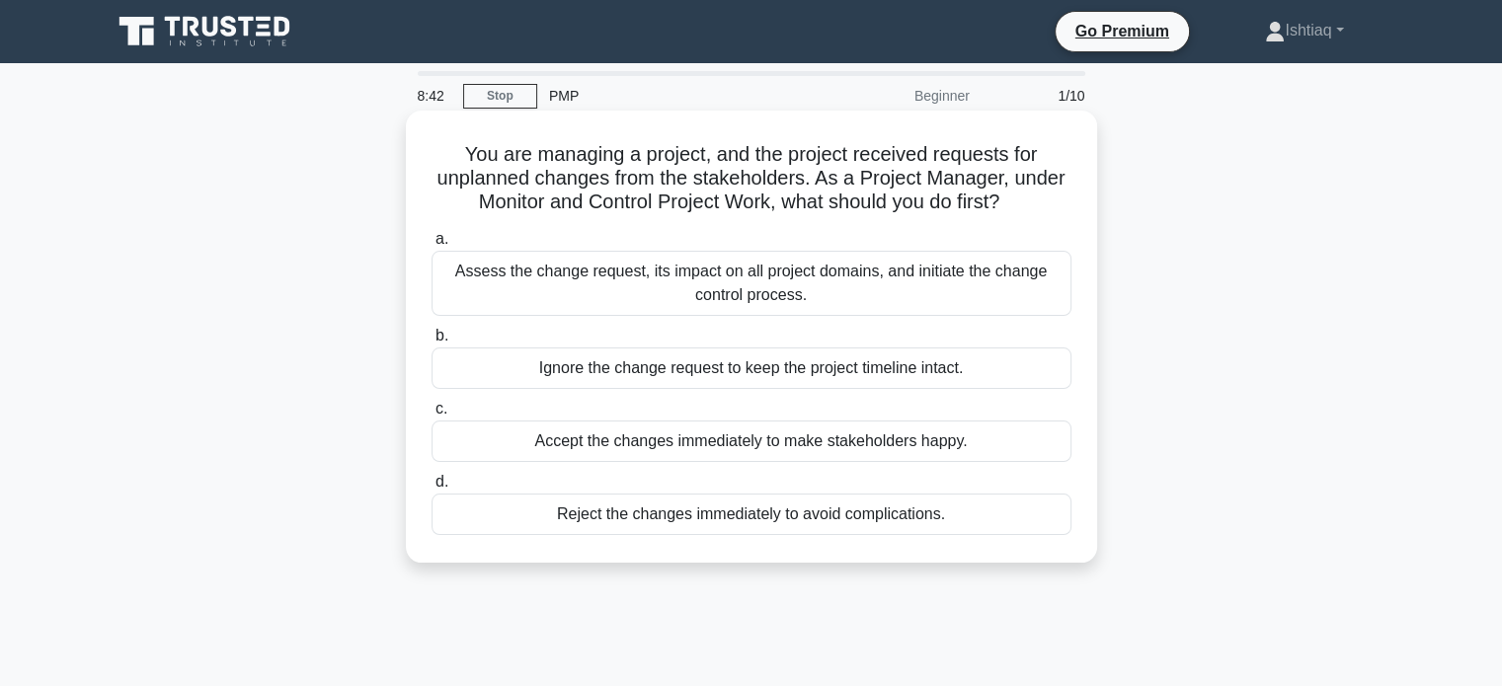
click at [764, 296] on div "Assess the change request, its impact on all project domains, and initiate the …" at bounding box center [752, 283] width 640 height 65
click at [432, 246] on input "a. Assess the change request, its impact on all project domains, and initiate t…" at bounding box center [432, 239] width 0 height 13
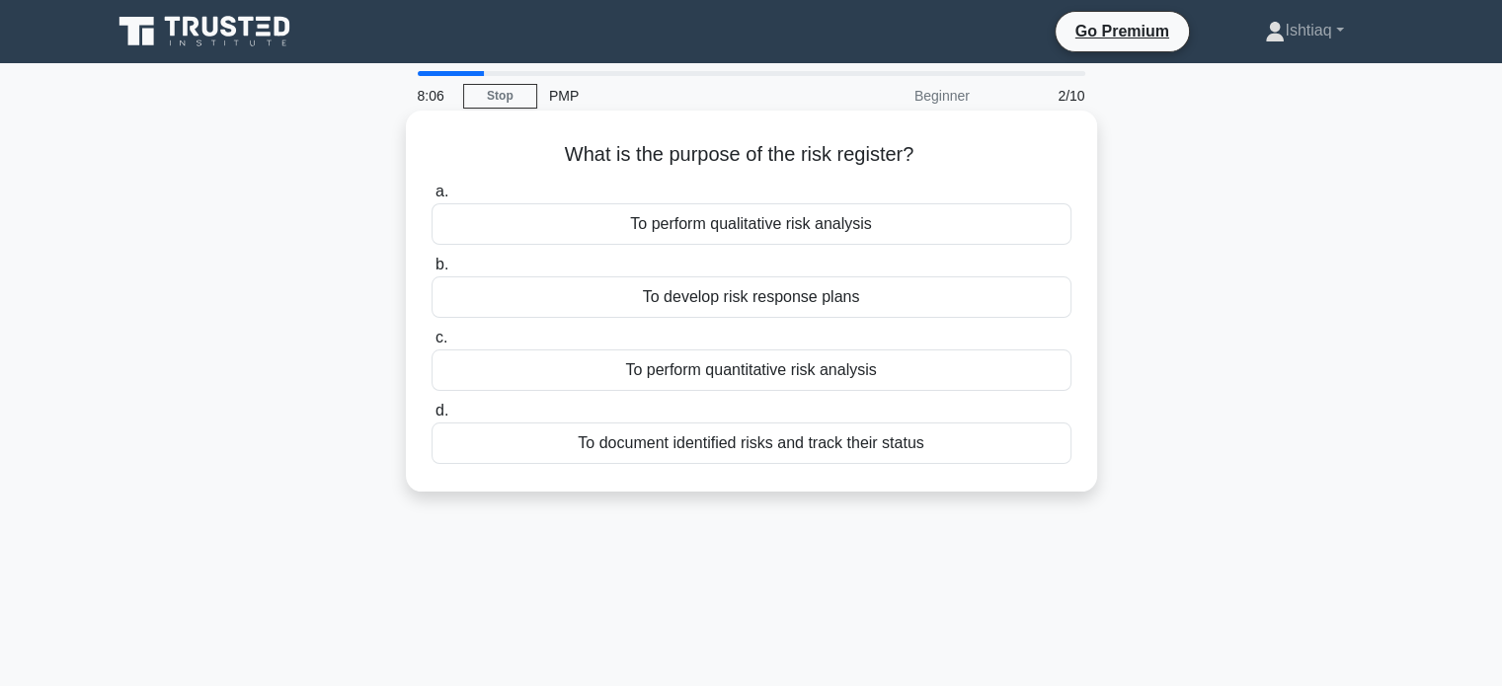
click at [751, 449] on div "To document identified risks and track their status" at bounding box center [752, 443] width 640 height 41
click at [432, 418] on input "d. To document identified risks and track their status" at bounding box center [432, 411] width 0 height 13
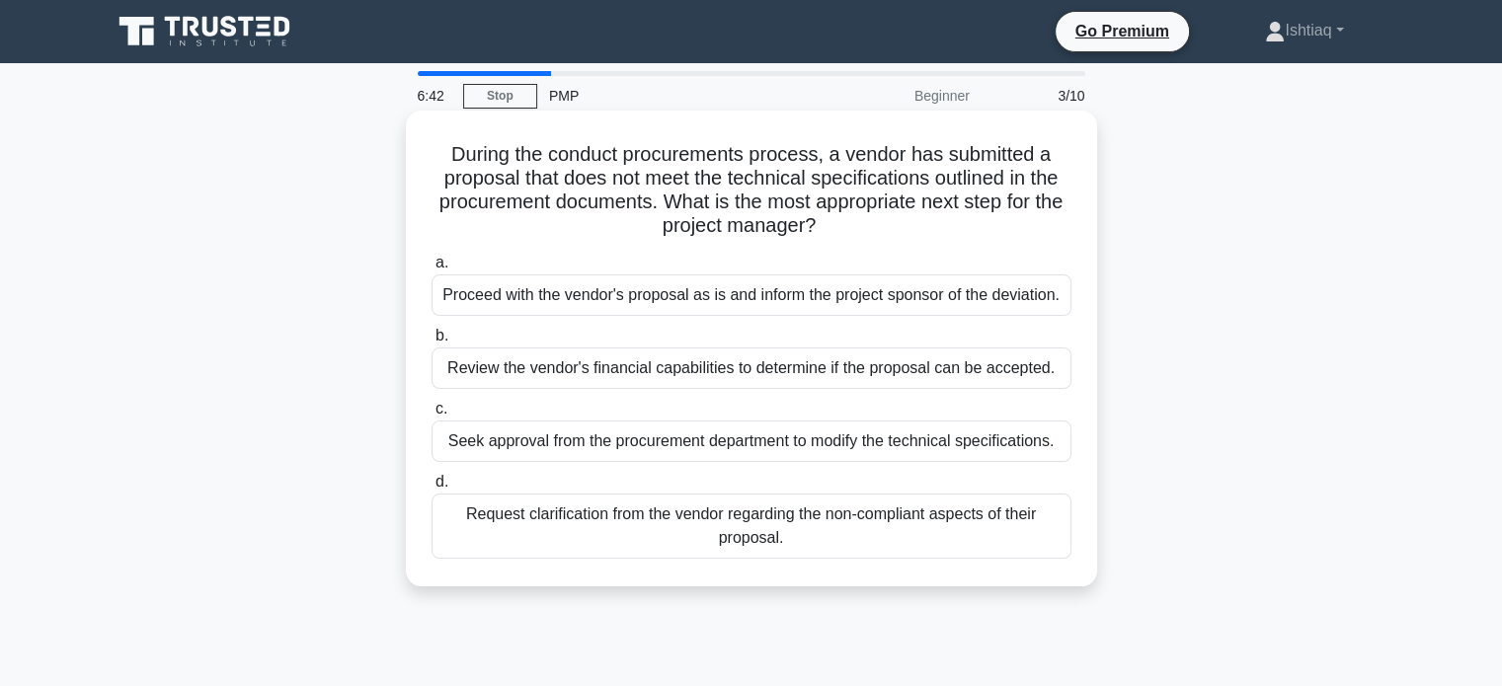
click at [802, 534] on div "Request clarification from the vendor regarding the non-compliant aspects of th…" at bounding box center [752, 526] width 640 height 65
click at [432, 489] on input "d. Request clarification from the vendor regarding the non-compliant aspects of…" at bounding box center [432, 482] width 0 height 13
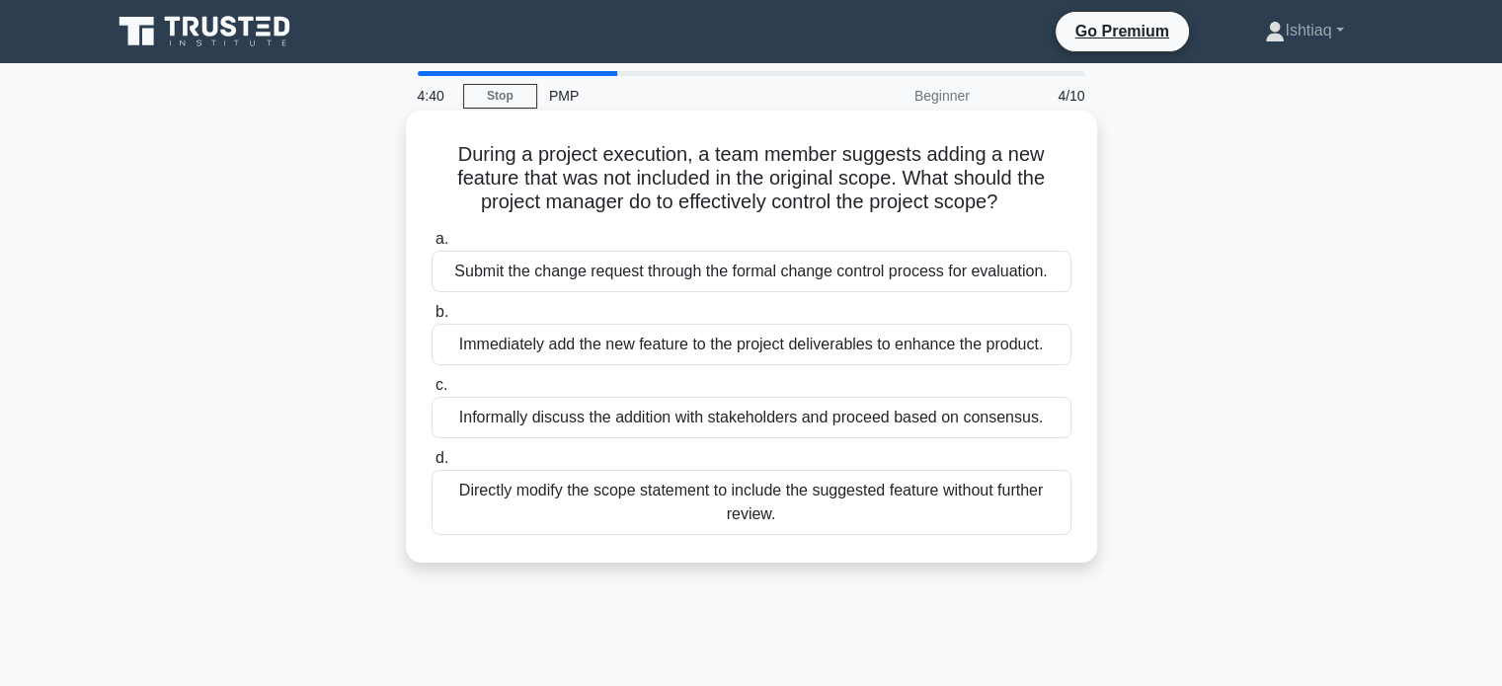
click at [856, 422] on div "Informally discuss the addition with stakeholders and proceed based on consensu…" at bounding box center [752, 417] width 640 height 41
click at [432, 392] on input "c. Informally discuss the addition with stakeholders and proceed based on conse…" at bounding box center [432, 385] width 0 height 13
